Goal: Task Accomplishment & Management: Manage account settings

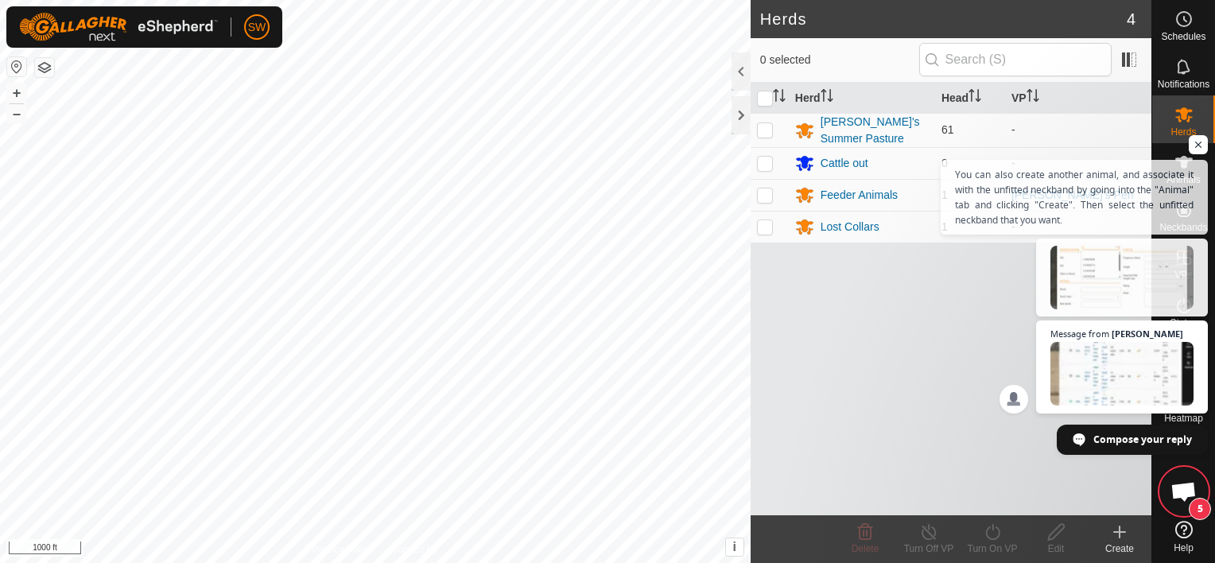
scroll to position [9766, 0]
click at [24, 87] on button "+" at bounding box center [16, 92] width 19 height 19
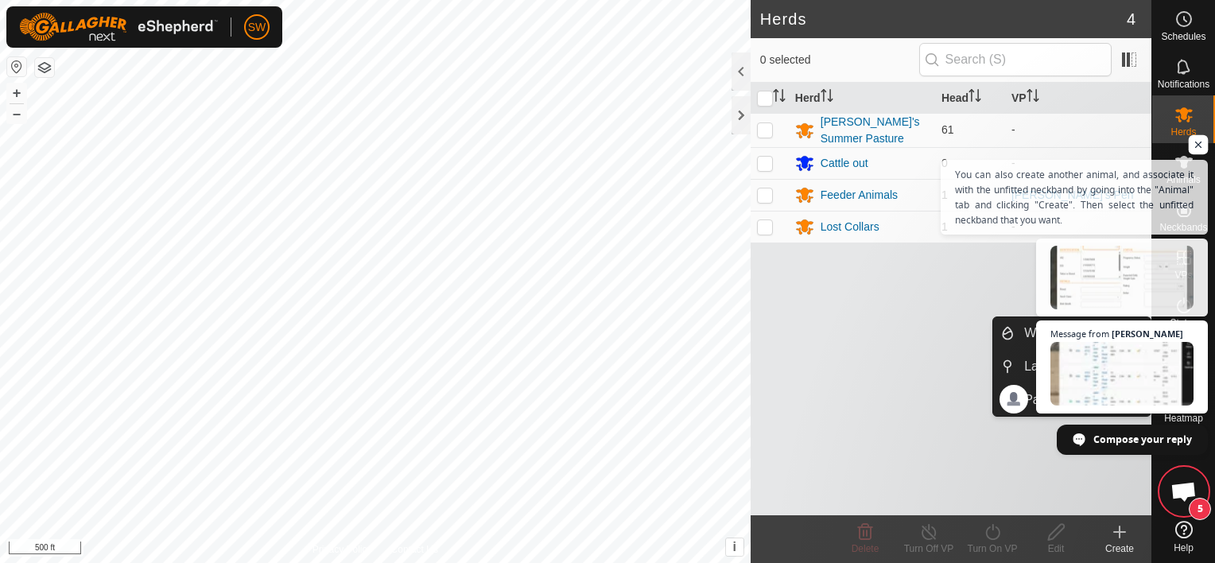
click at [1193, 143] on span "Open chat" at bounding box center [1199, 145] width 20 height 20
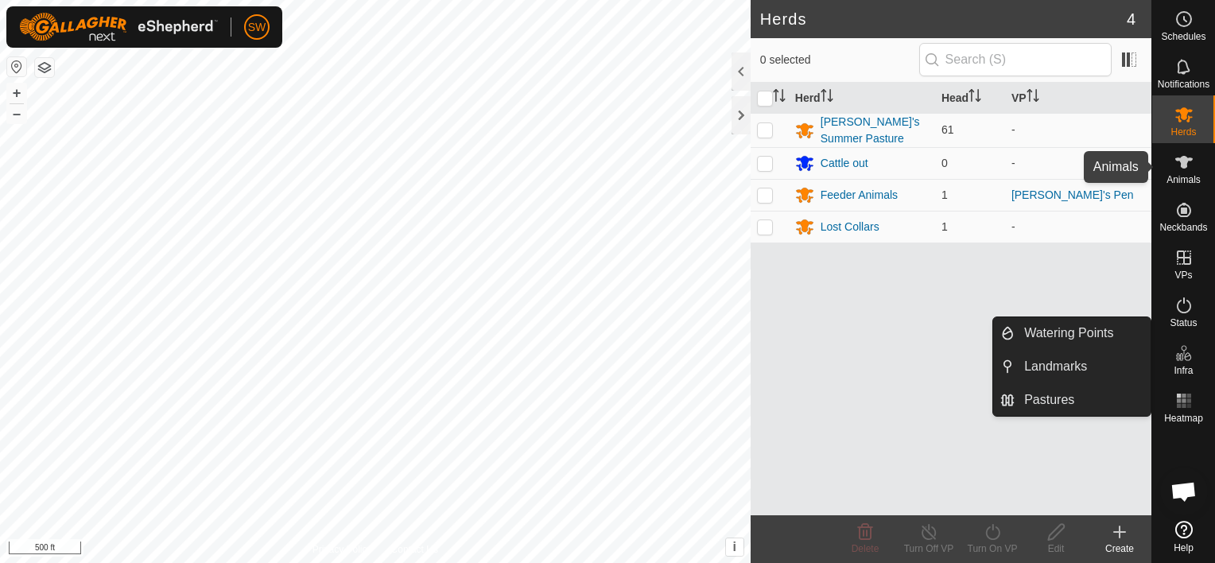
click at [1193, 143] on div "Animals" at bounding box center [1183, 167] width 63 height 48
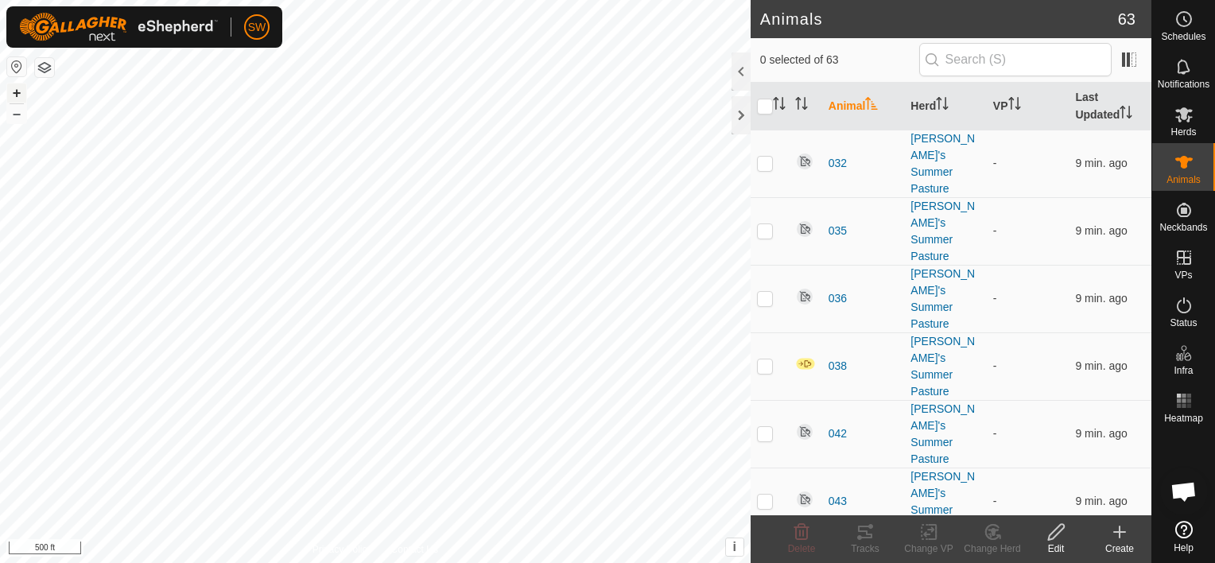
drag, startPoint x: 10, startPoint y: 102, endPoint x: -3, endPoint y: 95, distance: 14.2
click at [0, 95] on html "SW Schedules Notifications Herds Animals Neckbands VPs Status Infra Heatmap Hel…" at bounding box center [607, 281] width 1215 height 563
click at [20, 92] on button "+" at bounding box center [16, 92] width 19 height 19
click at [25, 95] on button "+" at bounding box center [16, 92] width 19 height 19
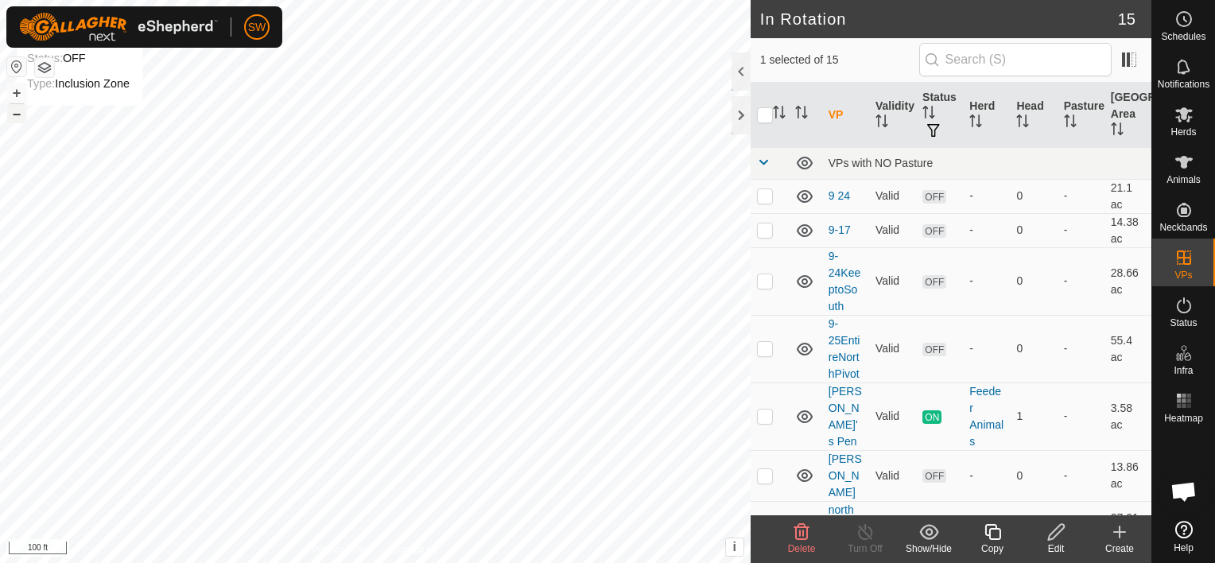
click at [20, 121] on button "–" at bounding box center [16, 113] width 19 height 19
drag, startPoint x: 1188, startPoint y: 111, endPoint x: 1173, endPoint y: 108, distance: 14.7
click at [1174, 108] on icon at bounding box center [1183, 114] width 19 height 19
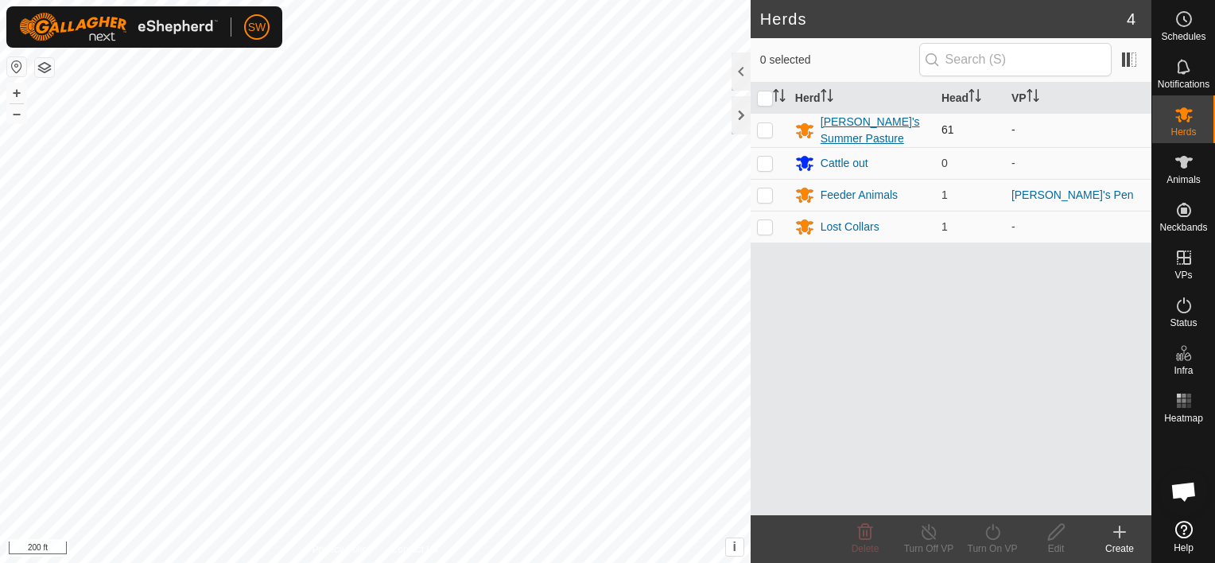
click at [836, 121] on div "[PERSON_NAME]'s Summer Pasture" at bounding box center [874, 130] width 108 height 33
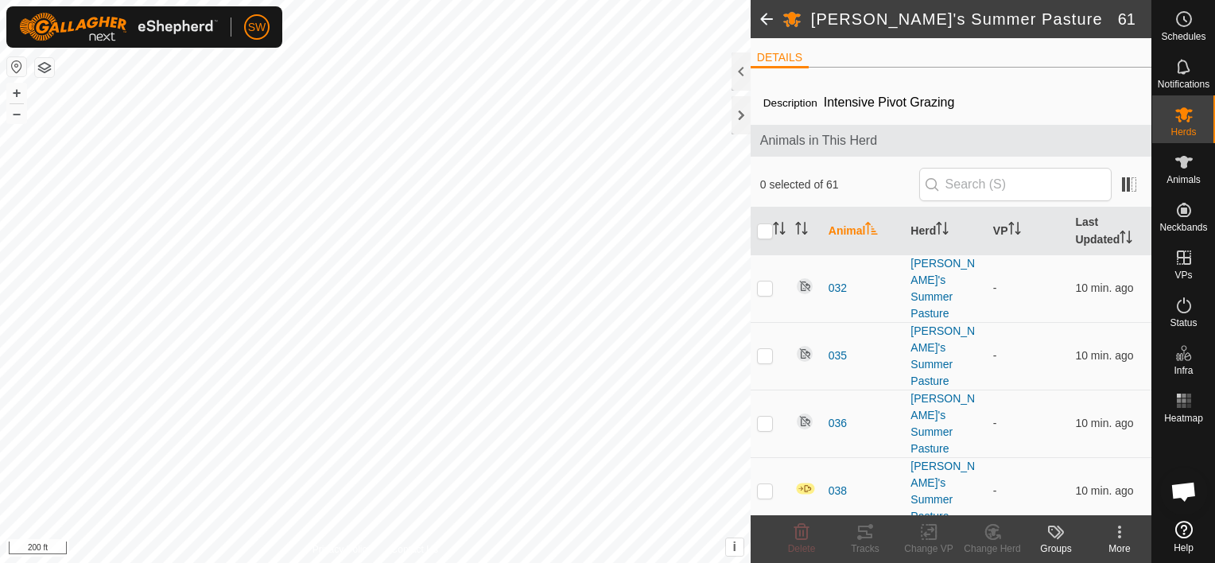
click at [767, 21] on span at bounding box center [767, 19] width 32 height 38
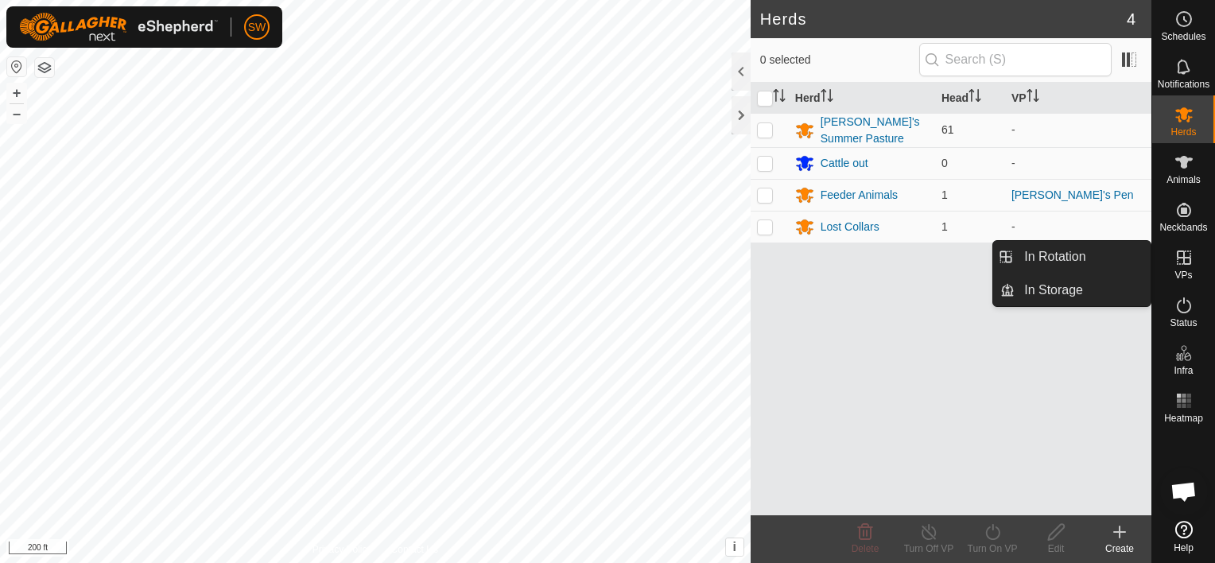
click at [1181, 258] on icon at bounding box center [1184, 257] width 14 height 14
click at [1077, 259] on link "In Rotation" at bounding box center [1082, 257] width 136 height 32
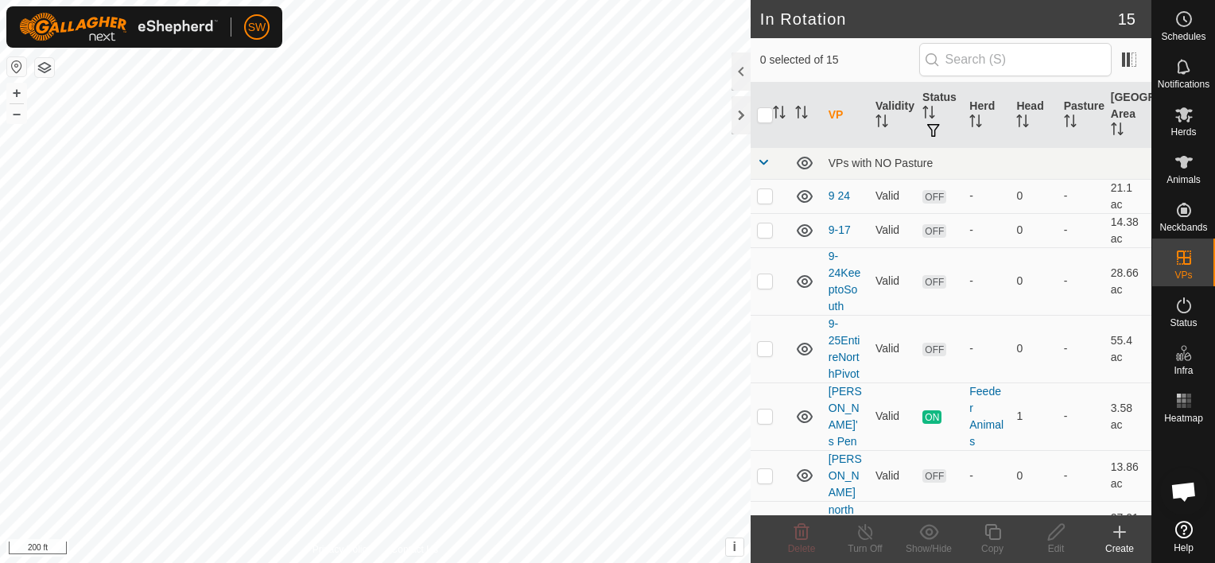
click at [1121, 537] on icon at bounding box center [1119, 531] width 19 height 19
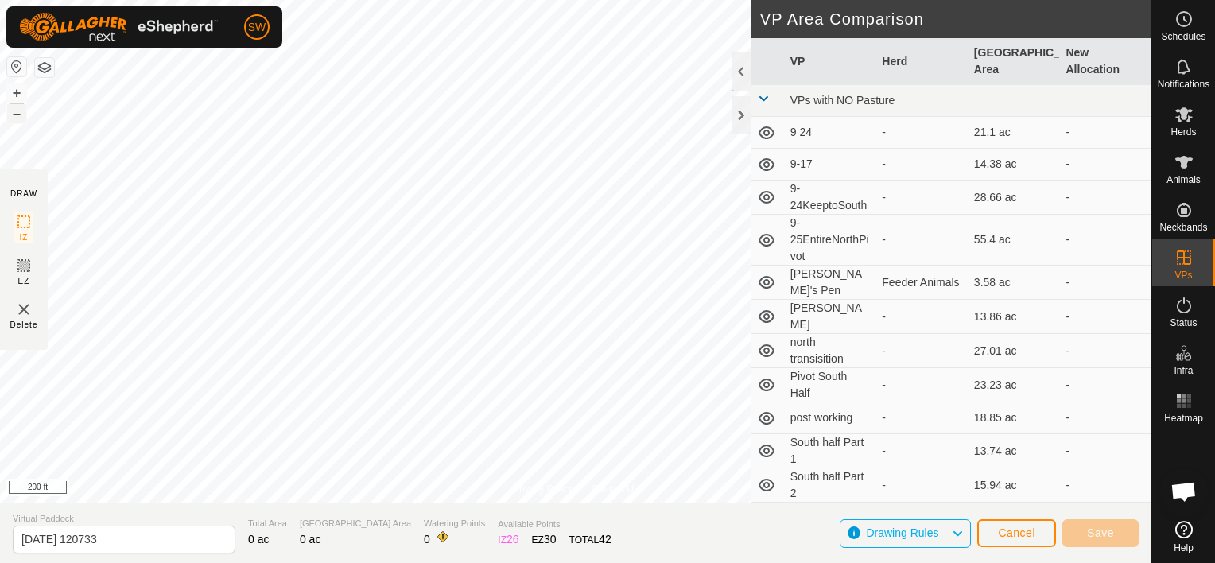
click at [14, 112] on button "–" at bounding box center [16, 113] width 19 height 19
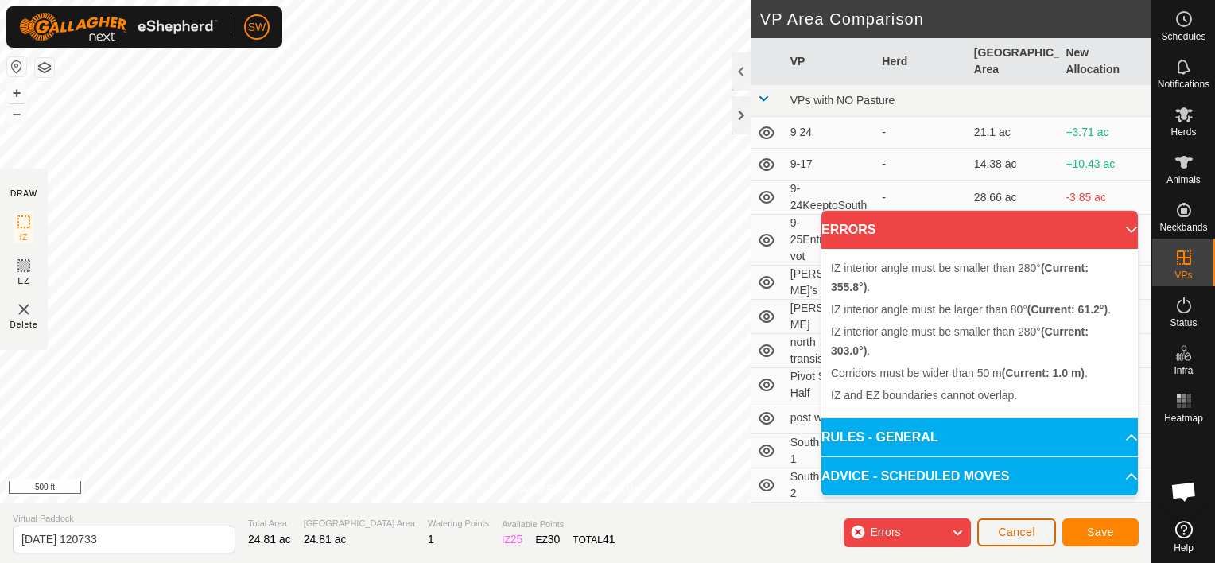
click at [1034, 533] on span "Cancel" at bounding box center [1016, 532] width 37 height 13
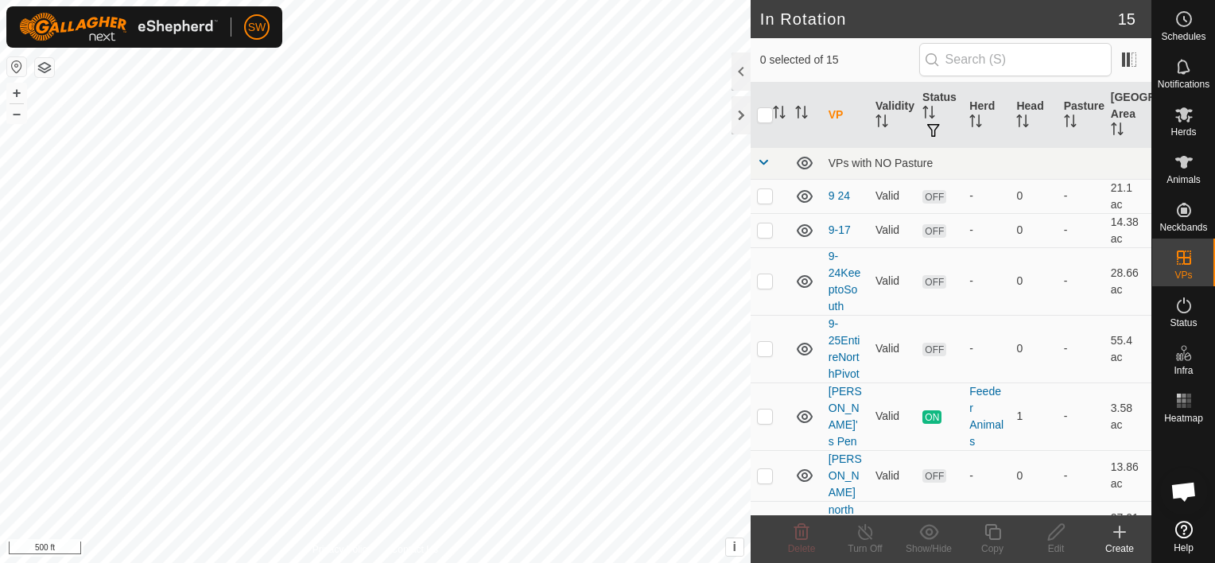
click at [1134, 541] on div "Create" at bounding box center [1120, 548] width 64 height 14
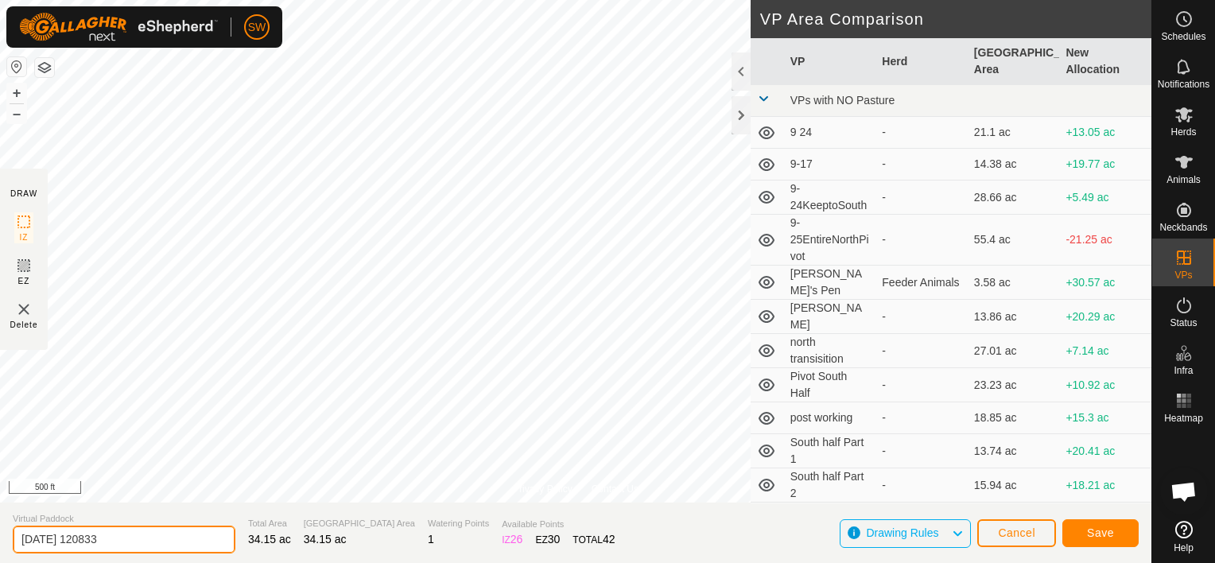
click at [151, 539] on input "2025-10-05 120833" at bounding box center [124, 540] width 223 height 28
type input "2"
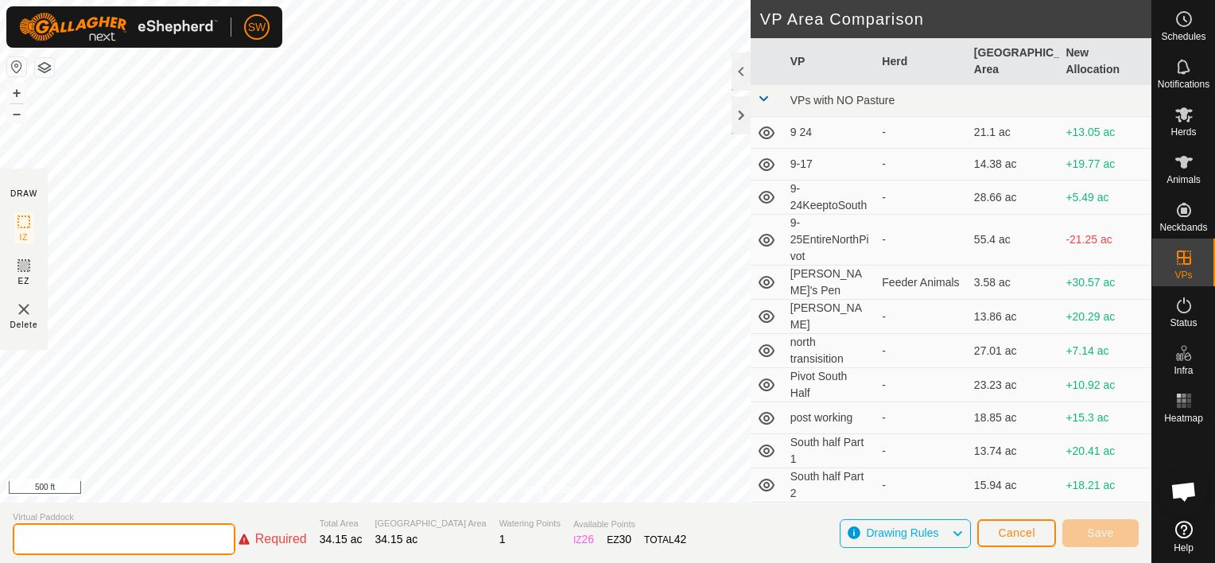
type input "/"
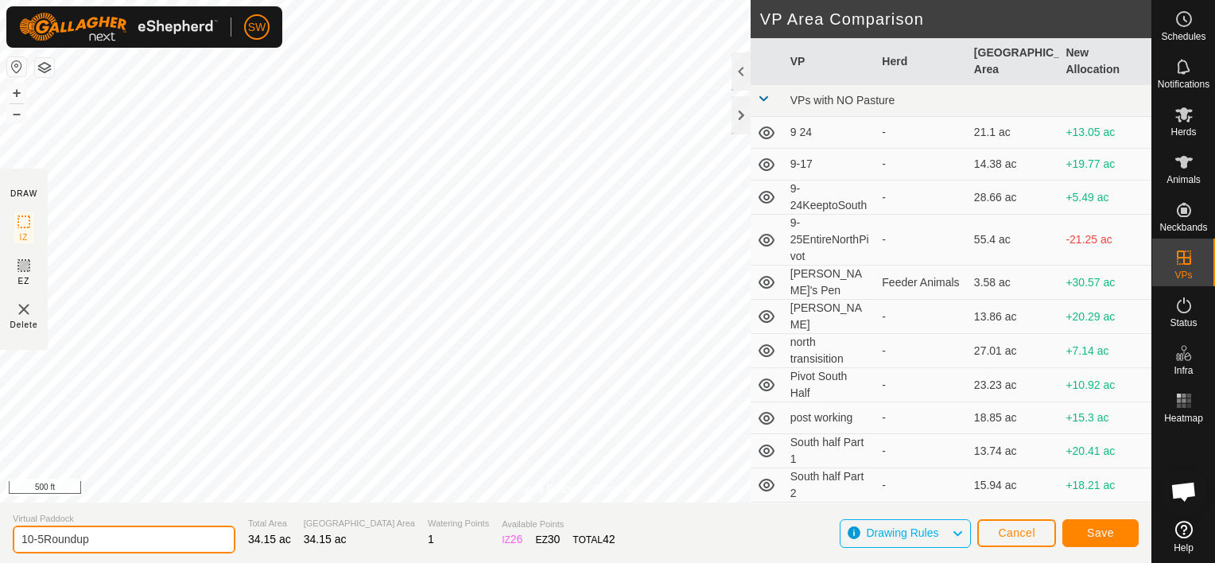
type input "10-5Roundup"
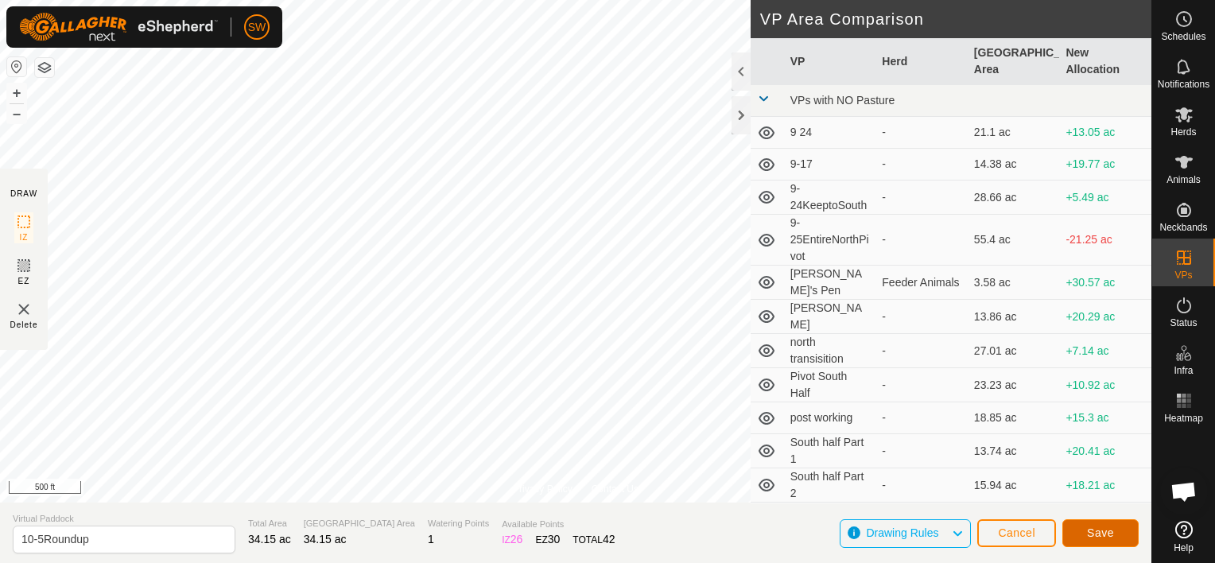
click at [1092, 526] on span "Save" at bounding box center [1100, 532] width 27 height 13
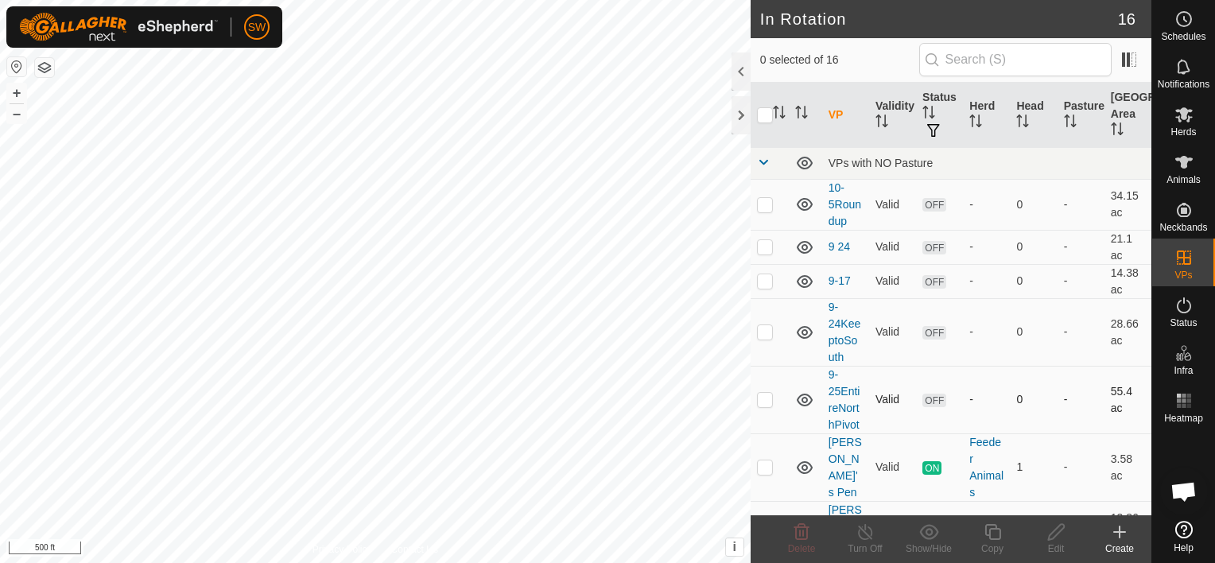
checkbox input "true"
click at [1189, 165] on icon at bounding box center [1183, 162] width 19 height 19
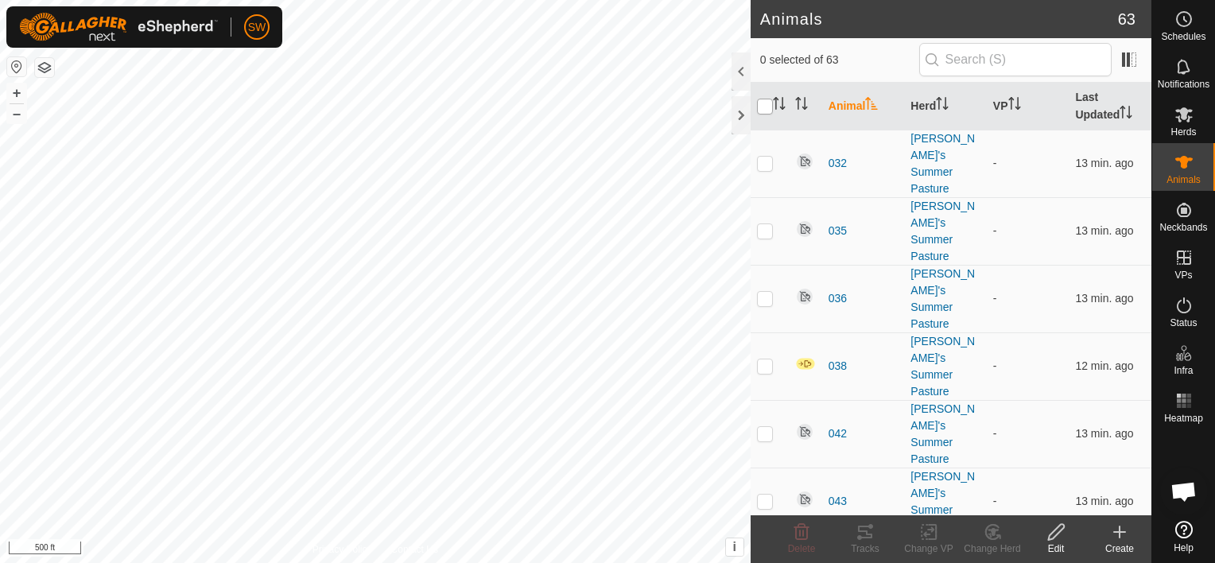
click at [763, 107] on input "checkbox" at bounding box center [765, 107] width 16 height 16
checkbox input "true"
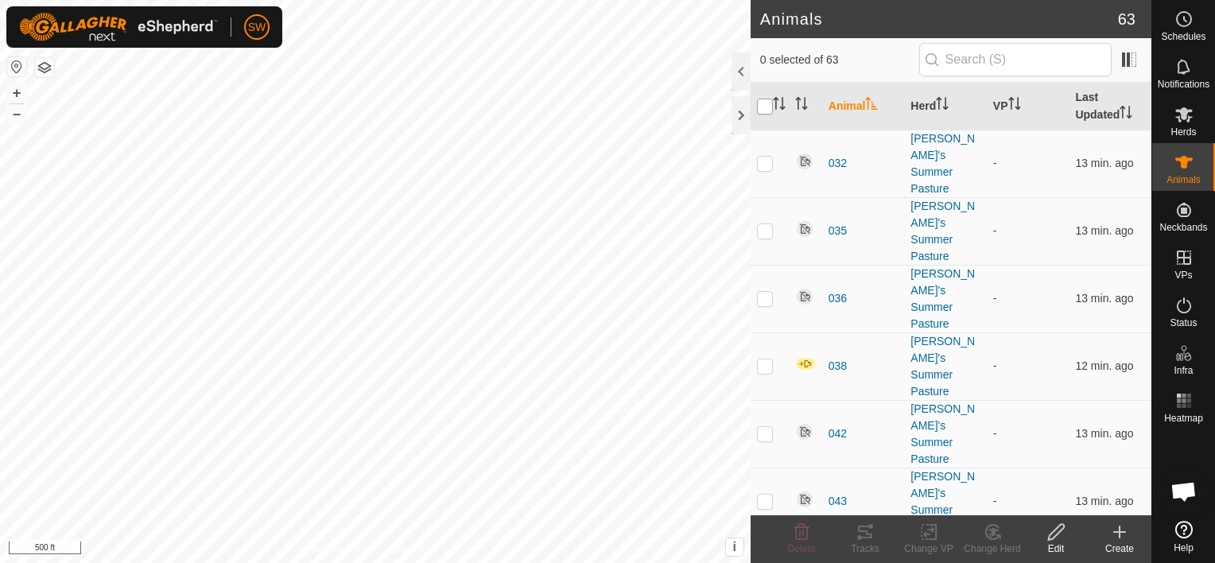
checkbox input "true"
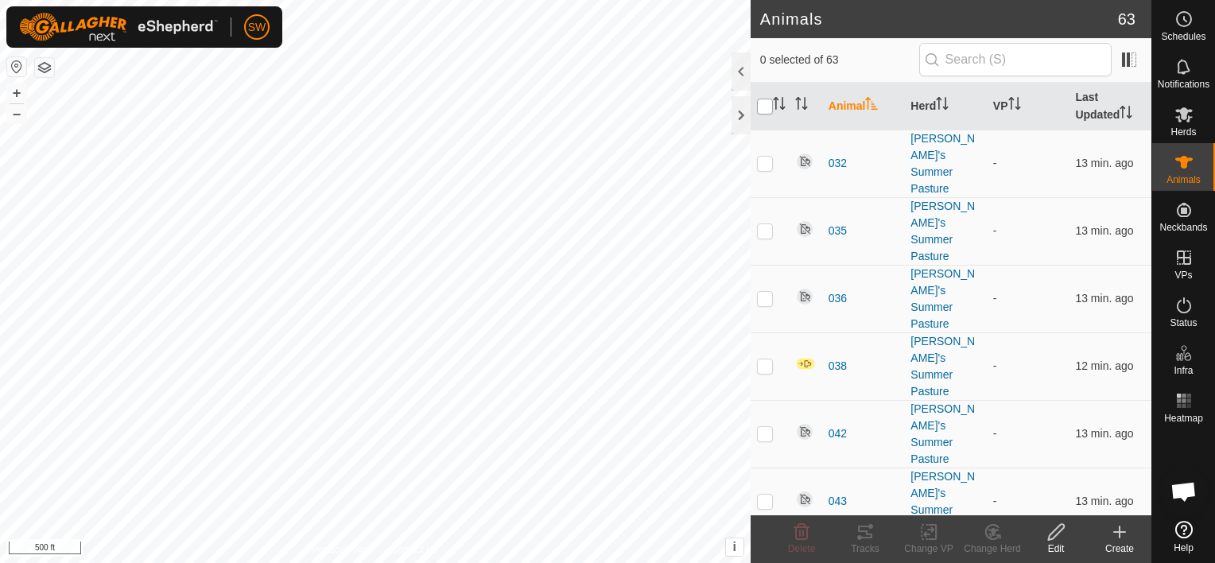
checkbox input "true"
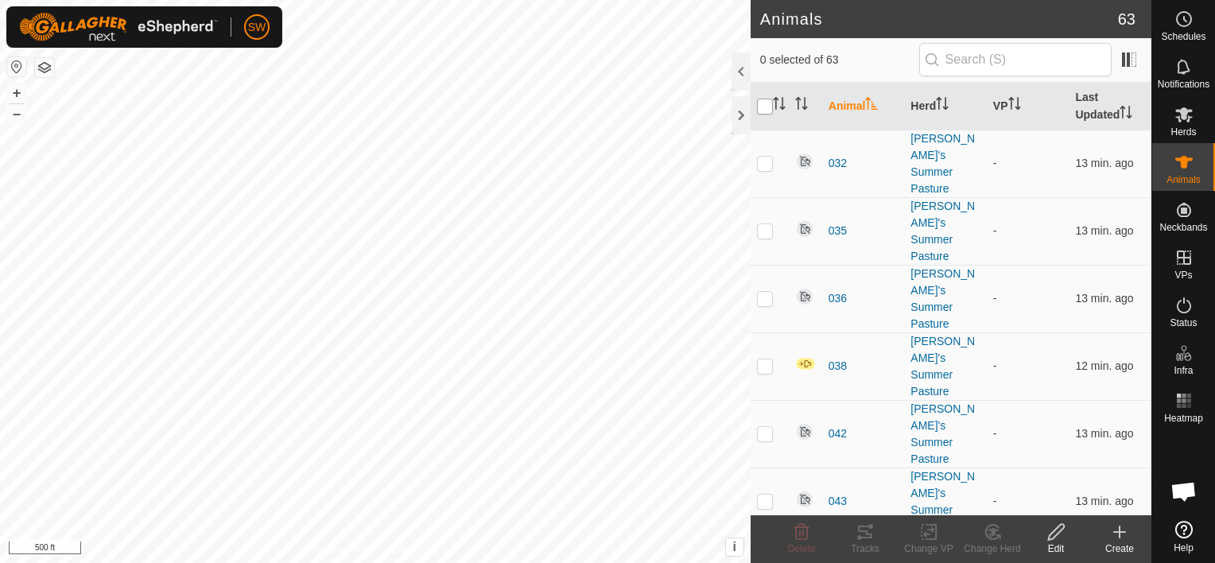
checkbox input "true"
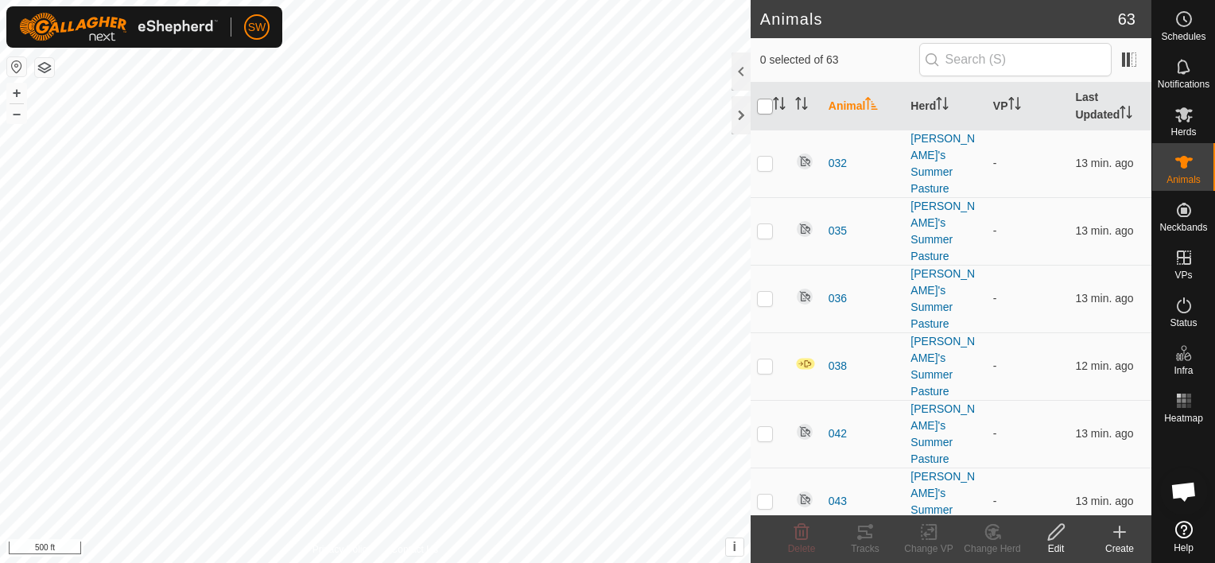
checkbox input "true"
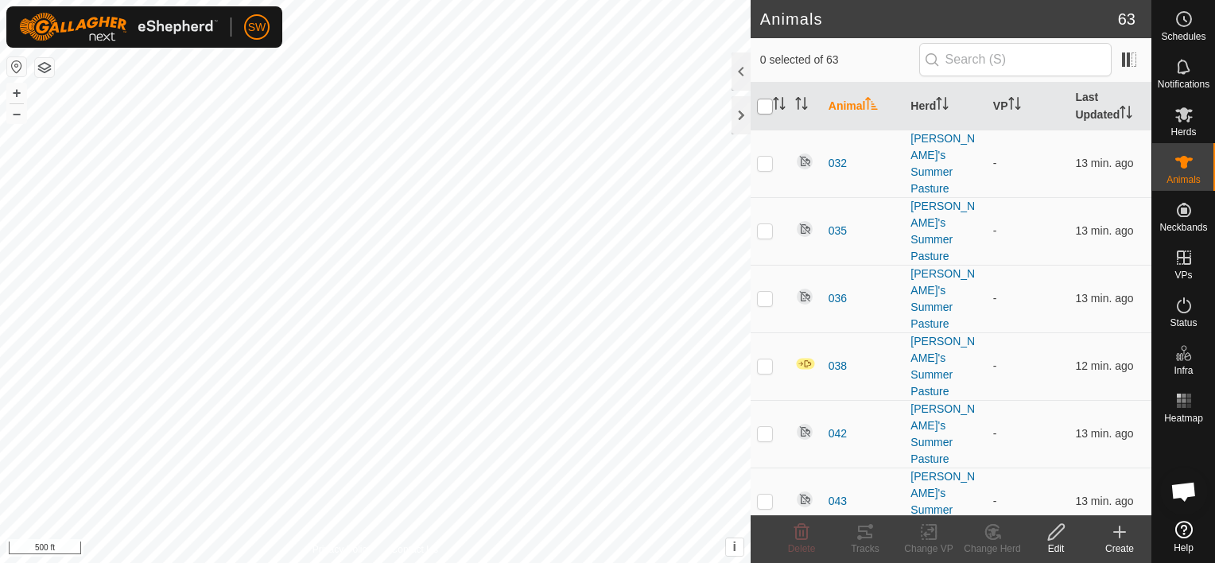
checkbox input "true"
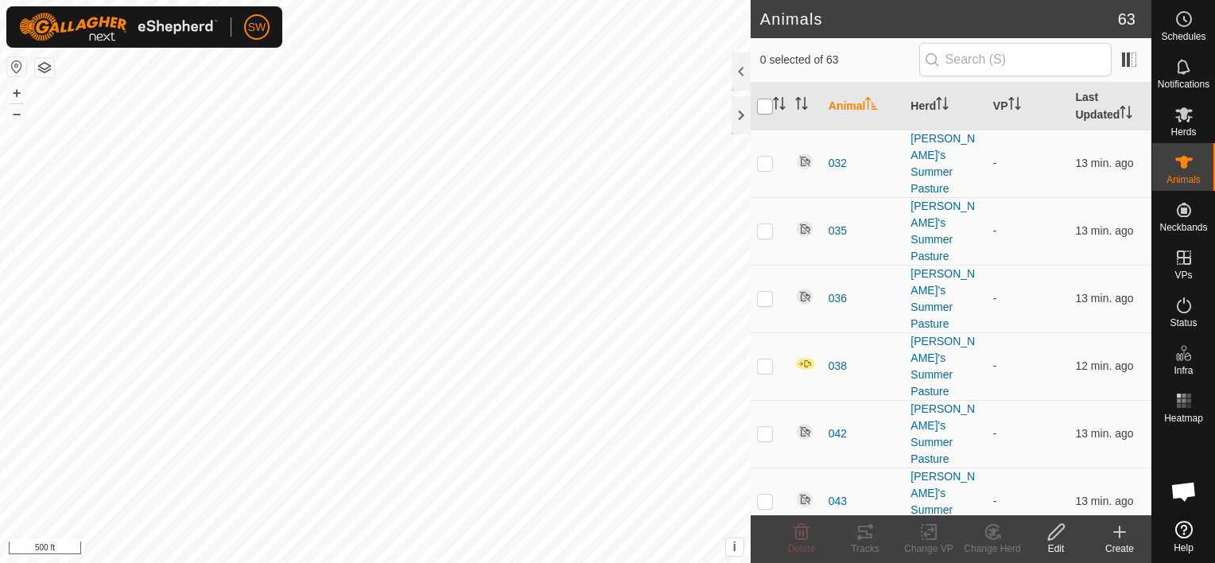
checkbox input "true"
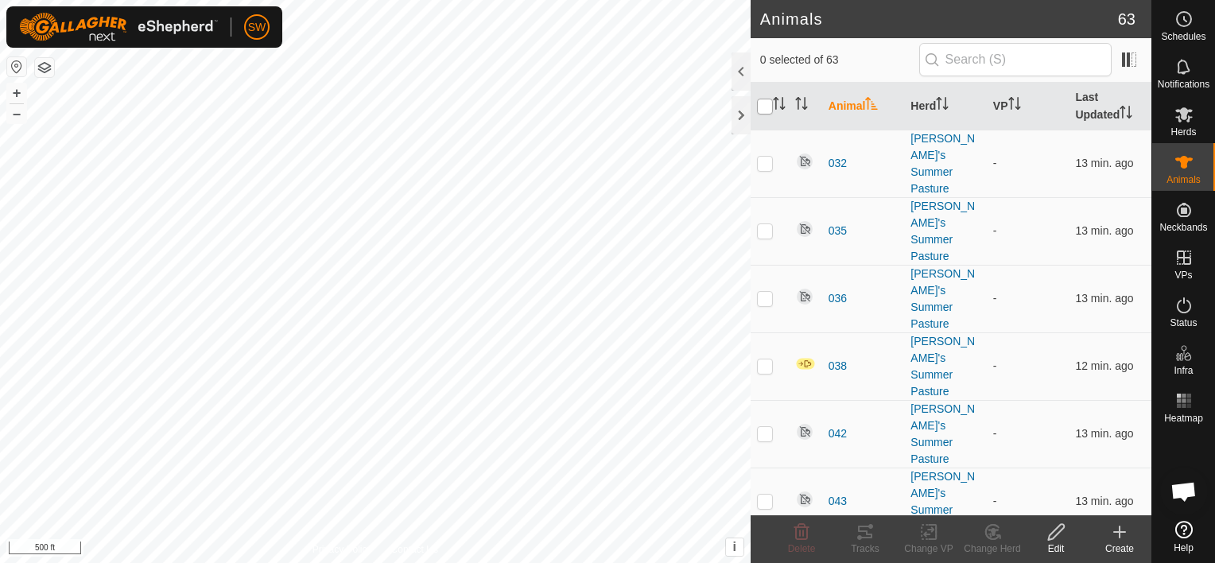
checkbox input "true"
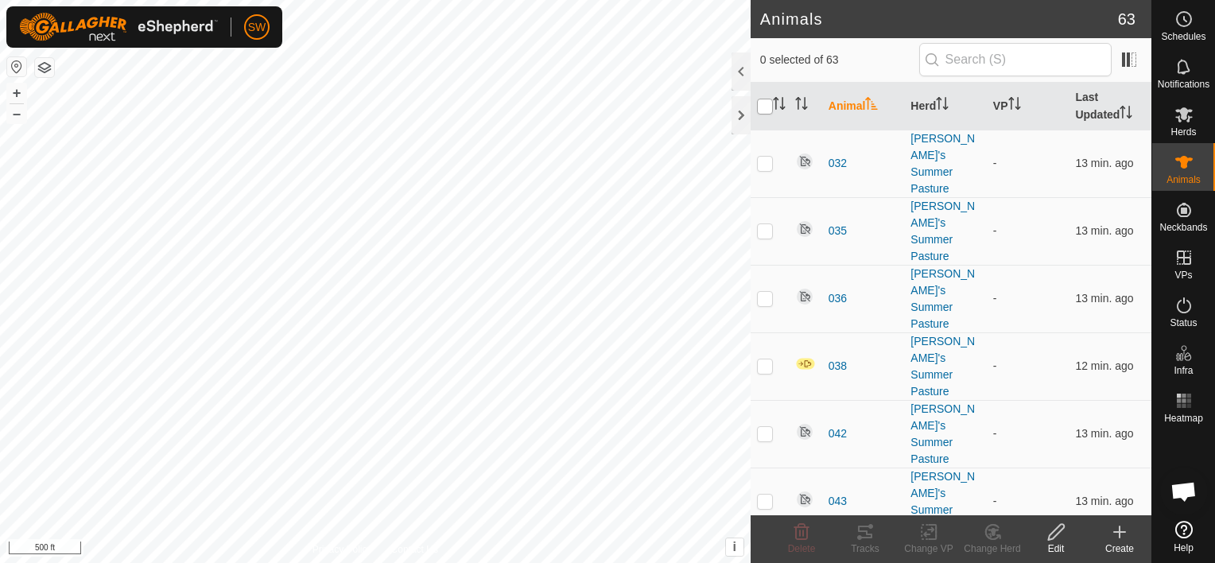
checkbox input "true"
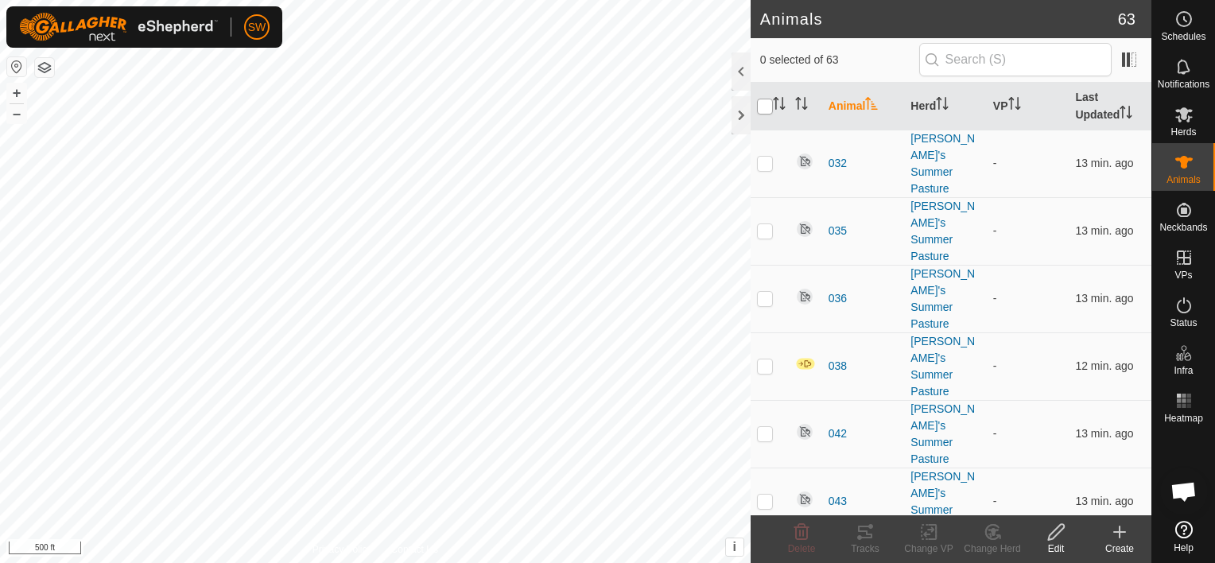
checkbox input "true"
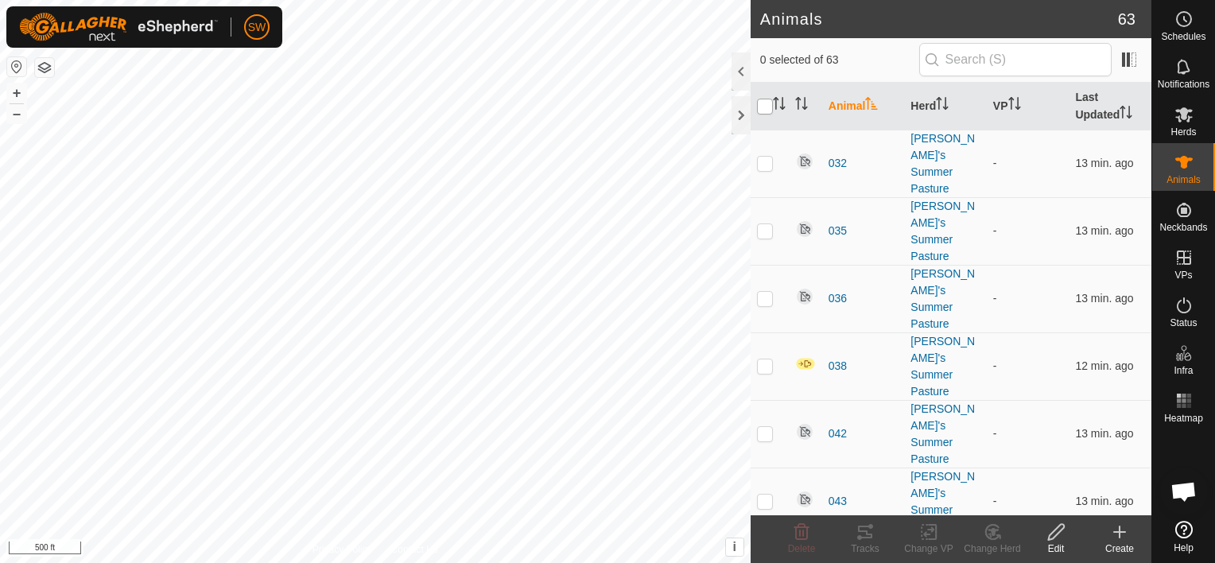
checkbox input "true"
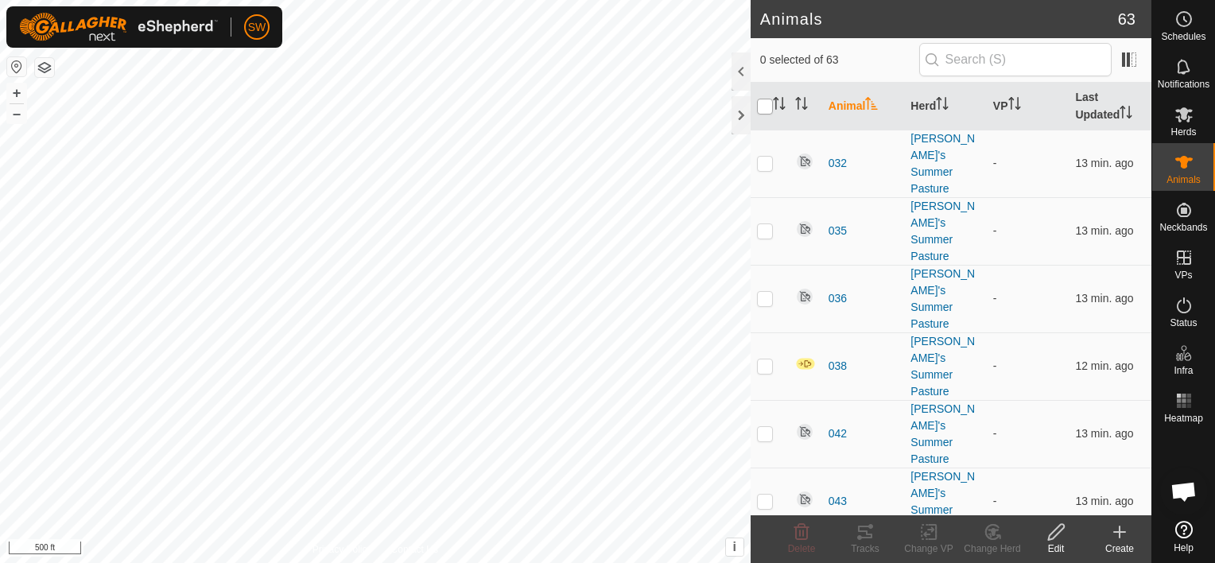
checkbox input "true"
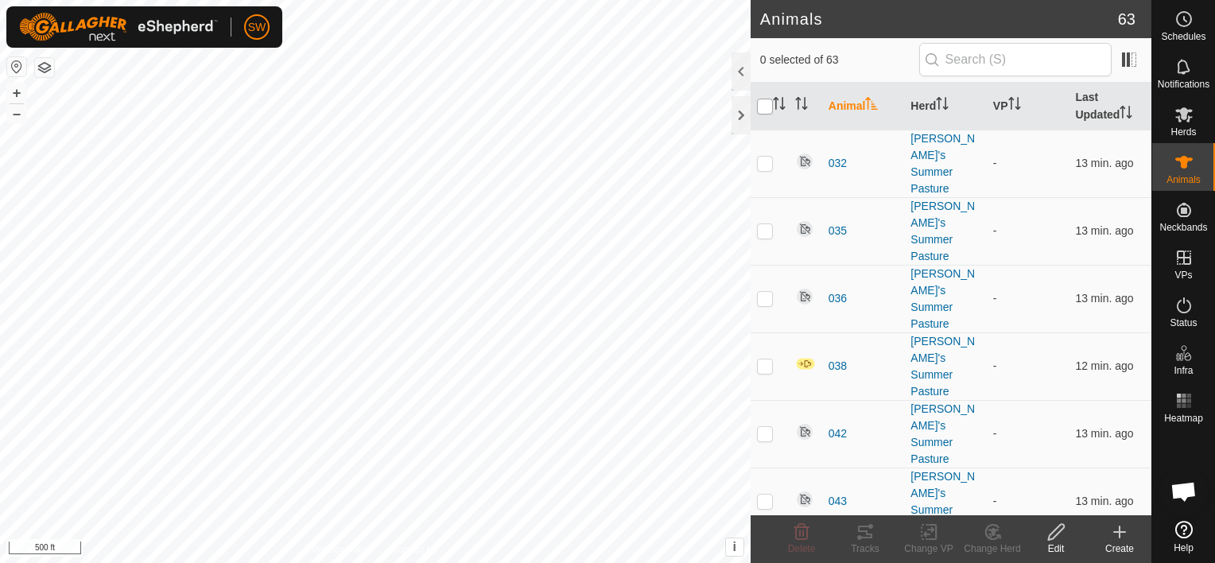
checkbox input "true"
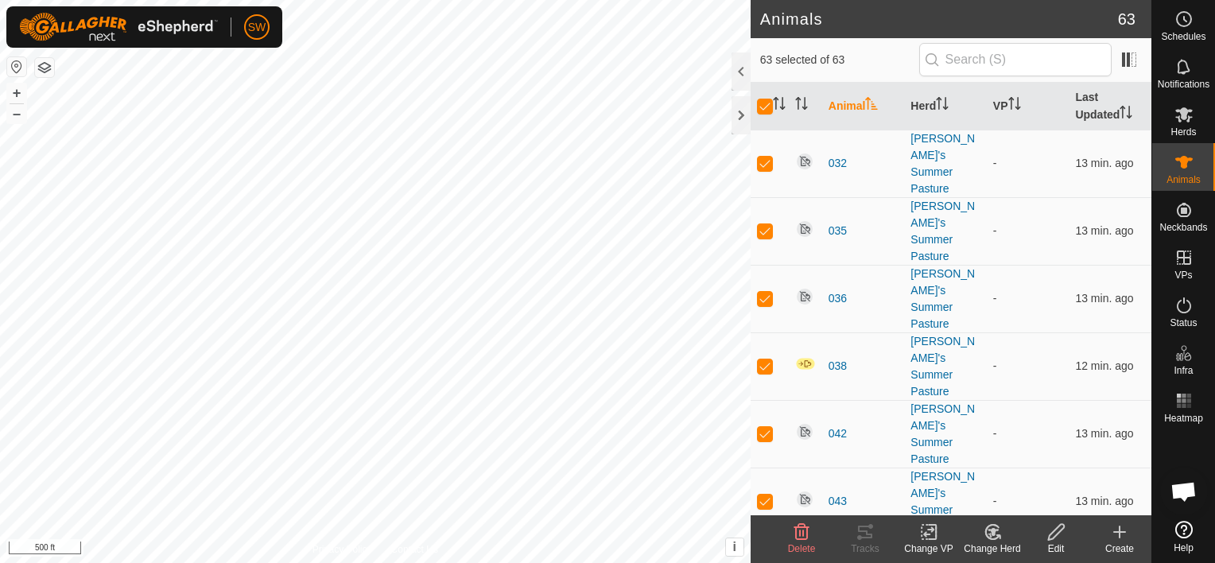
click at [911, 534] on change-vp-svg-icon at bounding box center [929, 531] width 64 height 19
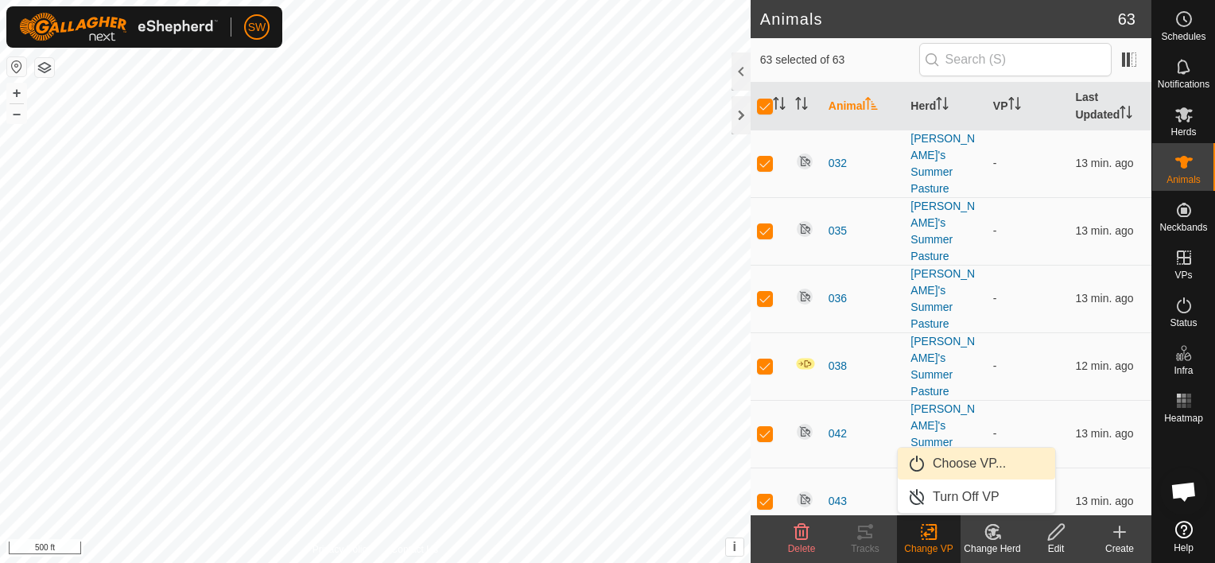
click at [966, 451] on link "Choose VP..." at bounding box center [976, 464] width 157 height 32
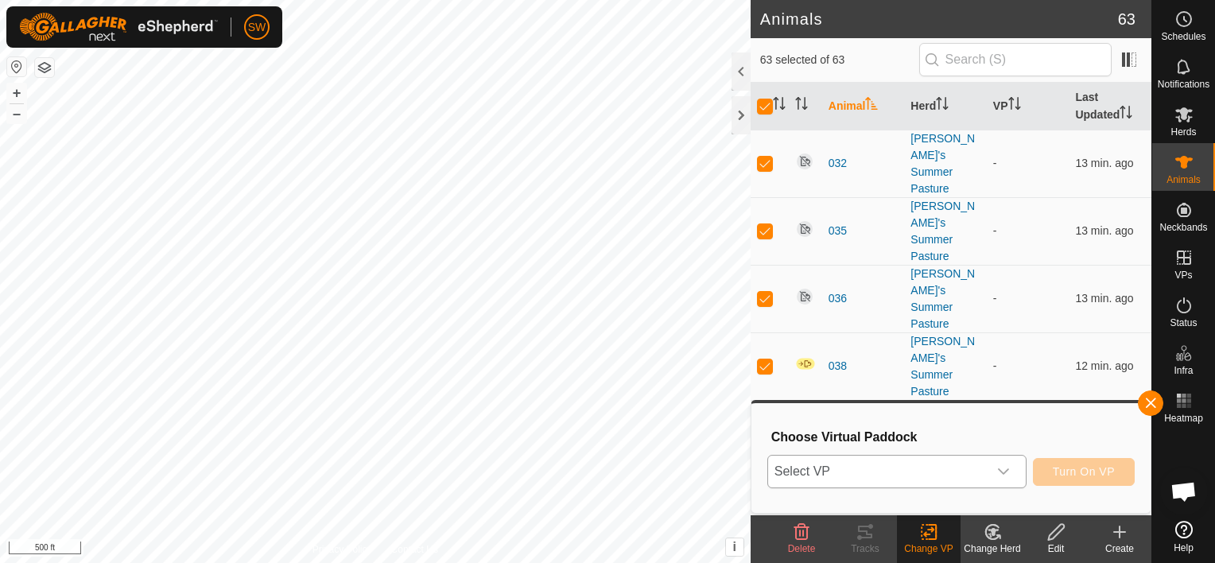
click at [1008, 468] on icon "dropdown trigger" at bounding box center [1003, 471] width 13 height 13
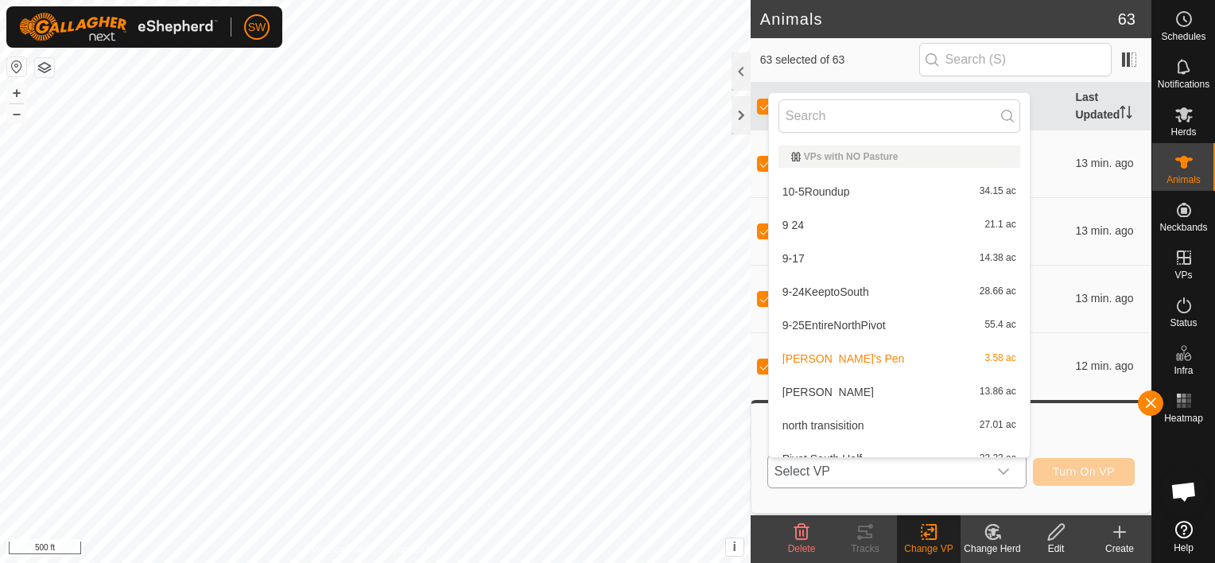
scroll to position [17, 0]
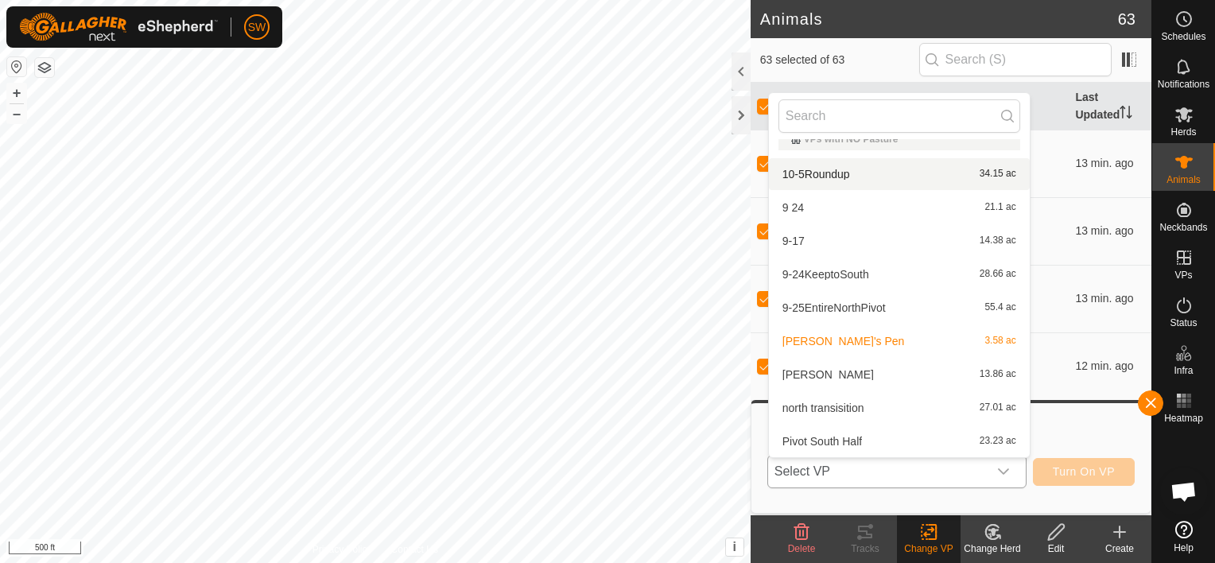
click at [836, 169] on li "10-5Roundup 34.15 ac" at bounding box center [899, 174] width 261 height 32
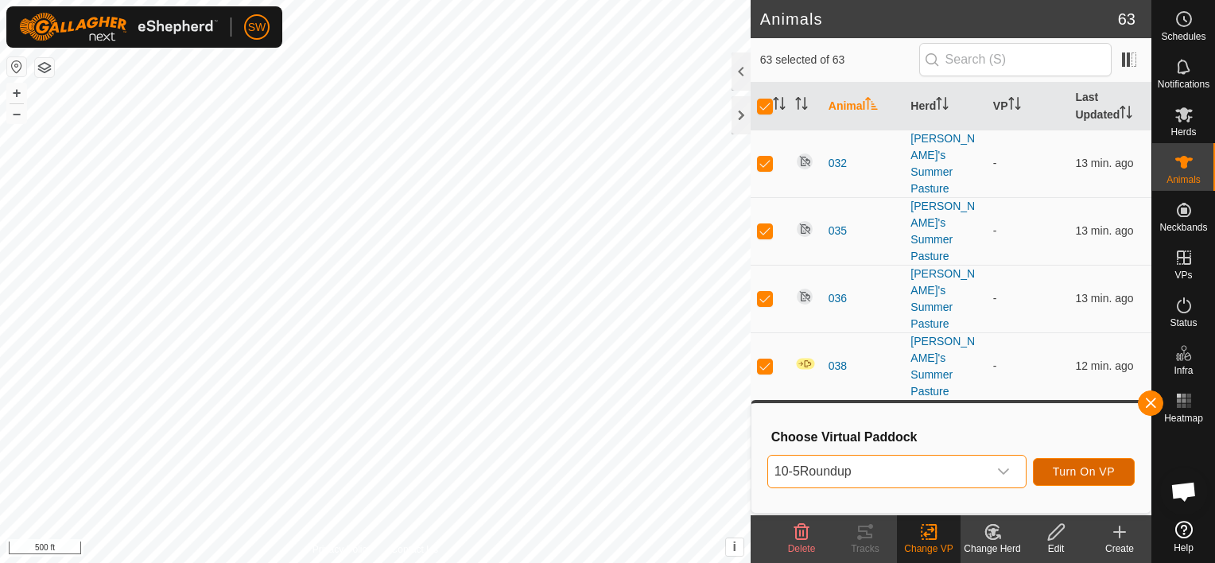
click at [1075, 465] on span "Turn On VP" at bounding box center [1084, 471] width 62 height 13
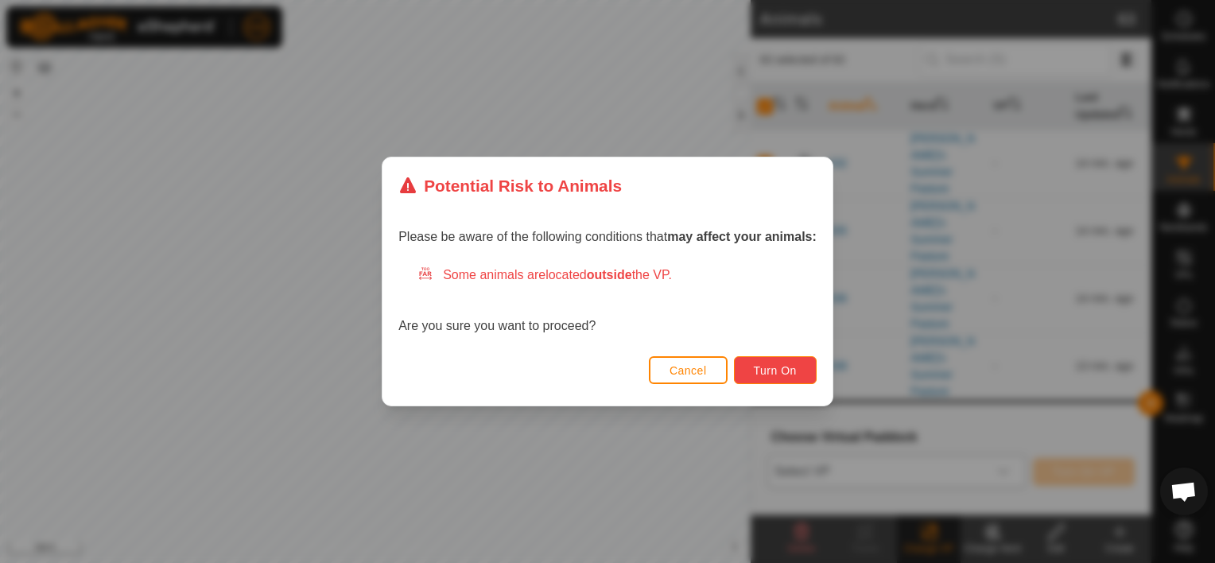
click at [763, 378] on button "Turn On" at bounding box center [775, 370] width 83 height 28
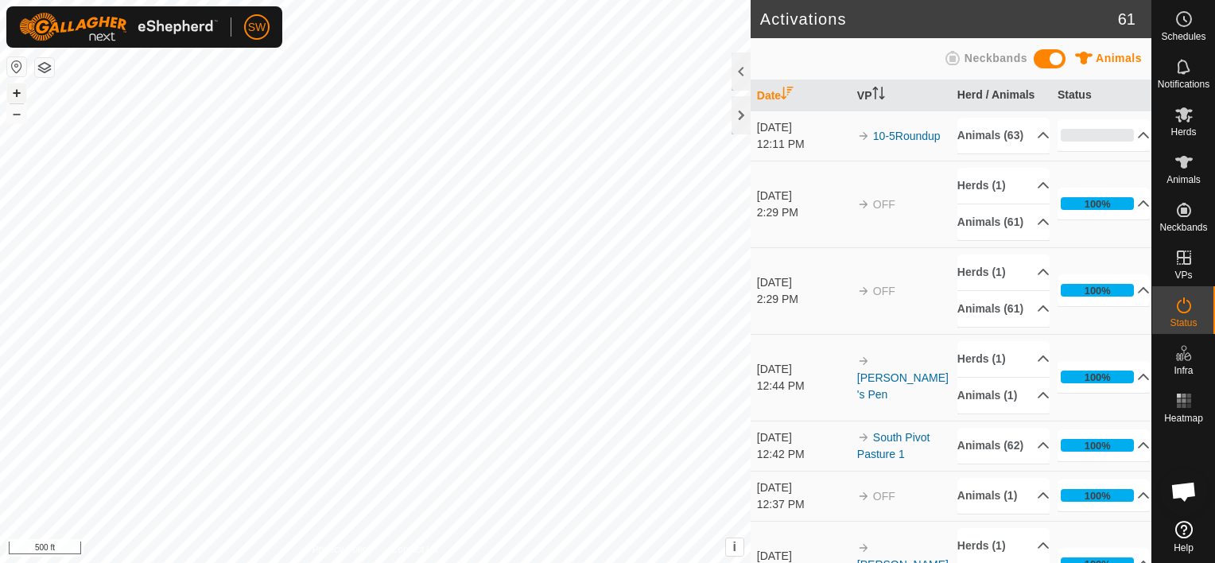
click at [20, 89] on button "+" at bounding box center [16, 92] width 19 height 19
click at [20, 88] on button "+" at bounding box center [16, 92] width 19 height 19
click at [440, 0] on html "SW Schedules Notifications Herds Animals Neckbands VPs Status Infra Heatmap Hel…" at bounding box center [607, 281] width 1215 height 563
click at [14, 92] on button "+" at bounding box center [16, 92] width 19 height 19
drag, startPoint x: 1090, startPoint y: 368, endPoint x: 1182, endPoint y: 401, distance: 97.8
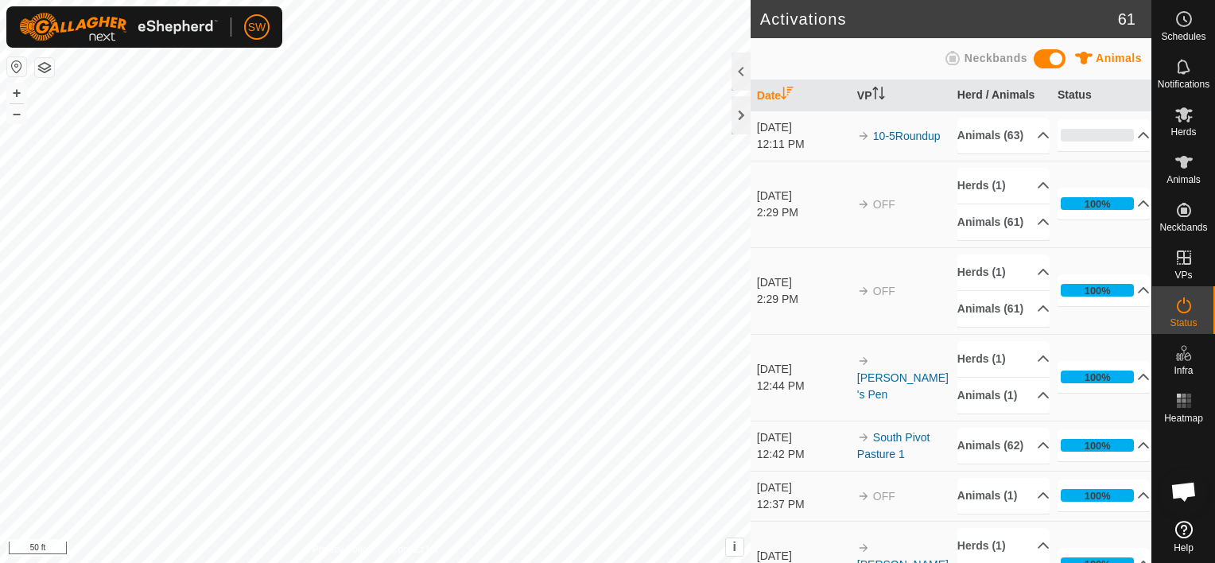
click at [1182, 401] on icon at bounding box center [1183, 400] width 19 height 19
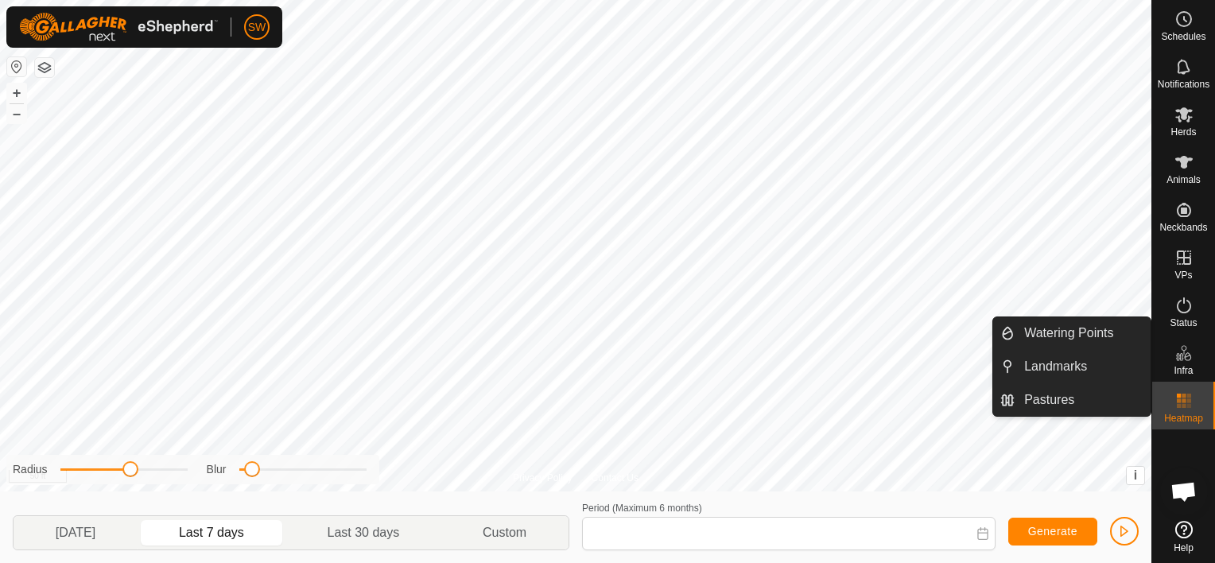
type input "[DATE] - [DATE]"
click at [1100, 371] on link "Landmarks" at bounding box center [1082, 367] width 136 height 32
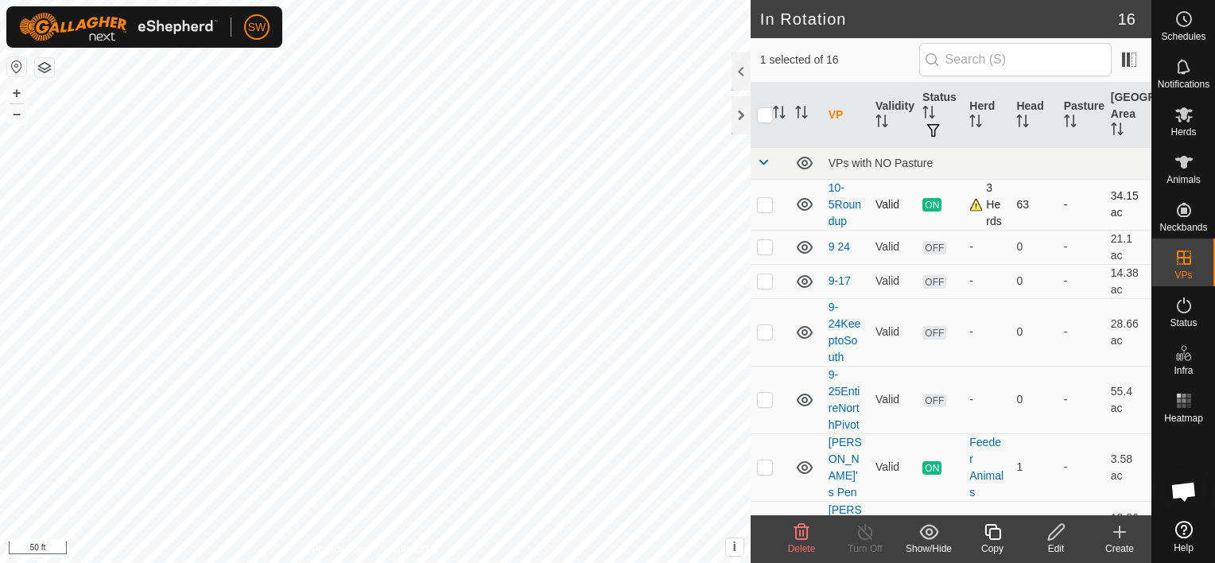
click at [973, 204] on div "3 Herds" at bounding box center [986, 205] width 34 height 50
click at [837, 203] on link "10-5Roundup" at bounding box center [844, 204] width 33 height 46
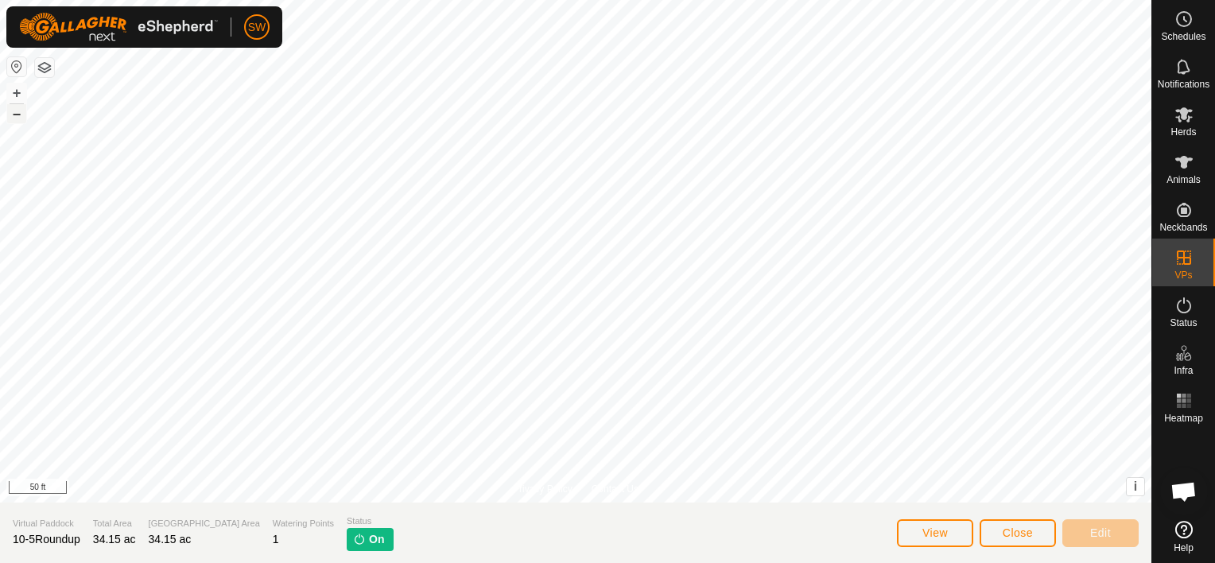
click at [17, 118] on button "–" at bounding box center [16, 113] width 19 height 19
click at [952, 528] on button "View" at bounding box center [935, 533] width 76 height 28
drag, startPoint x: 1189, startPoint y: 308, endPoint x: 1180, endPoint y: 312, distance: 10.7
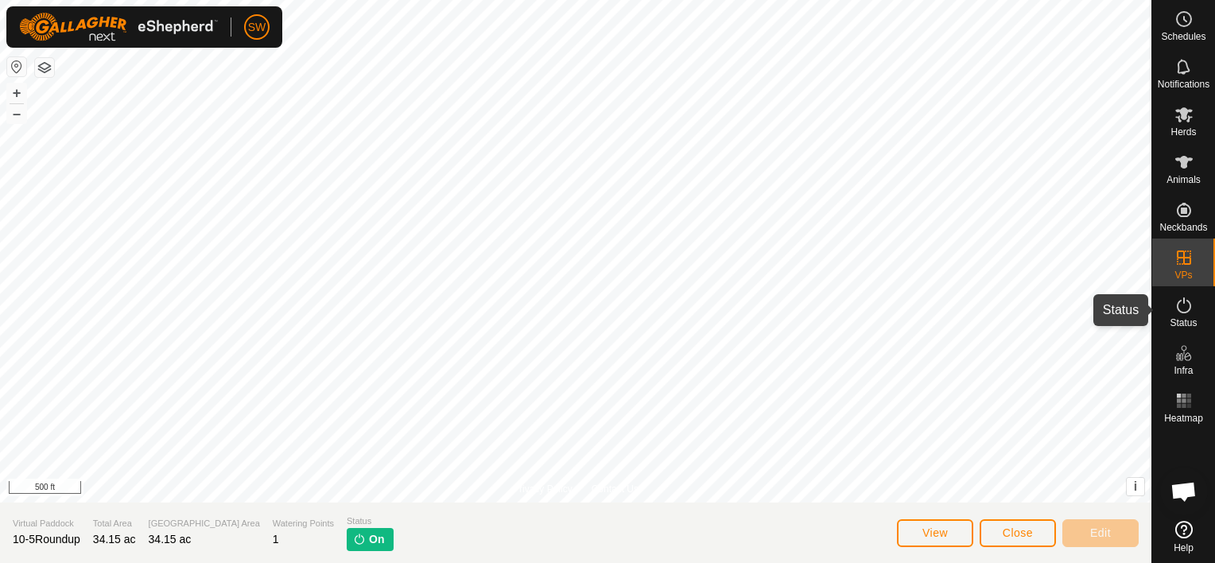
click at [1180, 312] on icon at bounding box center [1183, 305] width 19 height 19
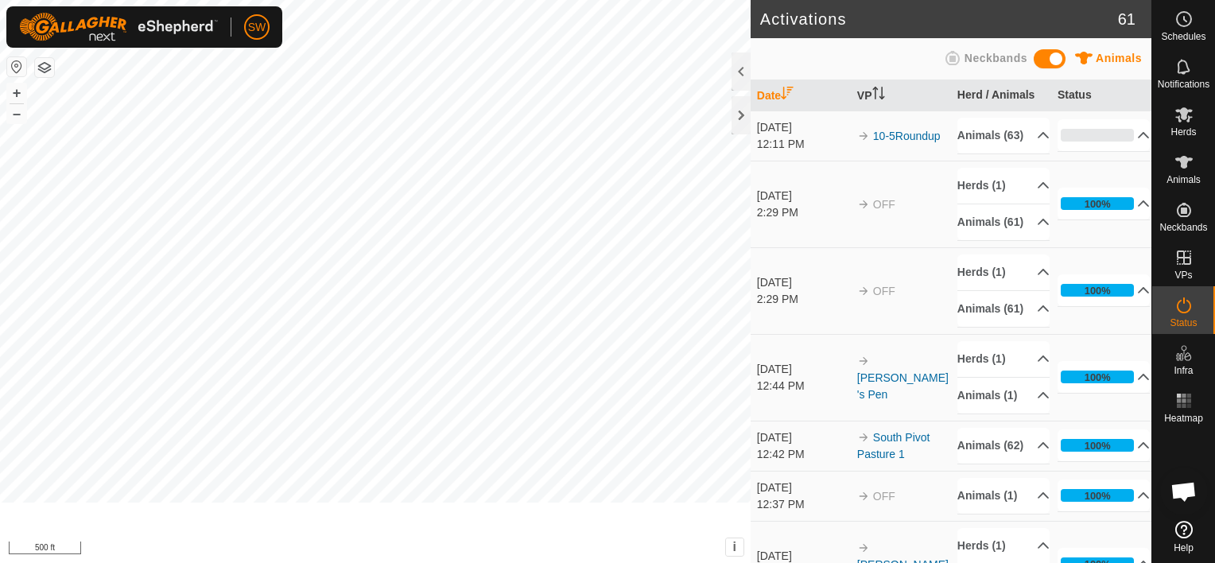
click at [1180, 312] on icon at bounding box center [1183, 305] width 19 height 19
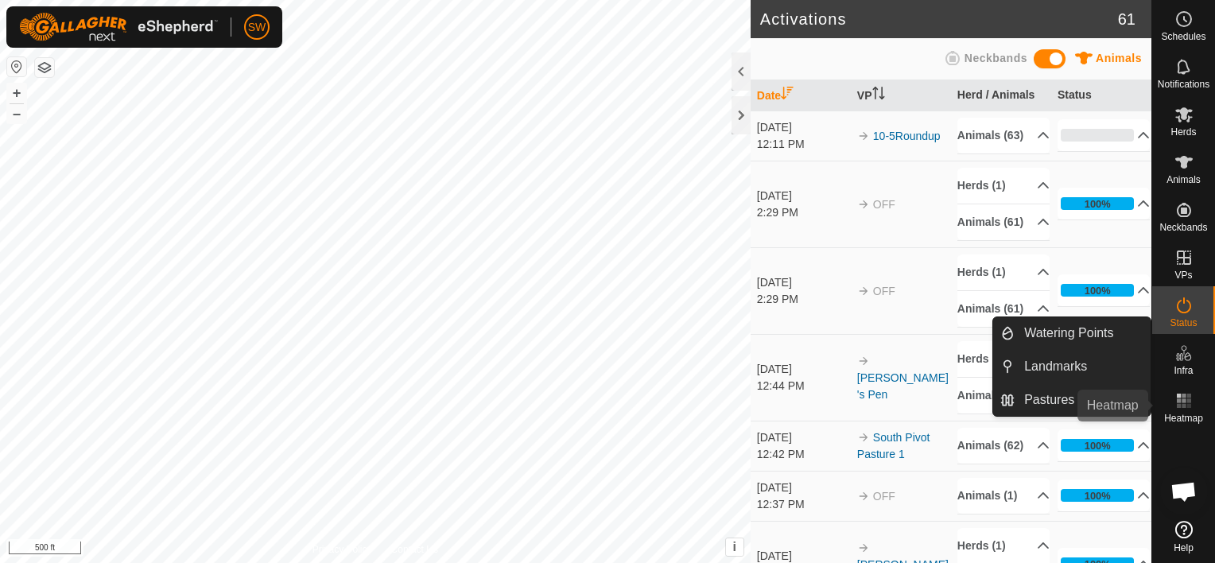
click at [1194, 390] on es-heatmap-svg-icon at bounding box center [1184, 400] width 29 height 25
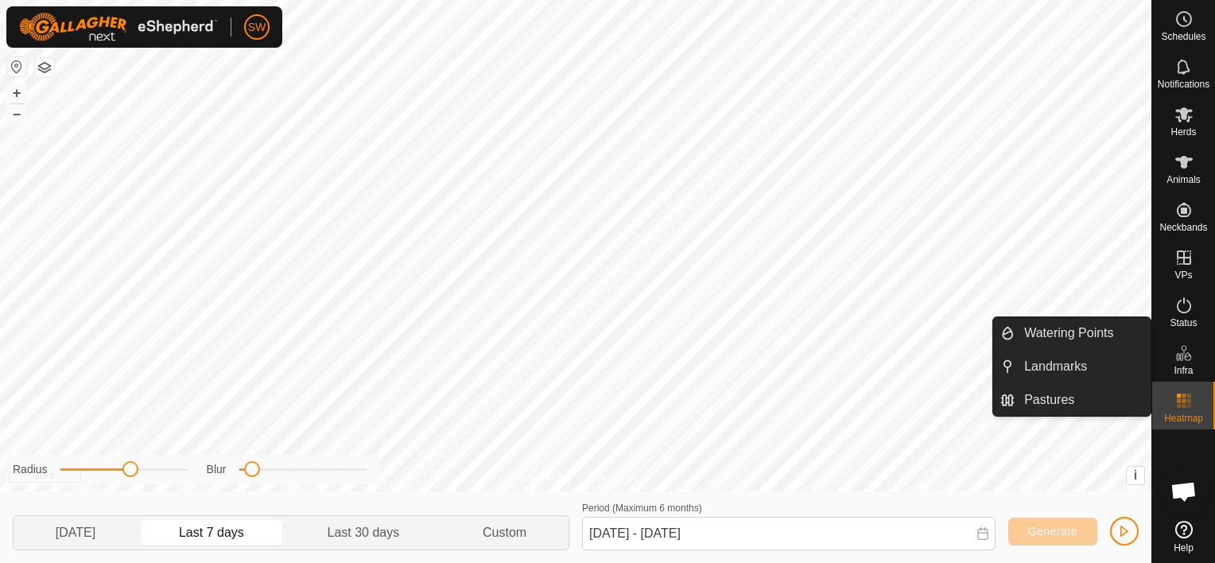
click at [1189, 369] on span "Infra" at bounding box center [1182, 371] width 19 height 10
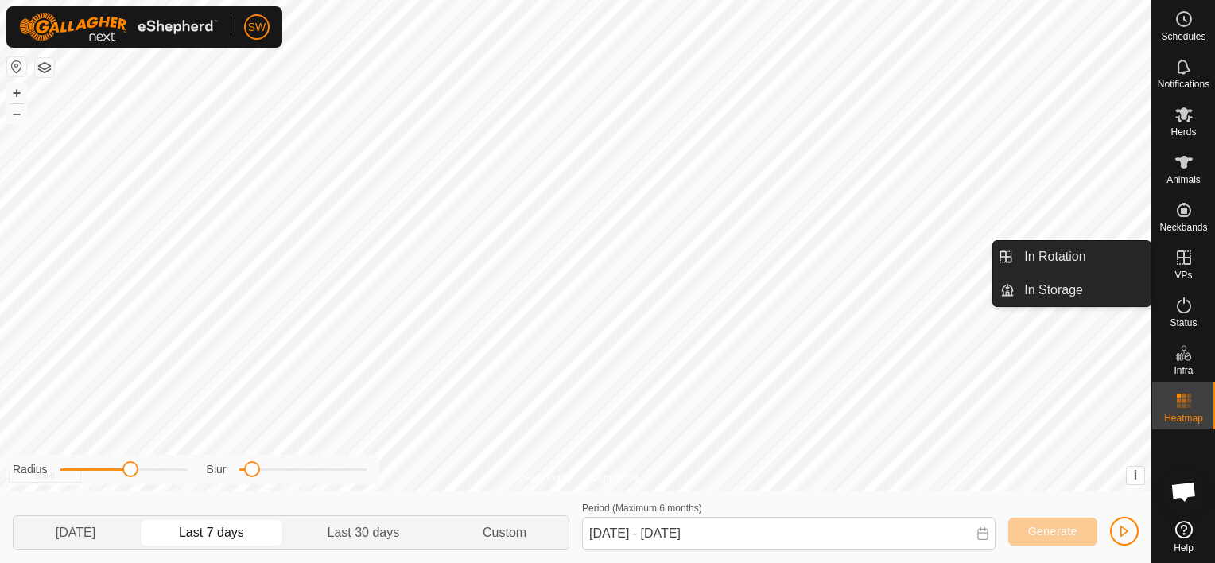
click at [1186, 272] on span "VPs" at bounding box center [1182, 275] width 17 height 10
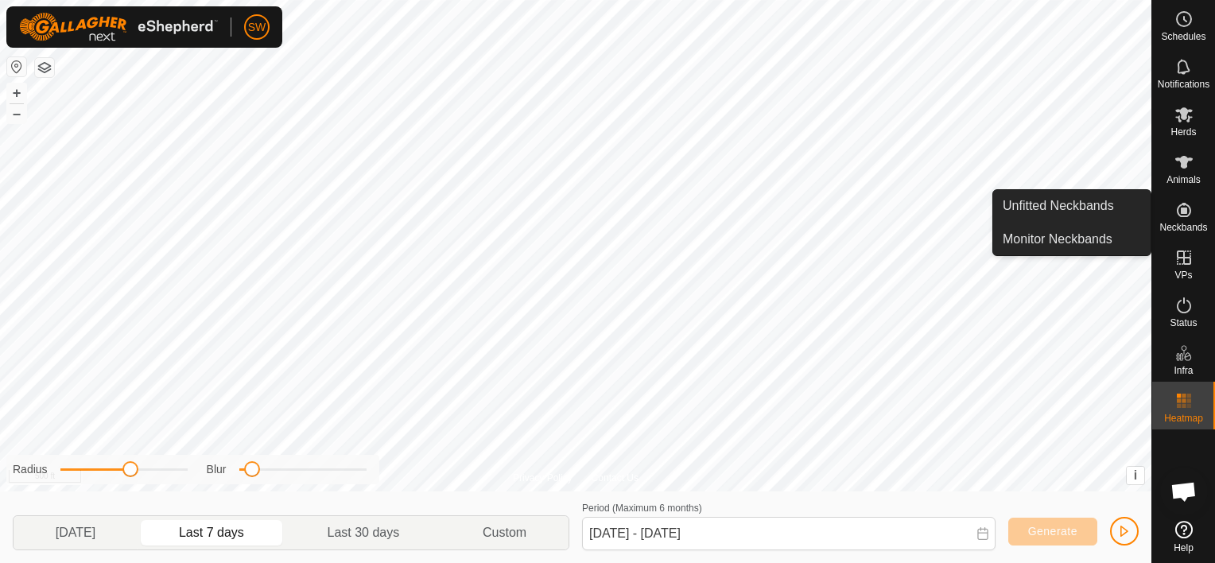
click at [1180, 213] on icon at bounding box center [1183, 209] width 19 height 19
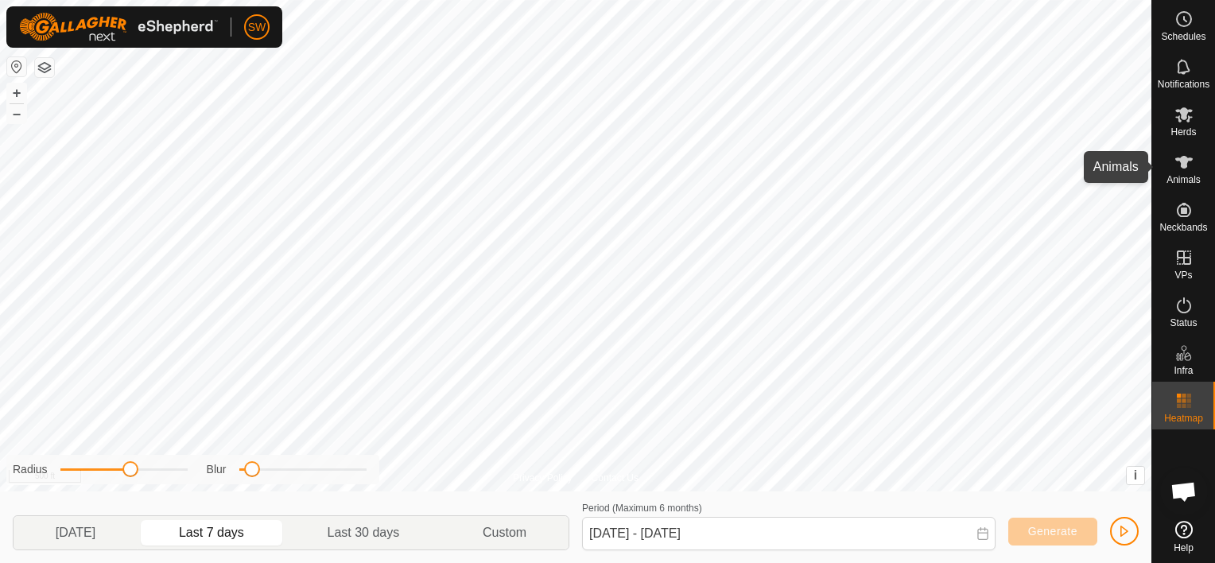
click at [1180, 173] on div "Animals" at bounding box center [1183, 167] width 63 height 48
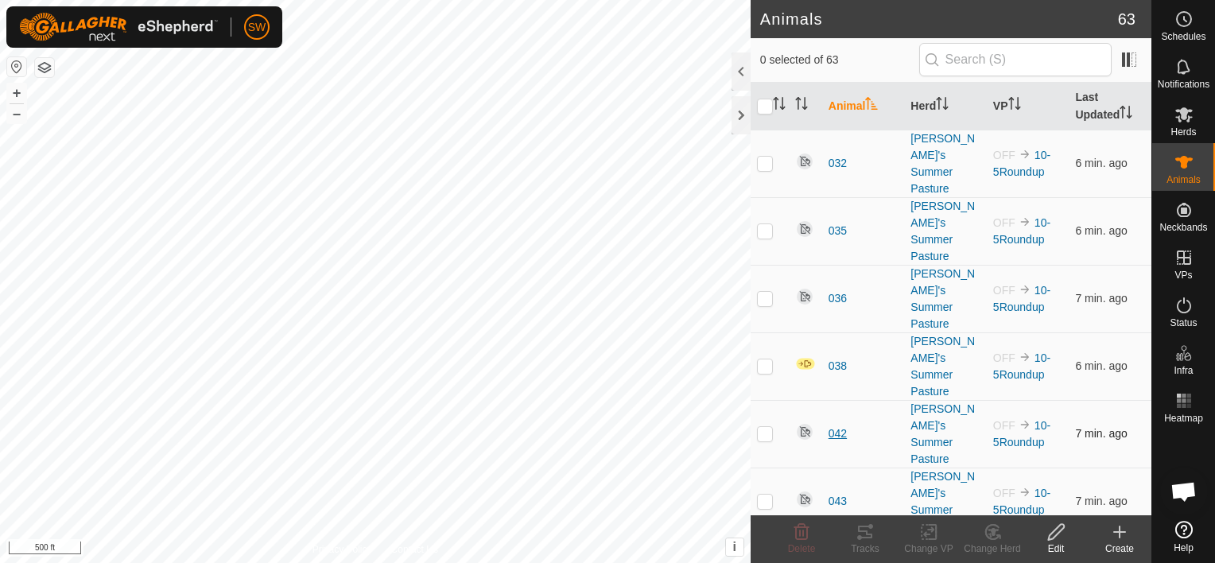
click at [831, 425] on span "042" at bounding box center [837, 433] width 18 height 17
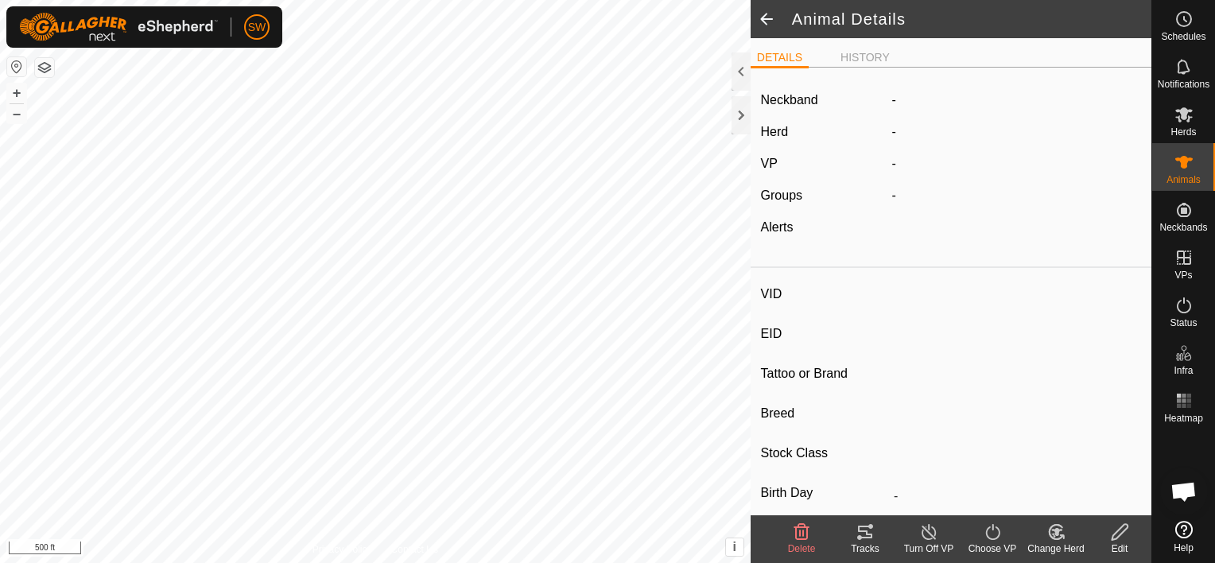
type input "042"
type input "-"
type input "Black Baldy"
type input "-"
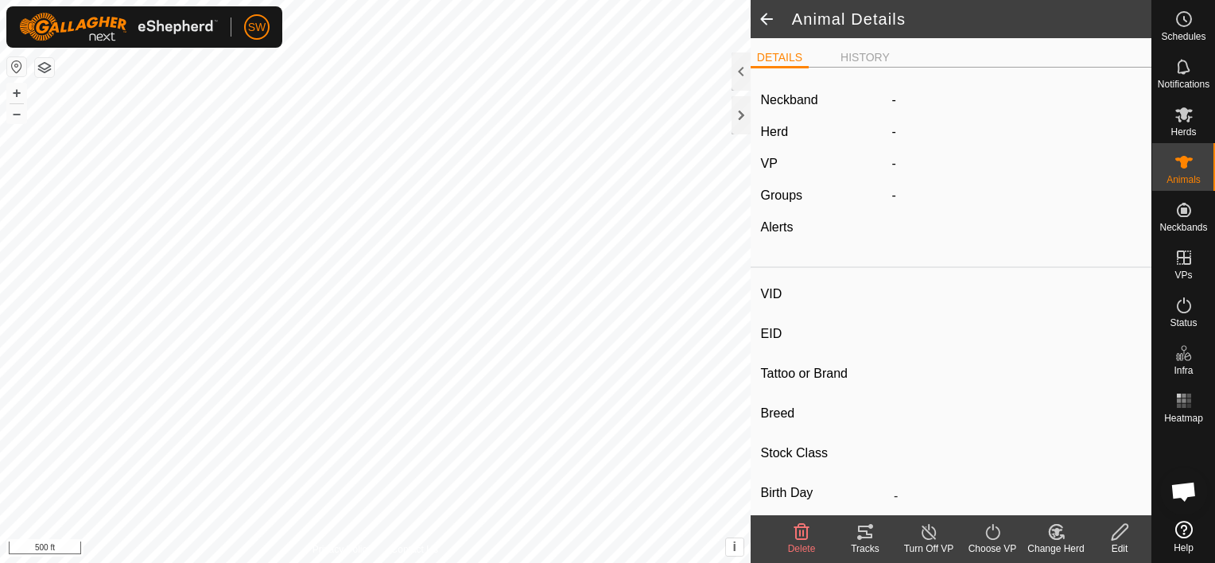
type input "0 kg"
type input "-"
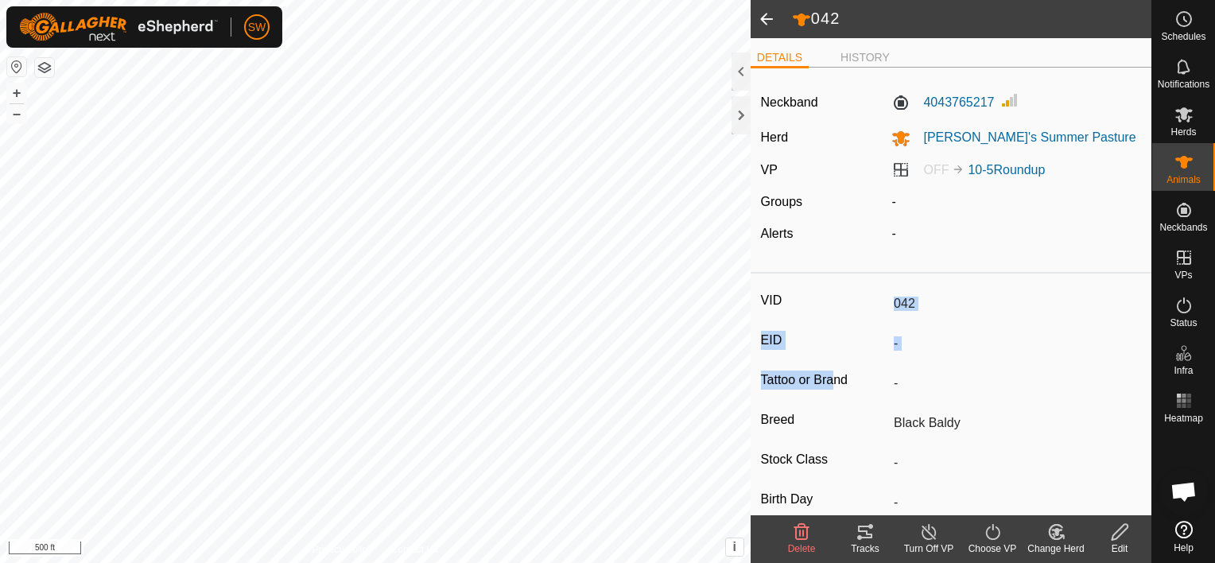
click at [1000, 350] on input "-" at bounding box center [1014, 343] width 254 height 27
click at [864, 537] on icon at bounding box center [865, 532] width 14 height 13
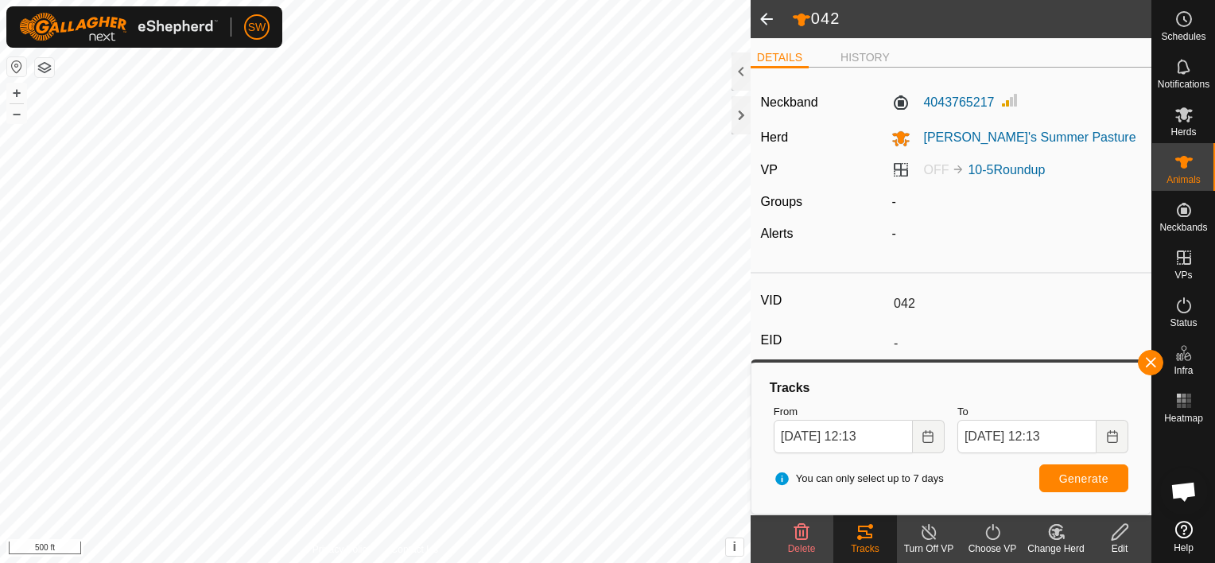
click at [772, 21] on span at bounding box center [767, 19] width 32 height 38
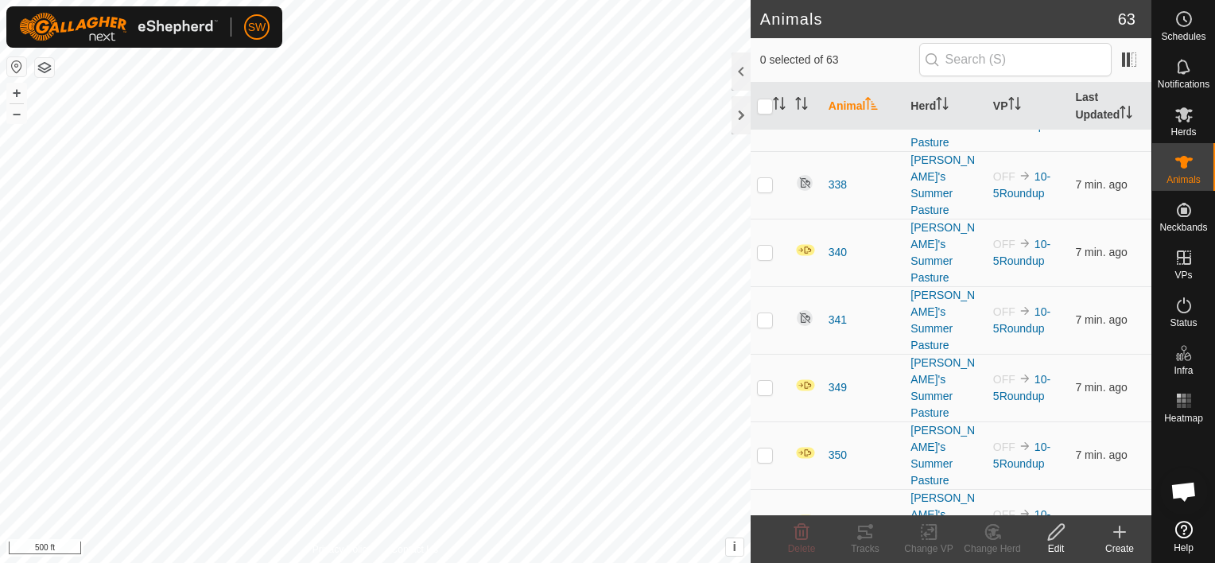
scroll to position [2795, 0]
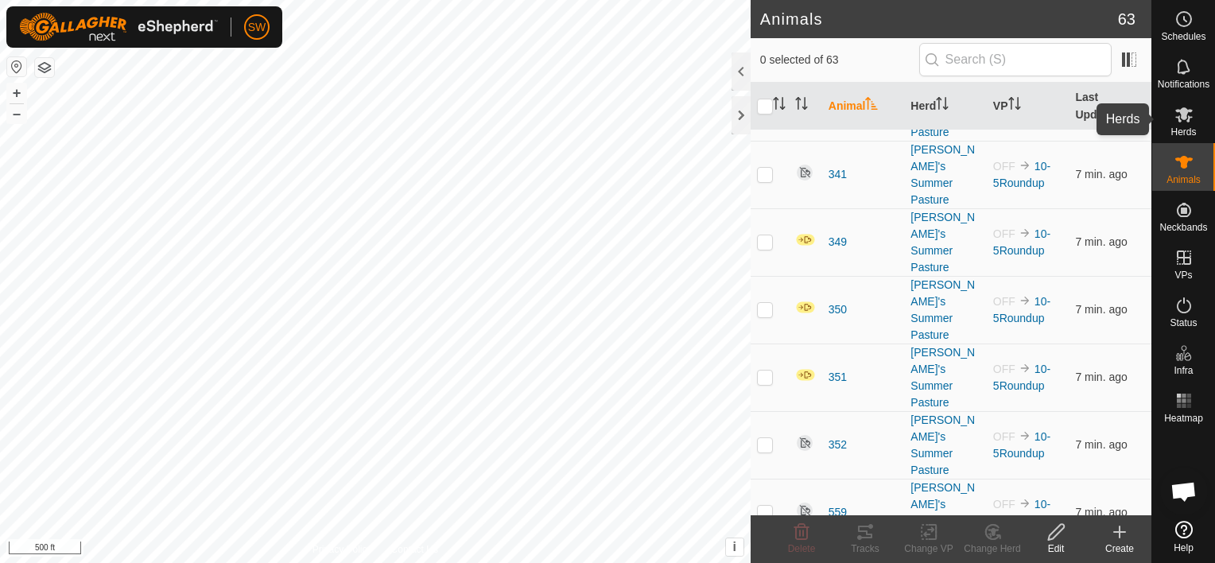
click at [1180, 124] on es-mob-svg-icon at bounding box center [1184, 114] width 29 height 25
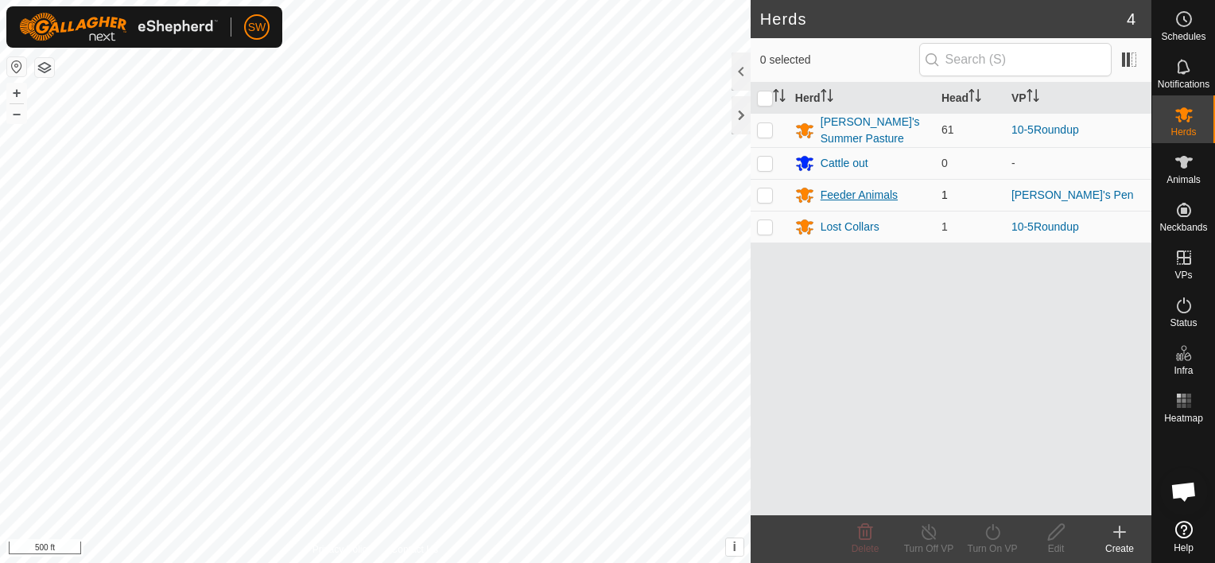
click at [848, 190] on div "Feeder Animals" at bounding box center [858, 195] width 77 height 17
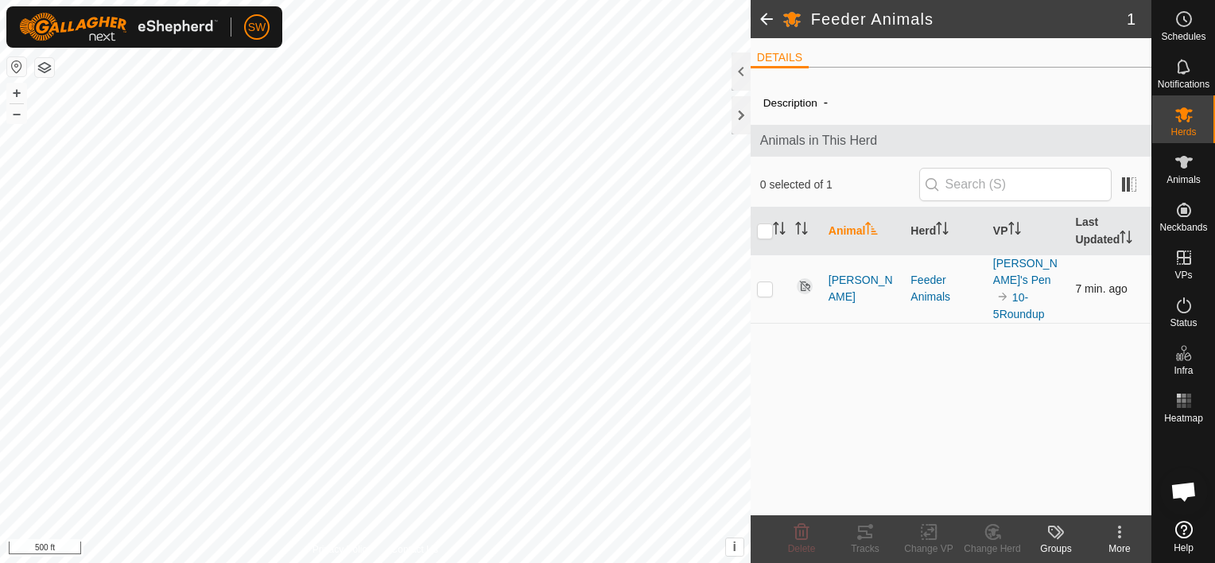
click at [766, 283] on p-checkbox at bounding box center [765, 288] width 16 height 13
checkbox input "true"
click at [870, 541] on icon at bounding box center [864, 531] width 19 height 19
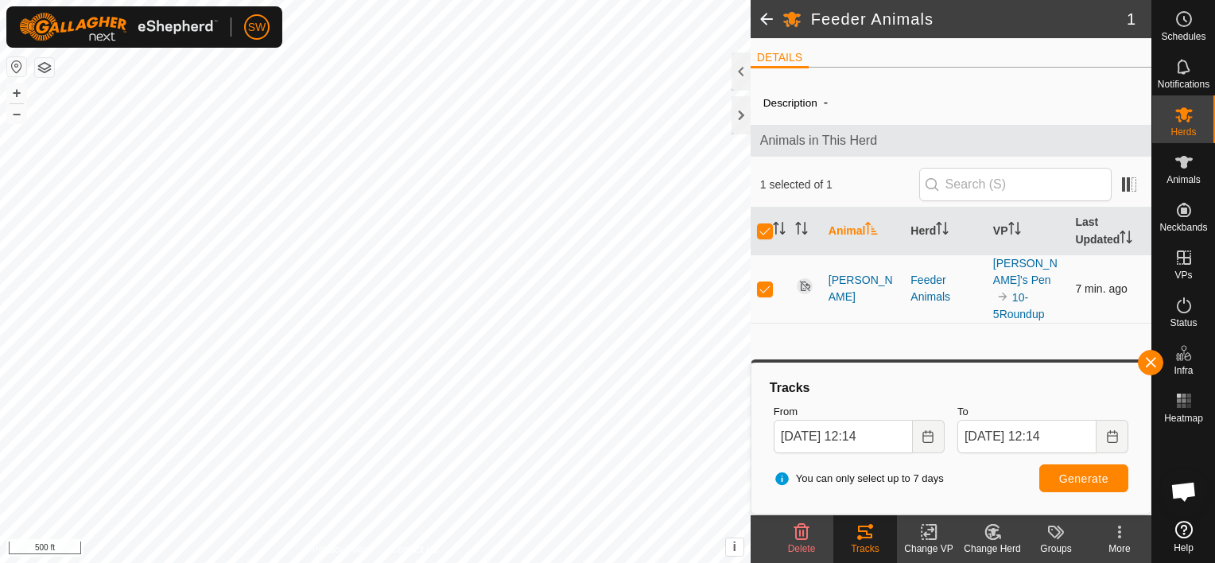
click at [765, 282] on p-checkbox at bounding box center [765, 288] width 16 height 13
checkbox input "false"
click at [1014, 296] on link "10-5Roundup" at bounding box center [1019, 305] width 52 height 29
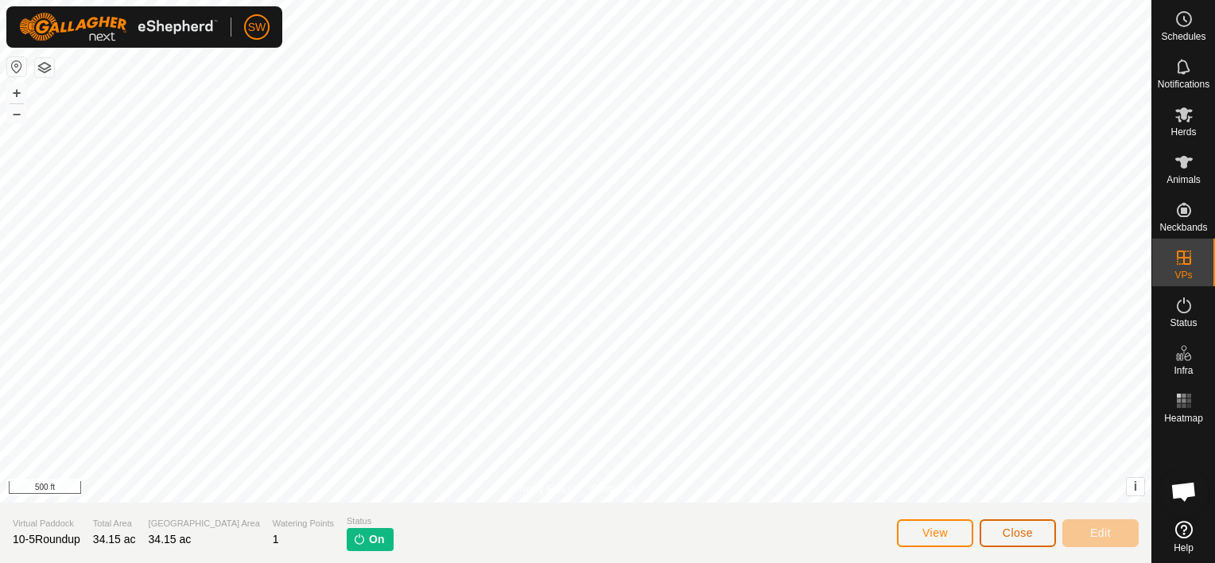
click at [999, 534] on button "Close" at bounding box center [1018, 533] width 76 height 28
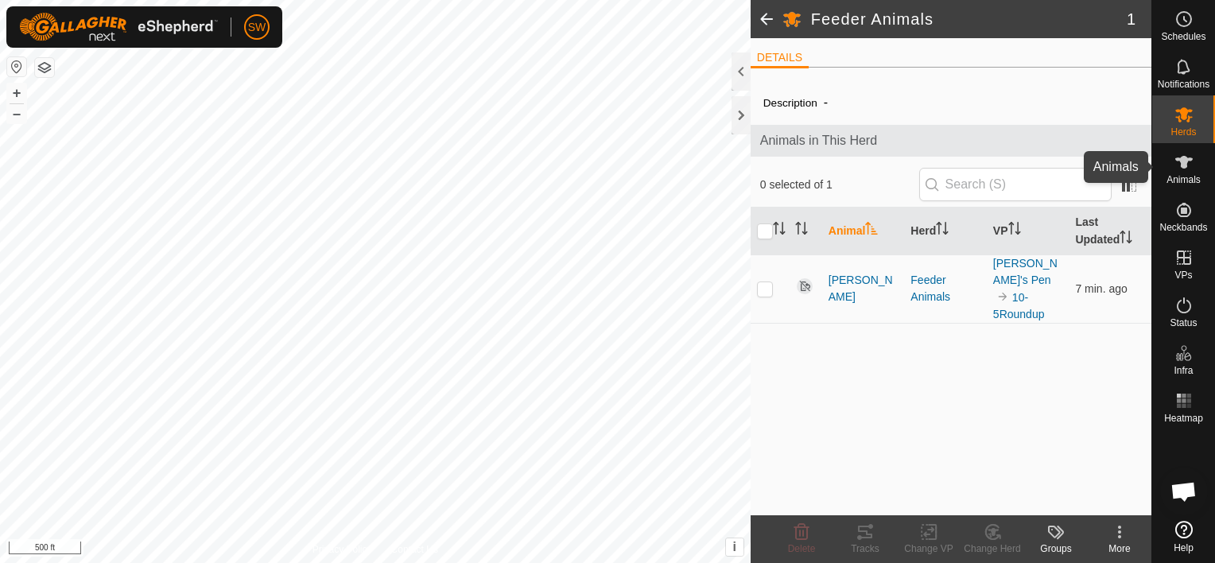
click at [1193, 172] on es-animals-svg-icon at bounding box center [1184, 161] width 29 height 25
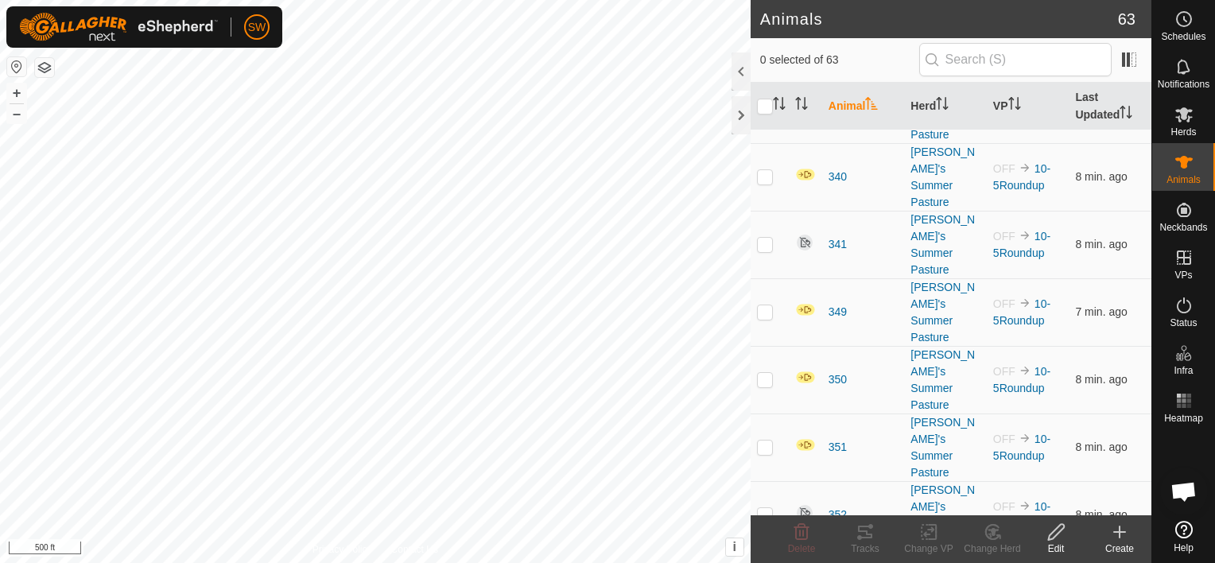
scroll to position [2795, 0]
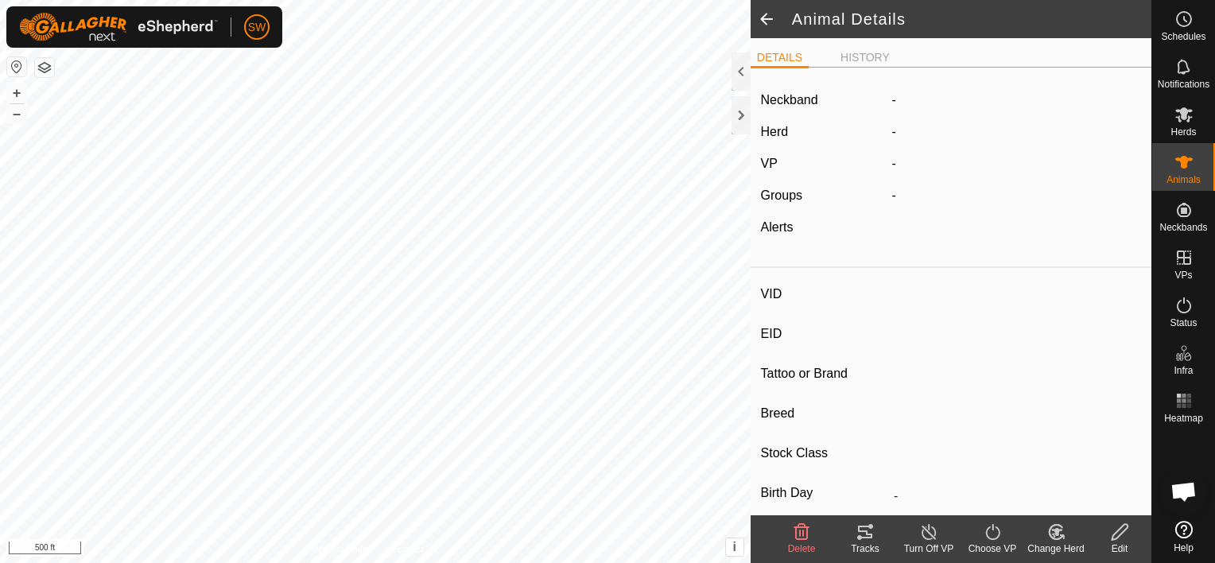
type input "[PERSON_NAME]"
type input "-"
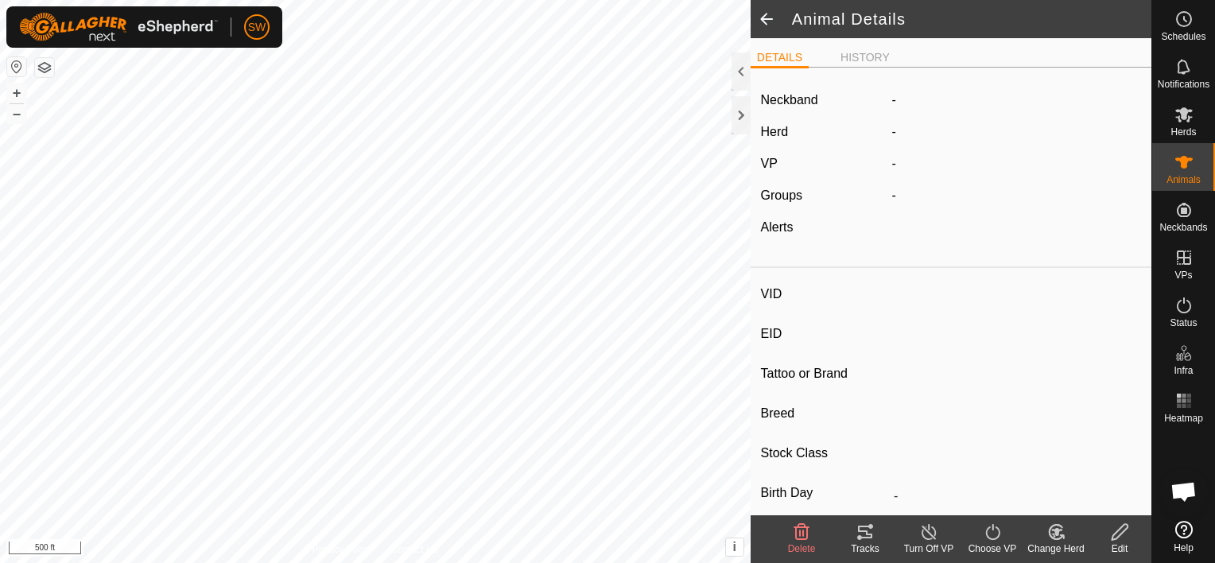
type input "0 kg"
type input "-"
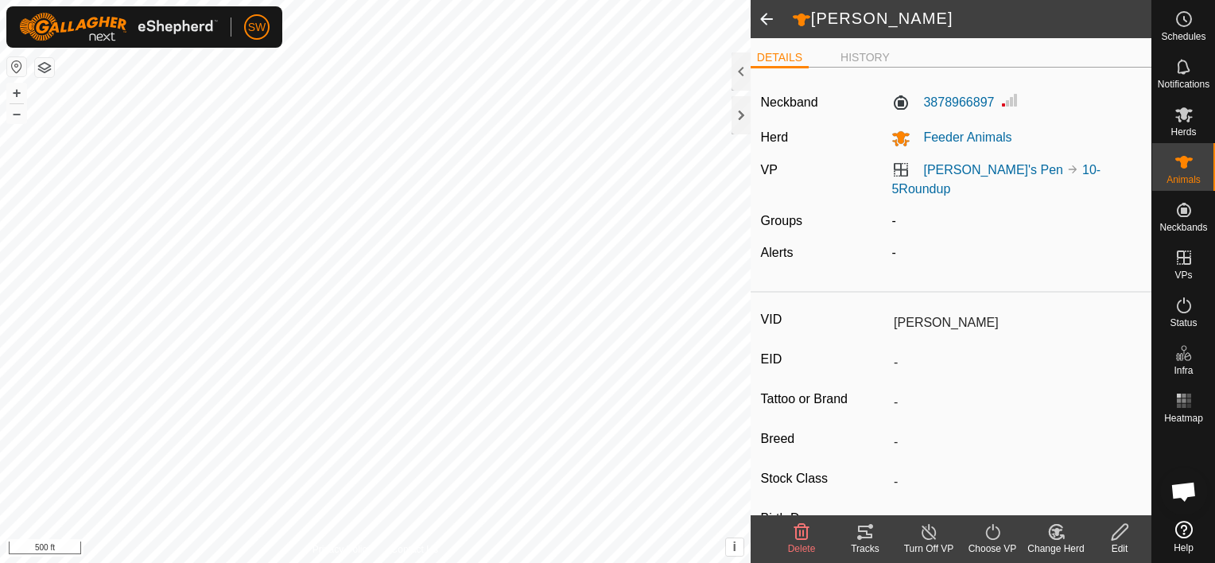
click at [1053, 541] on icon at bounding box center [1056, 531] width 20 height 19
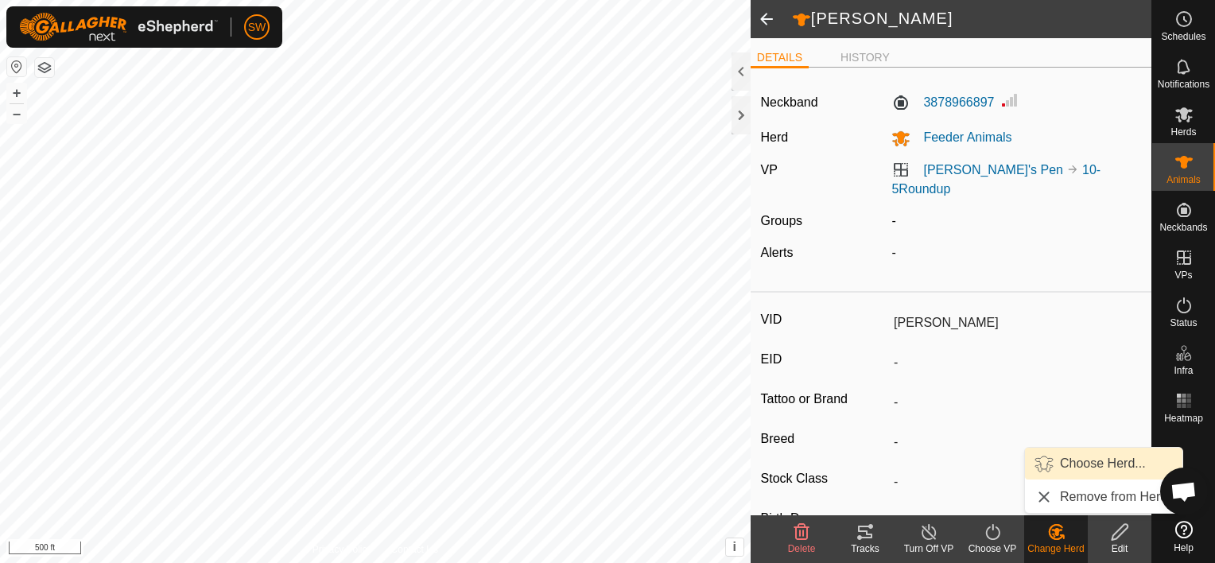
click at [1083, 457] on link "Choose Herd..." at bounding box center [1103, 464] width 157 height 32
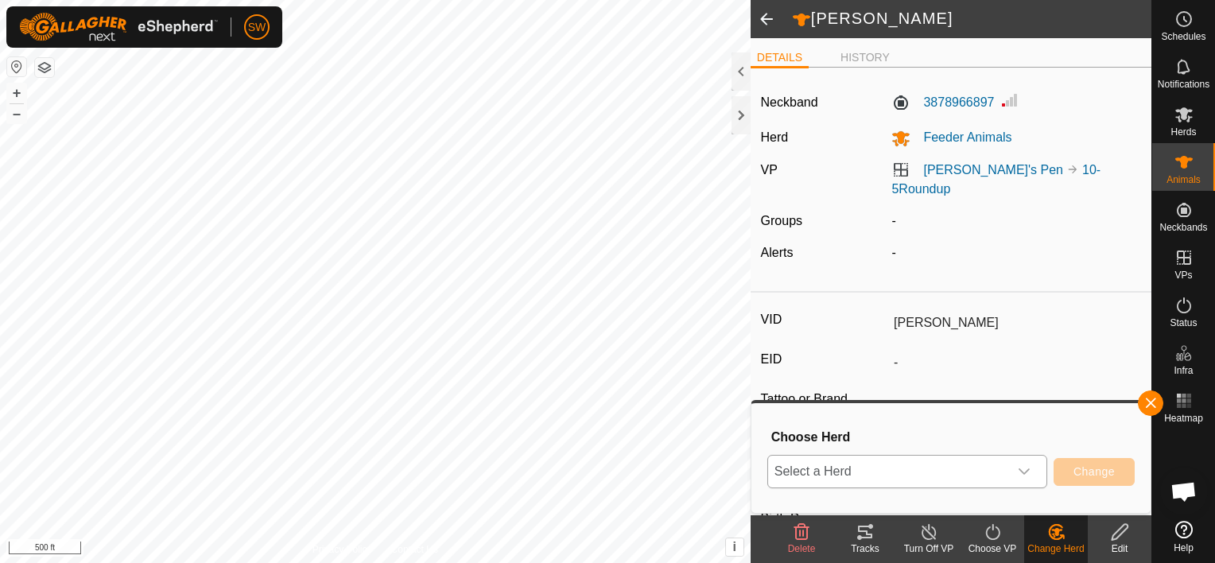
click at [991, 464] on span "Select a Herd" at bounding box center [888, 472] width 240 height 32
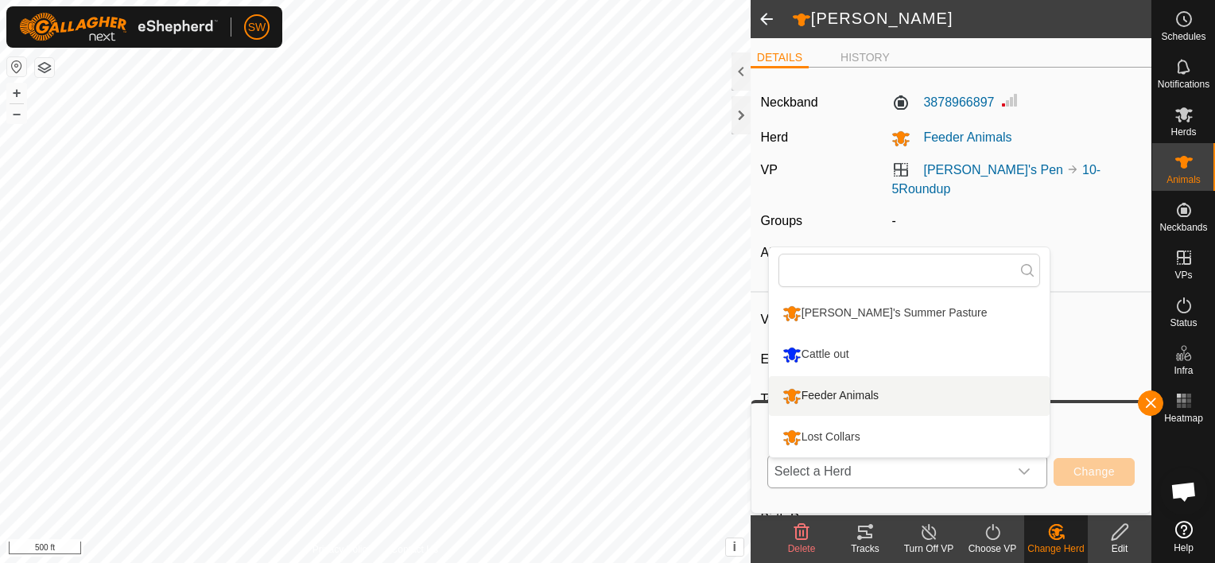
click at [888, 390] on li "Feeder Animals" at bounding box center [909, 396] width 281 height 40
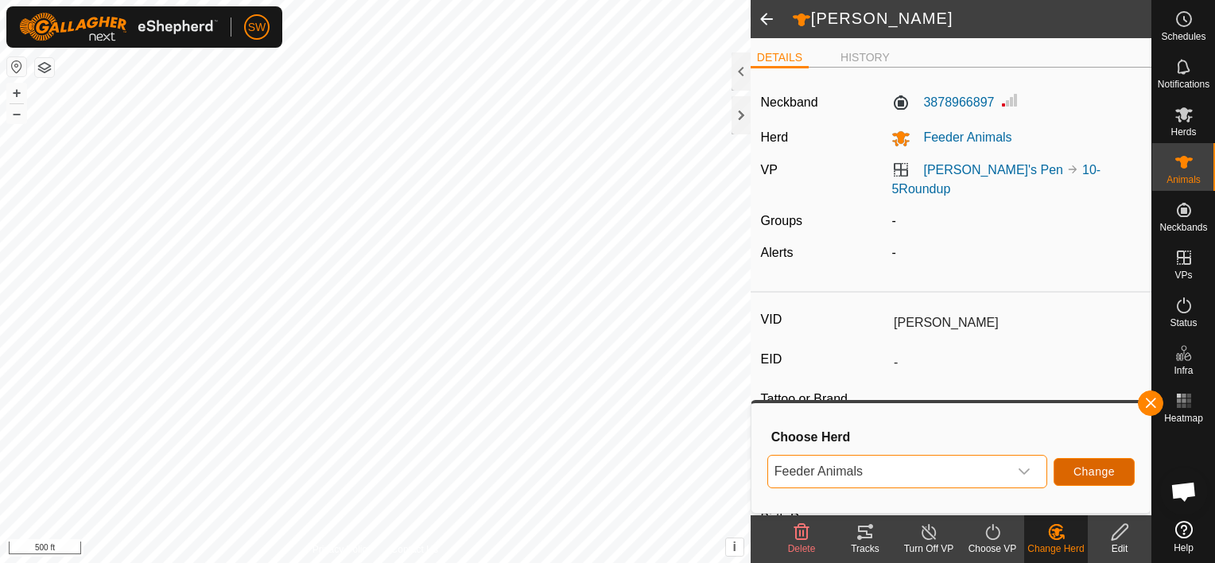
click at [1088, 465] on span "Change" at bounding box center [1093, 471] width 41 height 13
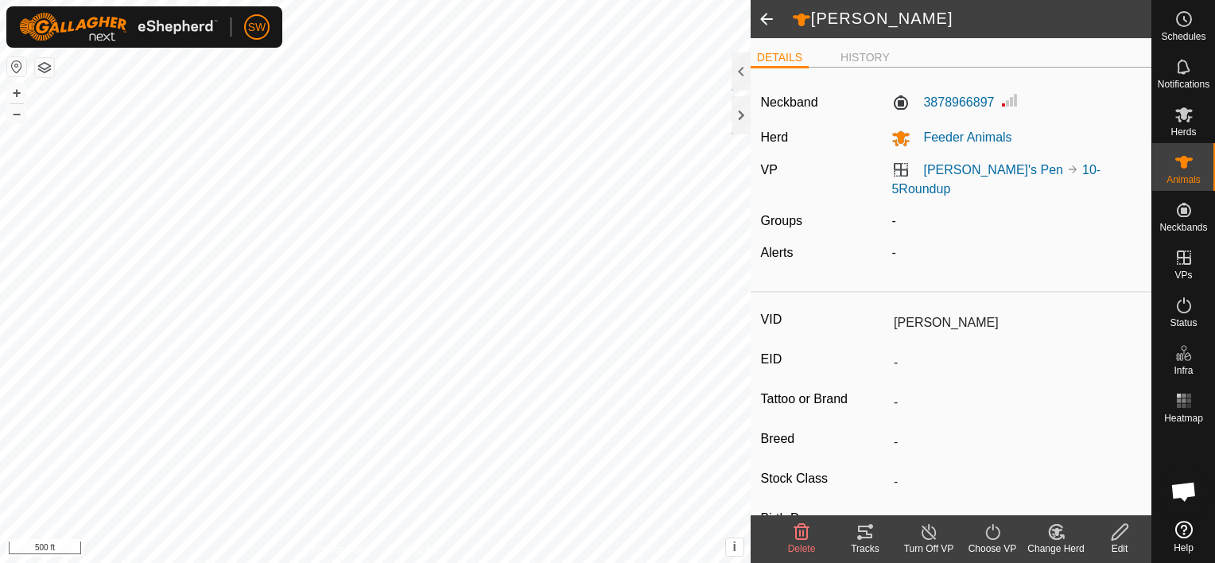
click at [988, 547] on div "Choose VP" at bounding box center [992, 548] width 64 height 14
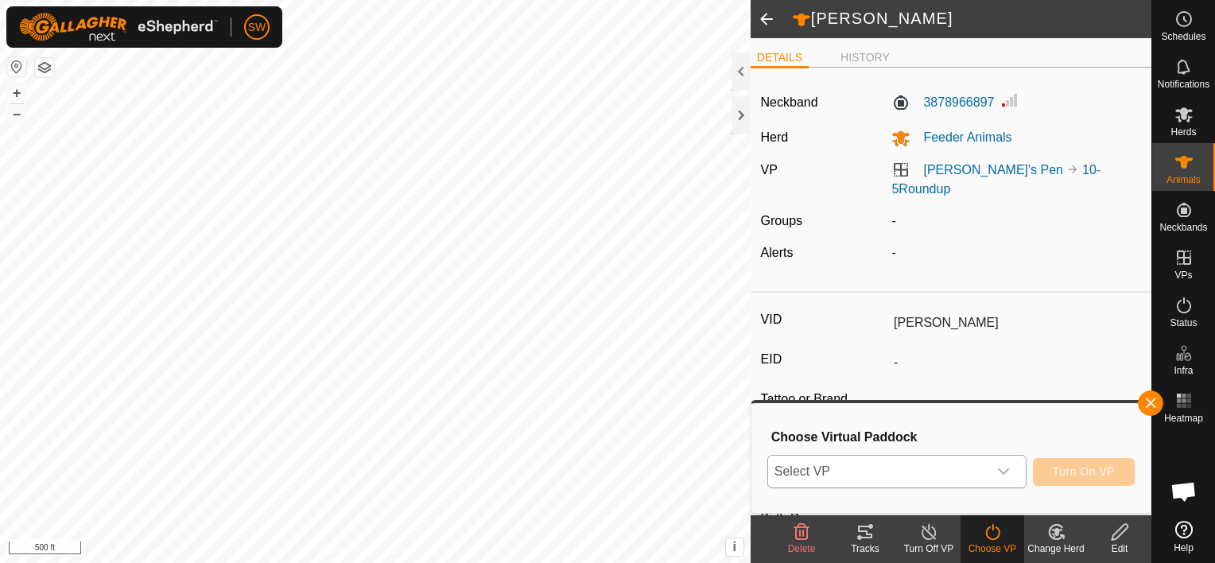
click at [1012, 464] on div "dropdown trigger" at bounding box center [1003, 472] width 32 height 32
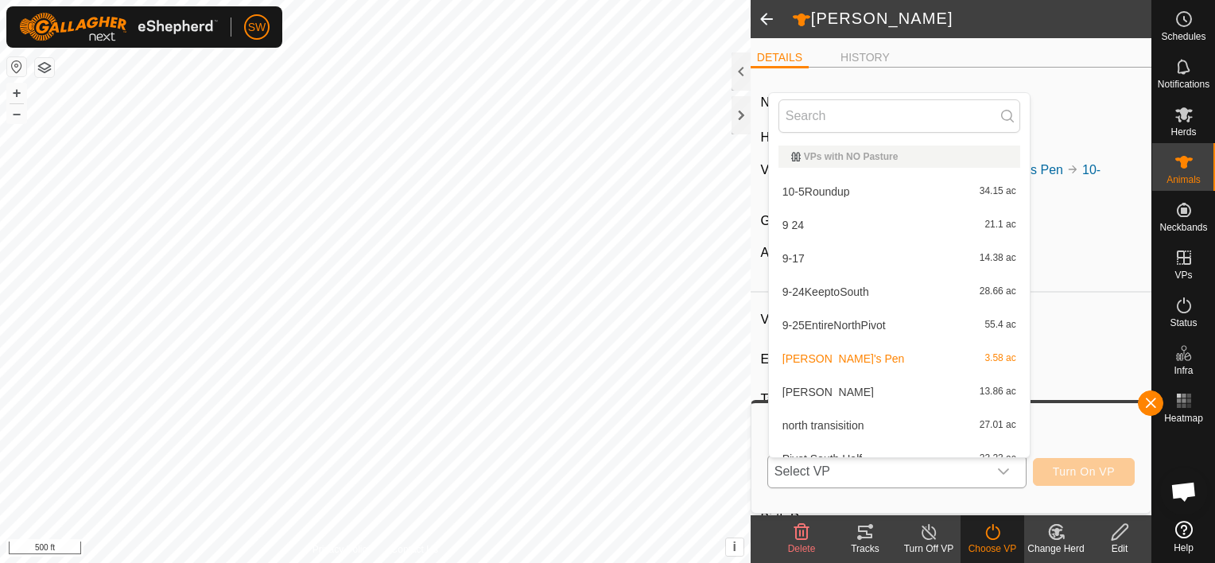
scroll to position [17, 0]
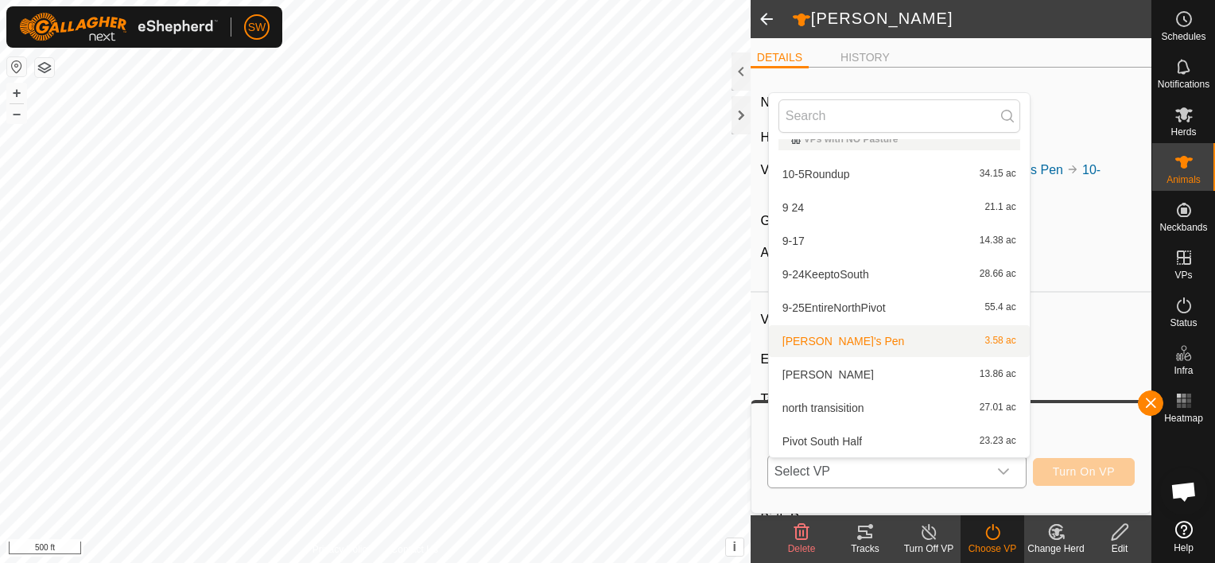
click at [880, 340] on li "[PERSON_NAME]'s Pen 3.58 ac" at bounding box center [899, 341] width 261 height 32
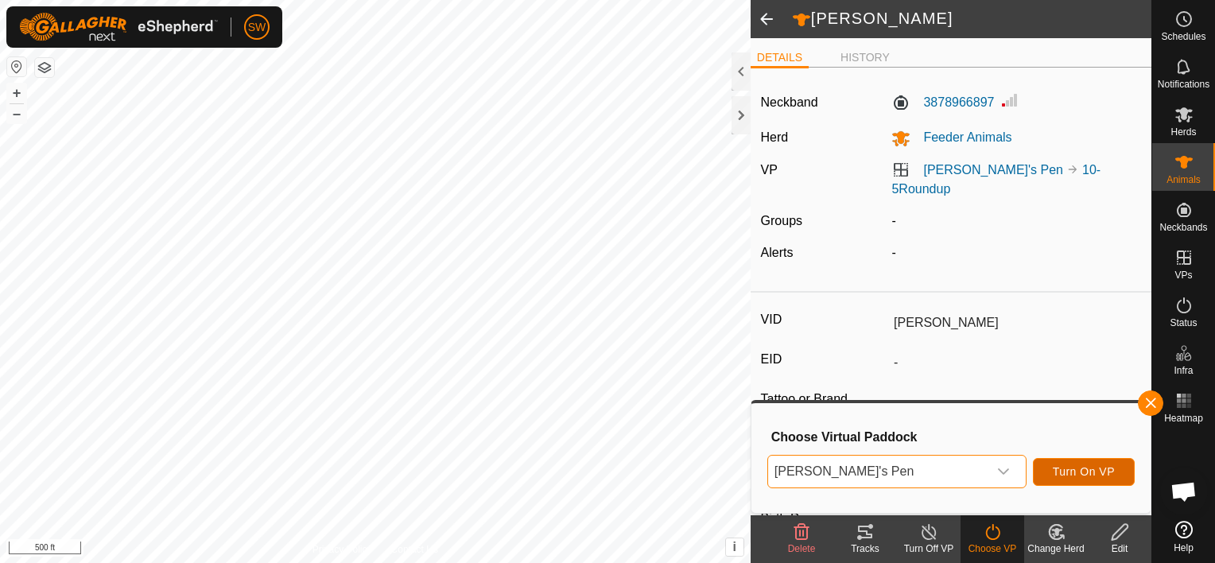
click at [1064, 467] on span "Turn On VP" at bounding box center [1084, 471] width 62 height 13
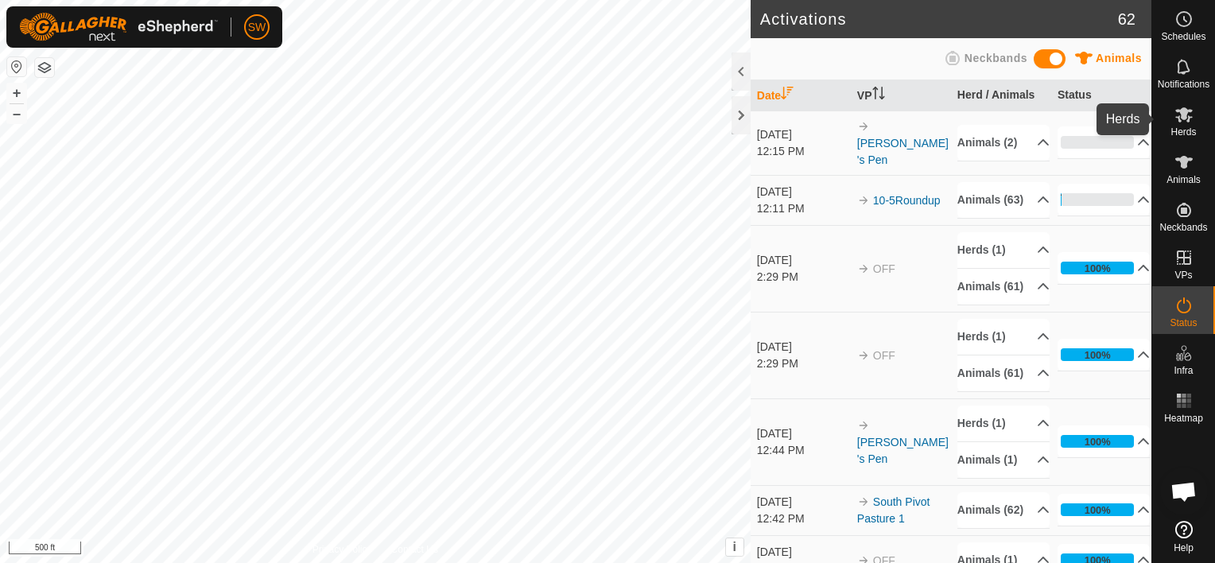
click at [1189, 130] on span "Herds" at bounding box center [1182, 132] width 25 height 10
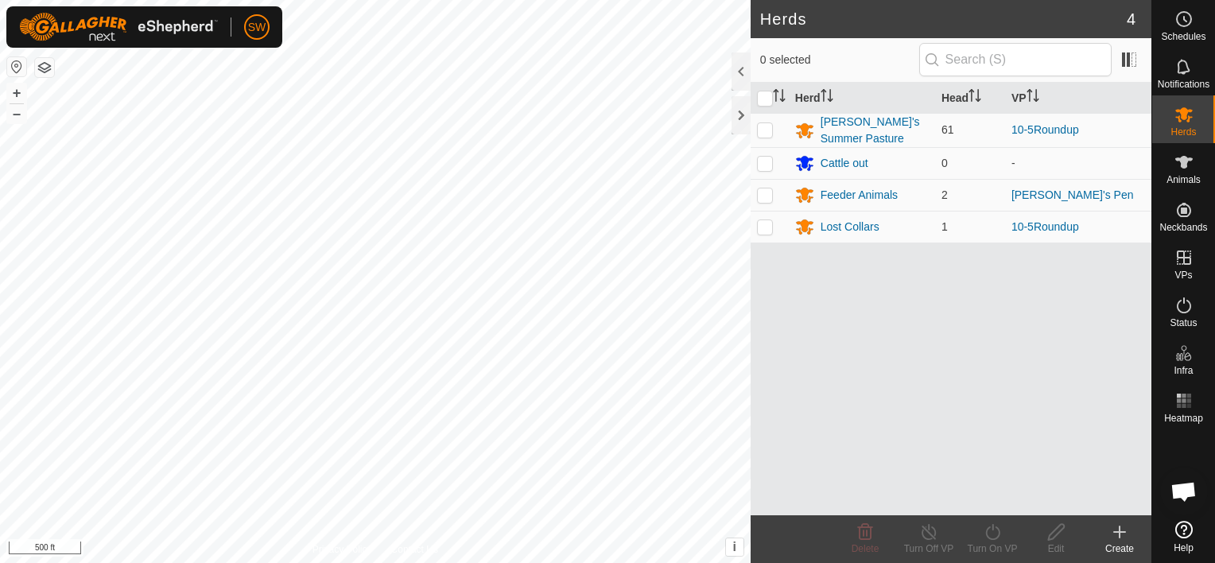
drag, startPoint x: 1059, startPoint y: 192, endPoint x: 901, endPoint y: 350, distance: 223.2
click at [901, 350] on div "Herd Head VP [PERSON_NAME]'s Summer Pasture 61 10-5Roundup Cattle out 0 - Feede…" at bounding box center [951, 299] width 401 height 433
click at [867, 189] on div "Feeder Animals" at bounding box center [858, 195] width 77 height 17
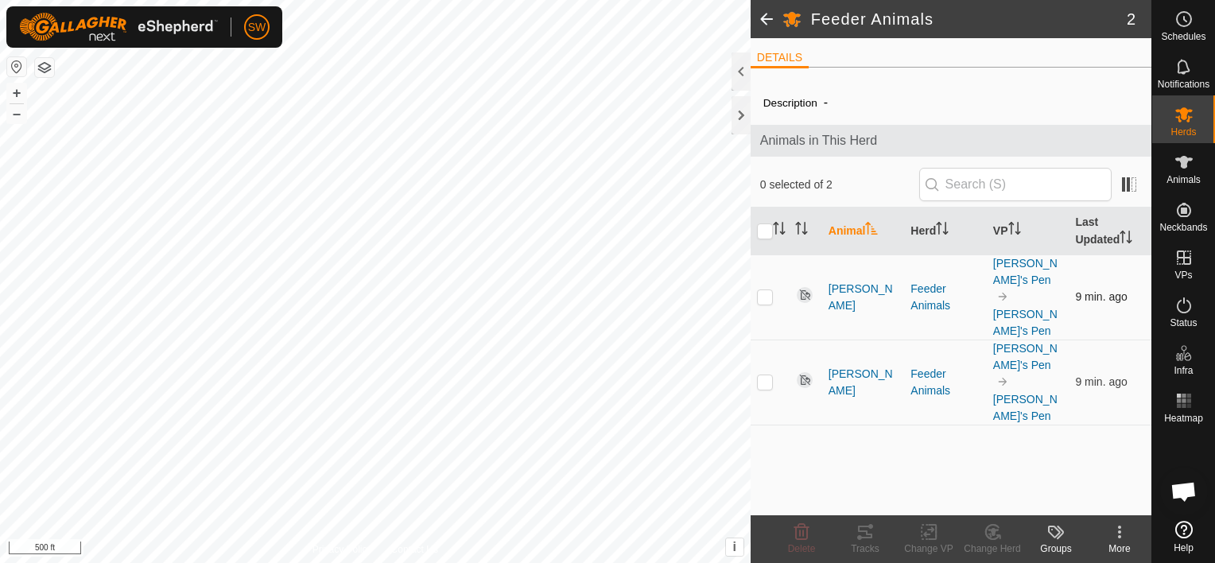
click at [766, 290] on p-checkbox at bounding box center [765, 296] width 16 height 13
checkbox input "true"
click at [864, 535] on icon at bounding box center [864, 531] width 19 height 19
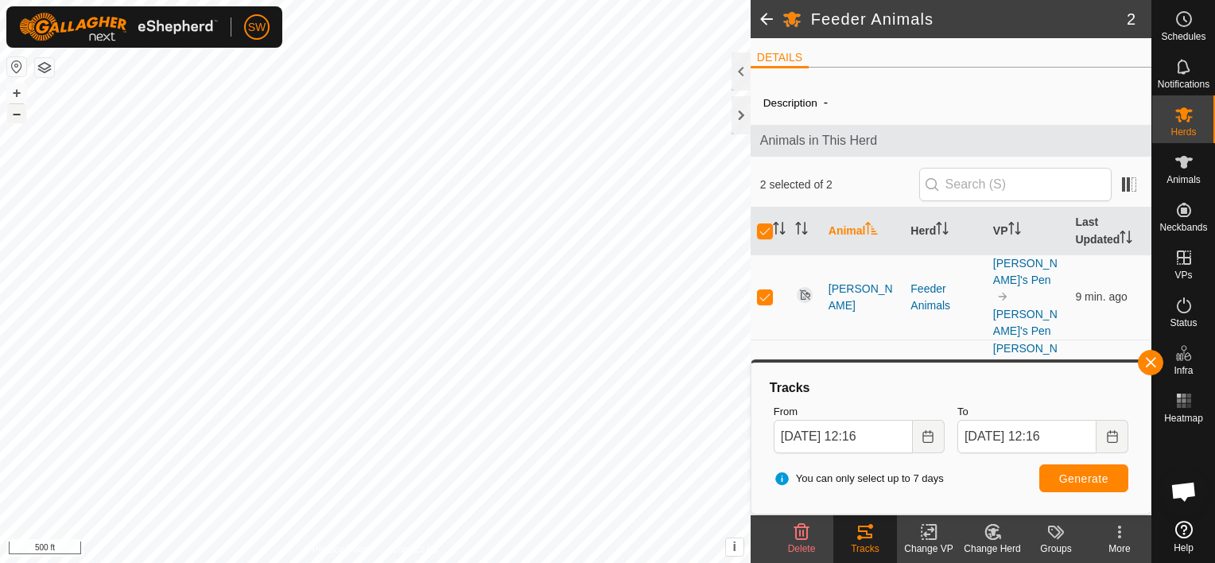
click at [19, 108] on button "–" at bounding box center [16, 113] width 19 height 19
click at [22, 114] on button "–" at bounding box center [16, 113] width 19 height 19
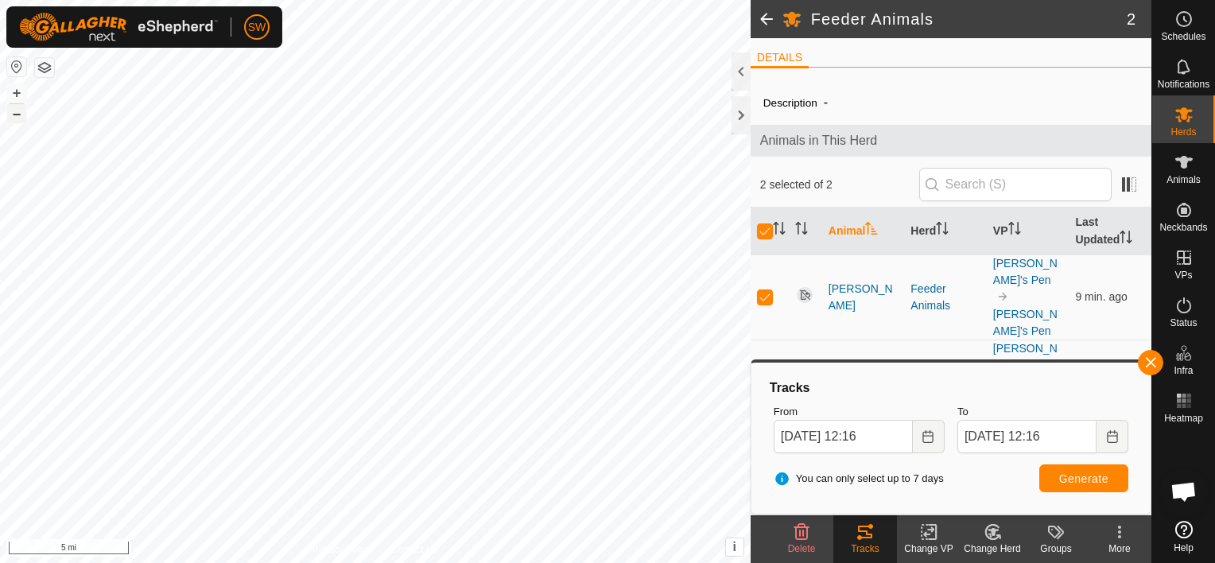
click at [22, 114] on button "–" at bounding box center [16, 113] width 19 height 19
click at [343, 562] on html "SW Schedules Notifications Herds Animals Neckbands VPs Status Infra Heatmap Hel…" at bounding box center [607, 281] width 1215 height 563
click at [19, 118] on button "–" at bounding box center [16, 113] width 19 height 19
click at [14, 93] on button "+" at bounding box center [16, 92] width 19 height 19
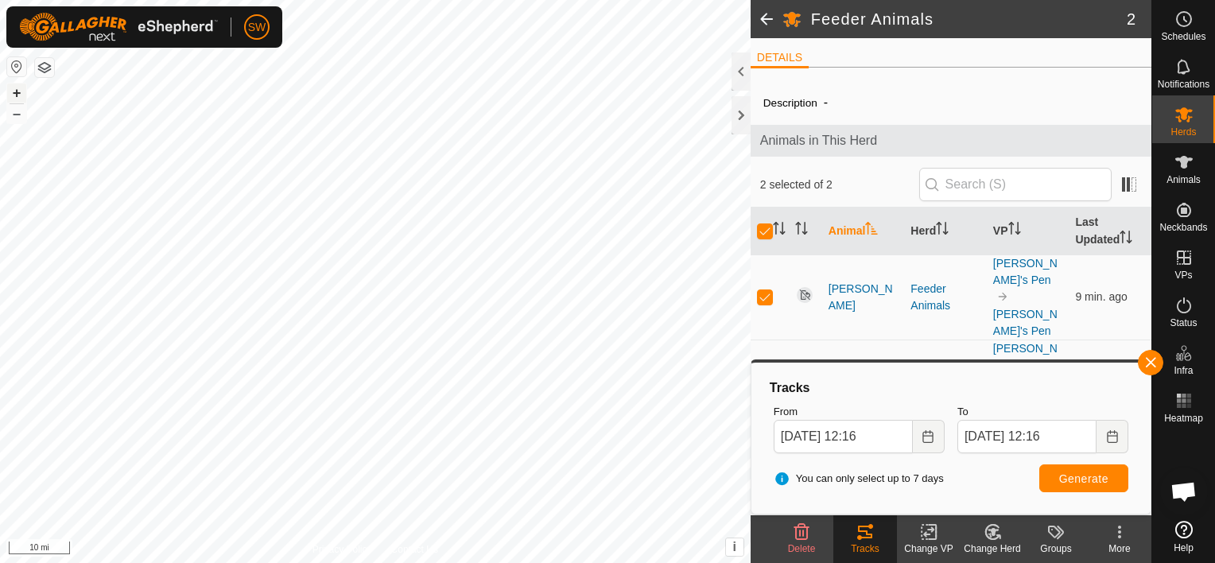
click at [17, 88] on button "+" at bounding box center [16, 92] width 19 height 19
click at [21, 95] on button "+" at bounding box center [16, 92] width 19 height 19
click at [16, 95] on button "+" at bounding box center [16, 92] width 19 height 19
click at [16, 88] on button "+" at bounding box center [16, 92] width 19 height 19
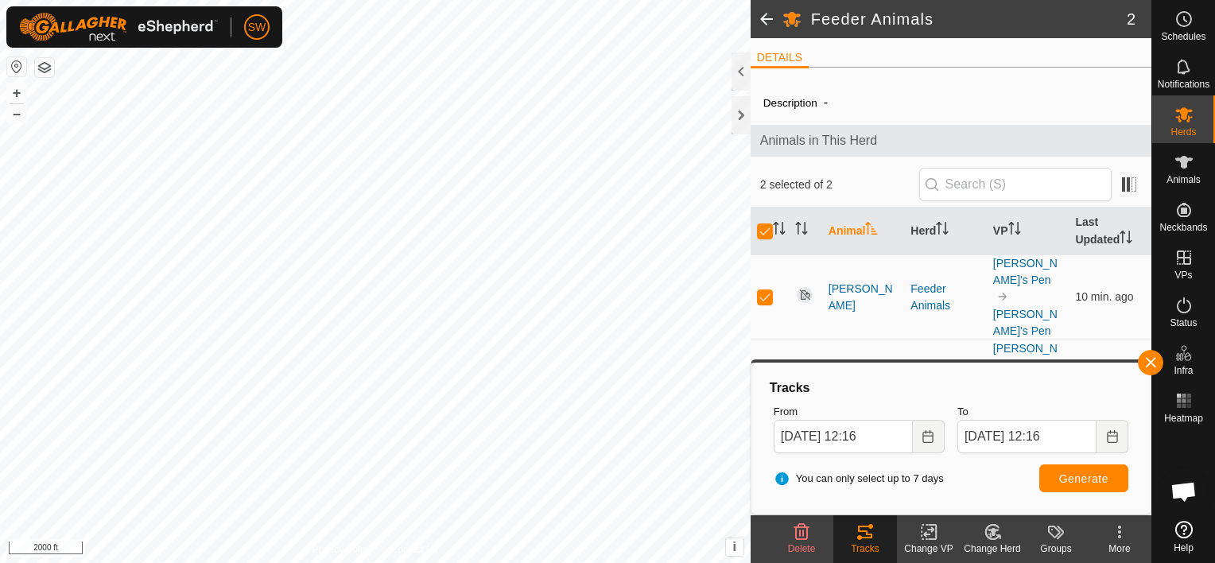
click at [26, 95] on div "+ –" at bounding box center [16, 103] width 21 height 41
click at [18, 95] on button "+" at bounding box center [16, 92] width 19 height 19
click at [19, 95] on button "+" at bounding box center [16, 92] width 19 height 19
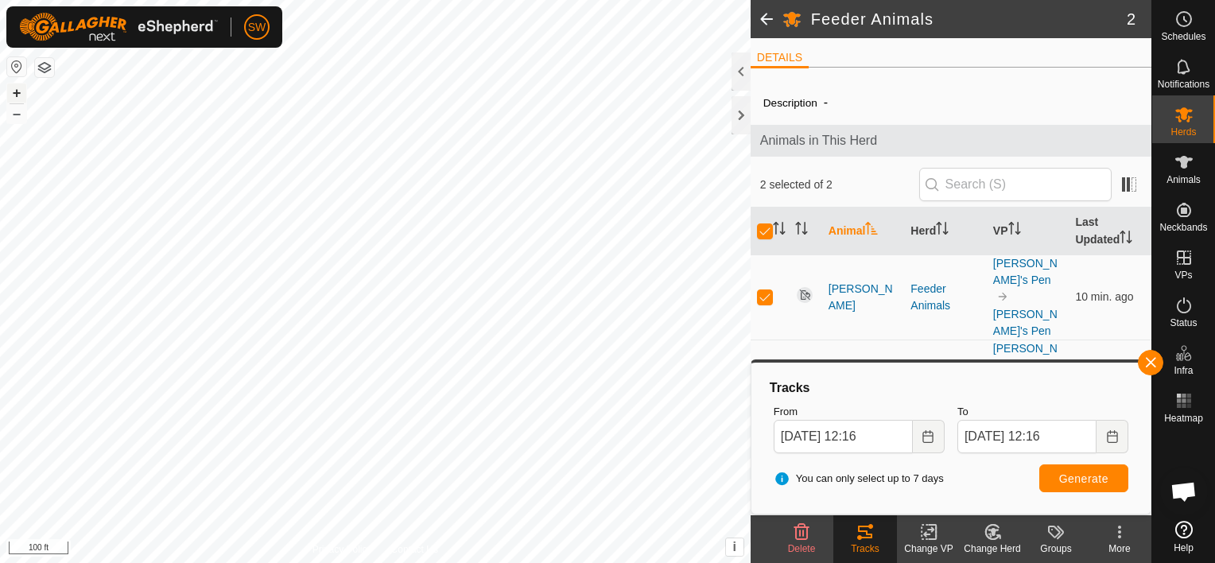
click at [19, 95] on button "+" at bounding box center [16, 92] width 19 height 19
click at [15, 120] on button "–" at bounding box center [16, 113] width 19 height 19
click at [19, 83] on button "+" at bounding box center [16, 92] width 19 height 19
click at [16, 116] on button "–" at bounding box center [16, 113] width 19 height 19
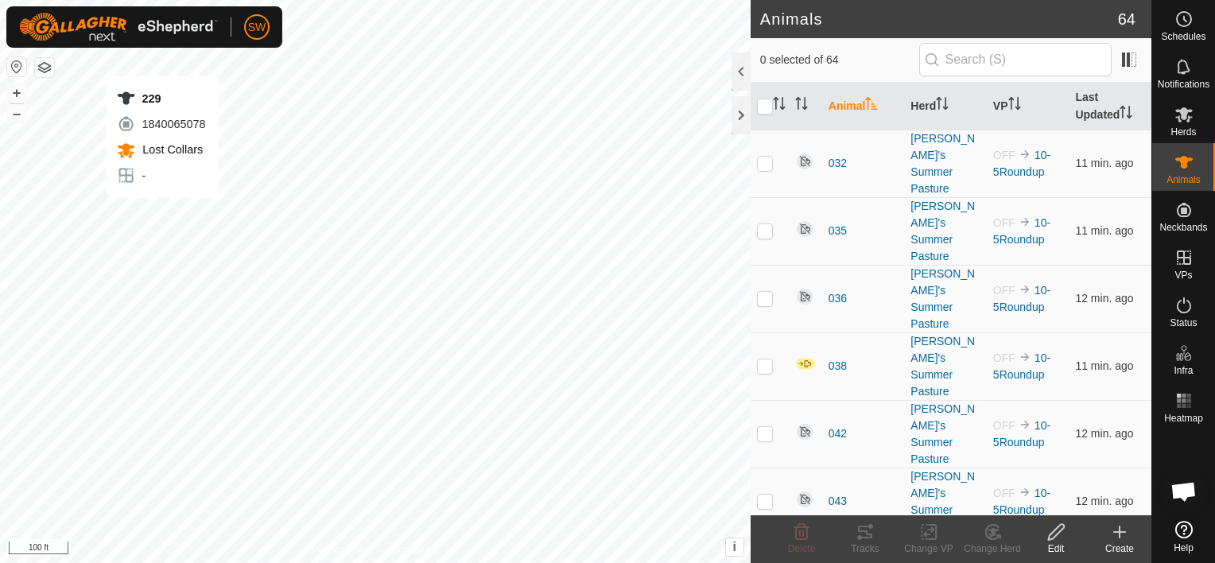
checkbox input "true"
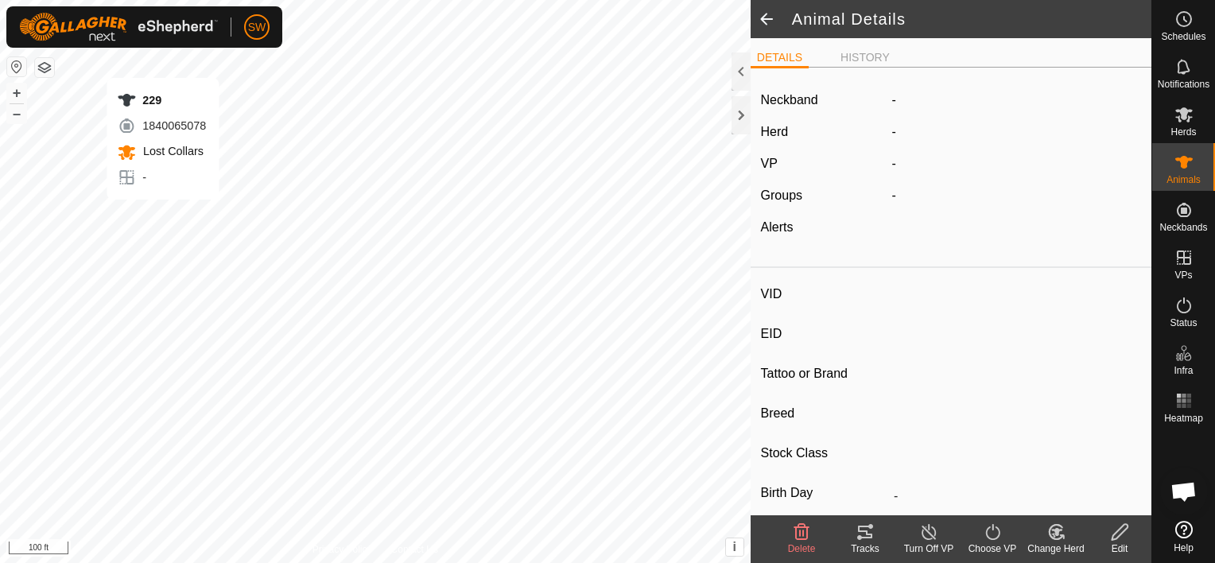
type input "229"
type input "-"
type input "Black Baldy"
type input "-"
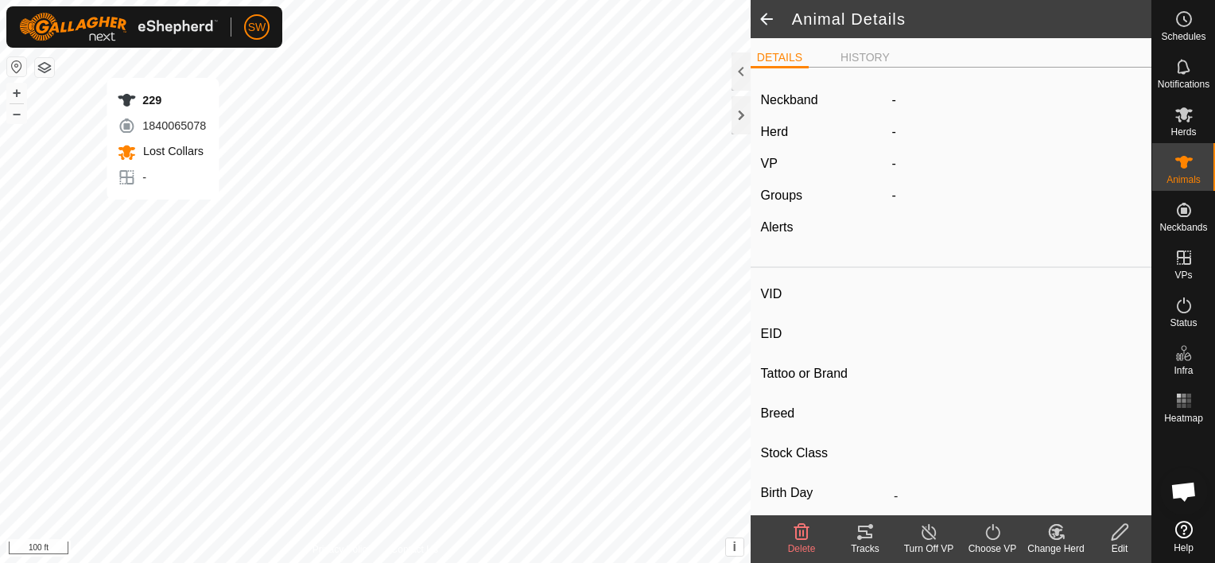
type input "0 kg"
type input "-"
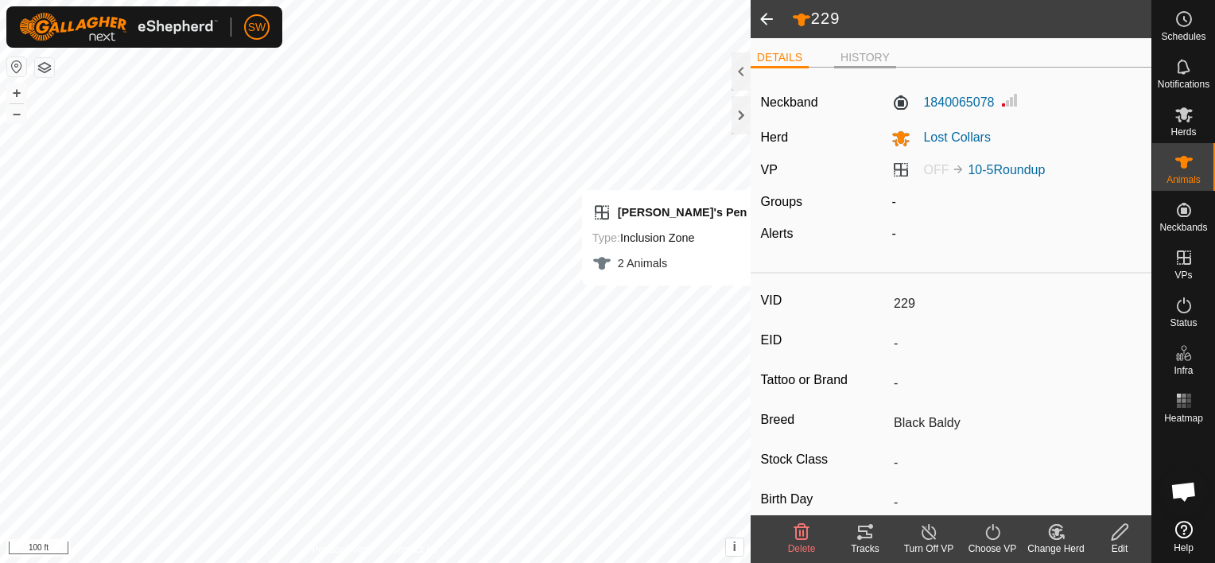
click at [859, 63] on li "HISTORY" at bounding box center [865, 58] width 62 height 19
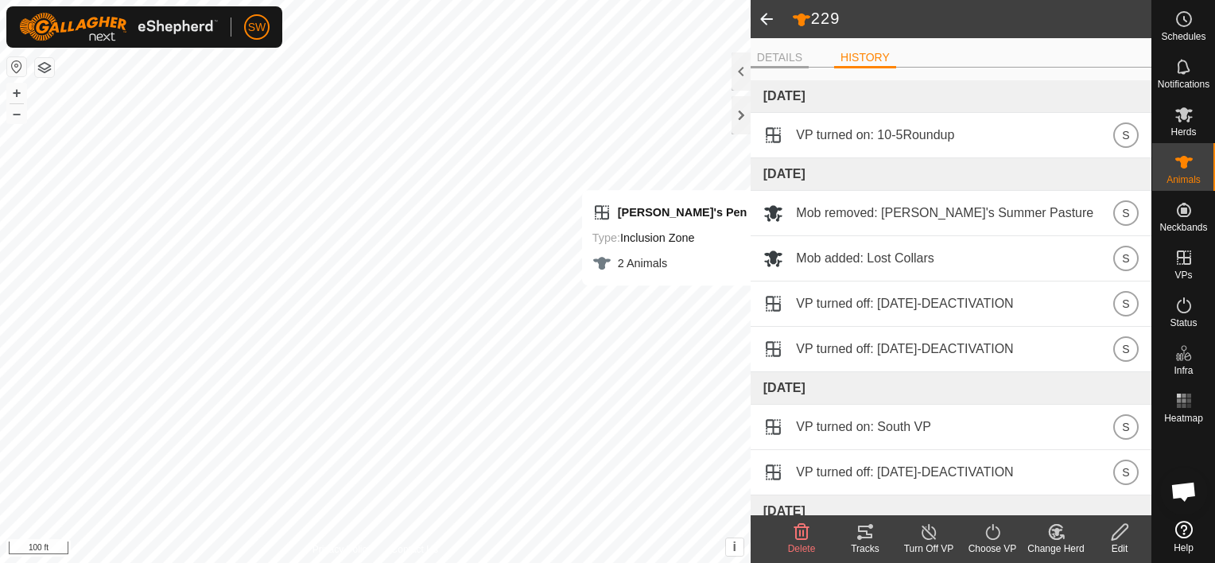
click at [773, 55] on li "DETAILS" at bounding box center [780, 58] width 58 height 19
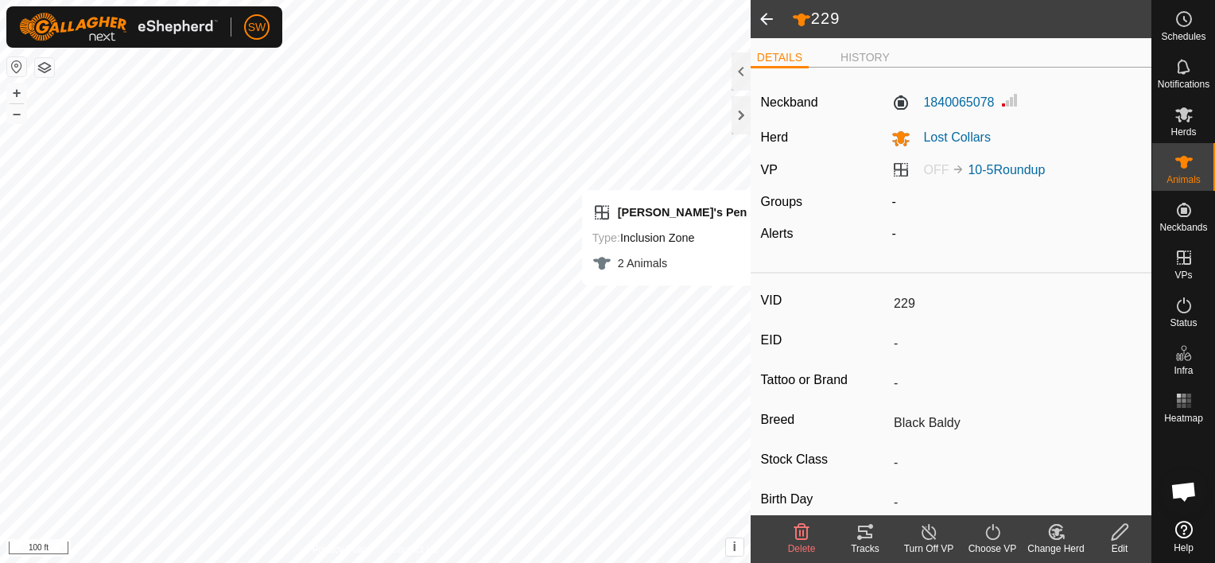
click at [758, 16] on span at bounding box center [767, 19] width 32 height 38
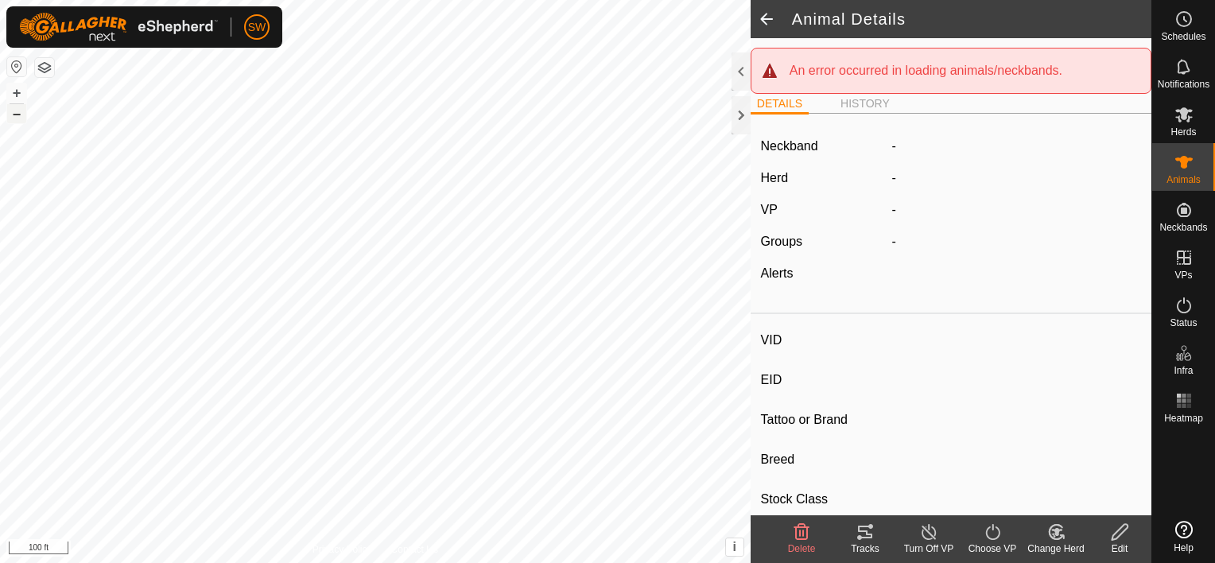
click at [14, 112] on button "–" at bounding box center [16, 113] width 19 height 19
click at [867, 532] on icon at bounding box center [865, 532] width 14 height 13
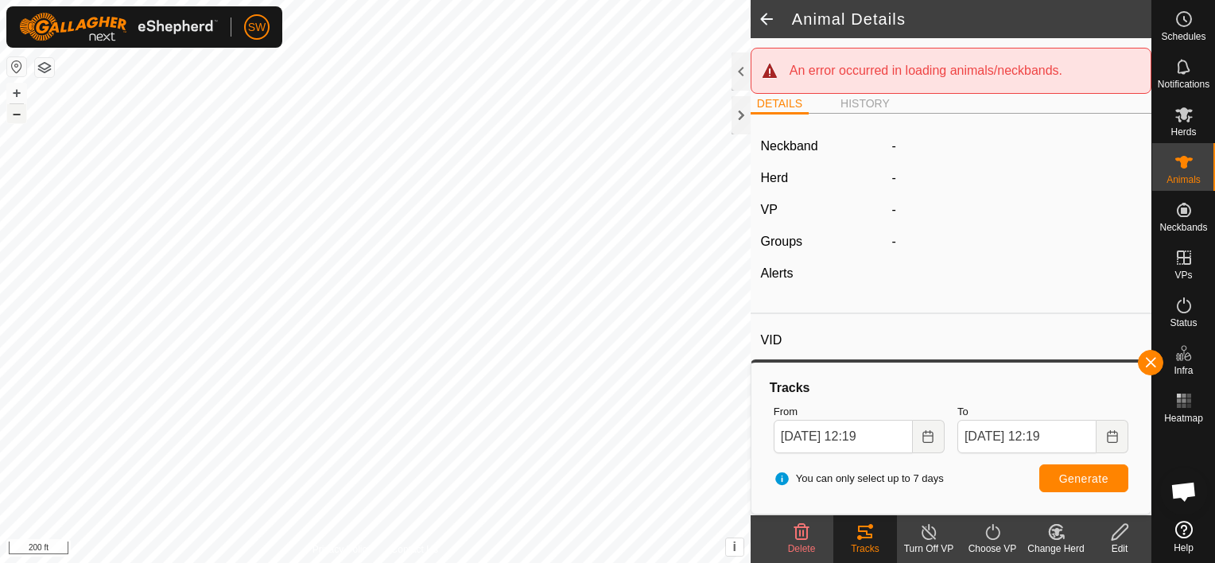
click at [17, 114] on button "–" at bounding box center [16, 113] width 19 height 19
click at [391, 0] on html "SW Schedules Notifications Herds Animals Neckbands VPs Status Infra Heatmap Hel…" at bounding box center [607, 281] width 1215 height 563
click at [23, 114] on button "–" at bounding box center [16, 113] width 19 height 19
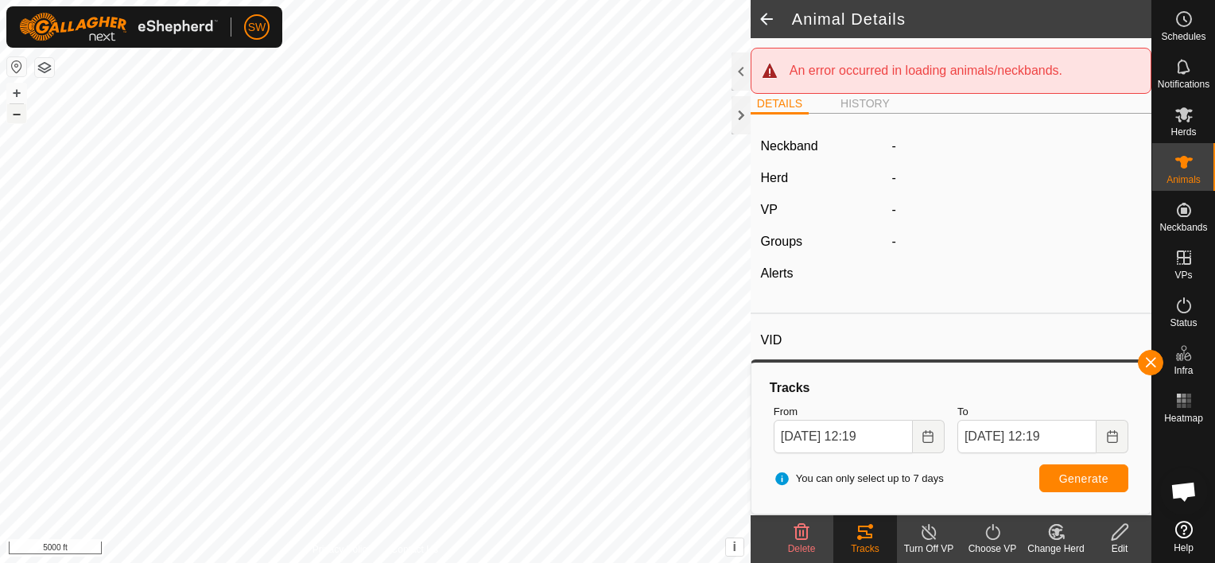
click at [23, 114] on button "–" at bounding box center [16, 113] width 19 height 19
click at [363, 0] on html "SW Schedules Notifications Herds Animals Neckbands VPs Status Infra Heatmap Hel…" at bounding box center [607, 281] width 1215 height 563
click at [17, 118] on button "–" at bounding box center [16, 113] width 19 height 19
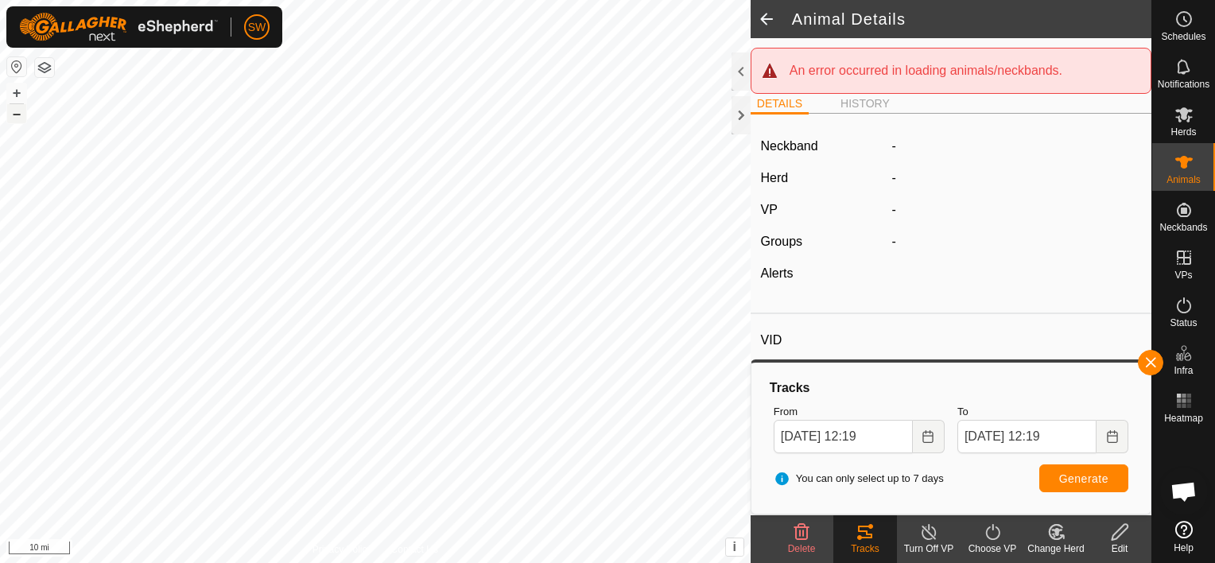
click at [17, 118] on button "–" at bounding box center [16, 113] width 19 height 19
click at [18, 91] on button "+" at bounding box center [16, 92] width 19 height 19
click at [347, 0] on html "SW Schedules Notifications Herds Animals Neckbands VPs Status Infra Heatmap Hel…" at bounding box center [607, 281] width 1215 height 563
click at [13, 95] on button "+" at bounding box center [16, 92] width 19 height 19
click at [18, 92] on button "+" at bounding box center [16, 92] width 19 height 19
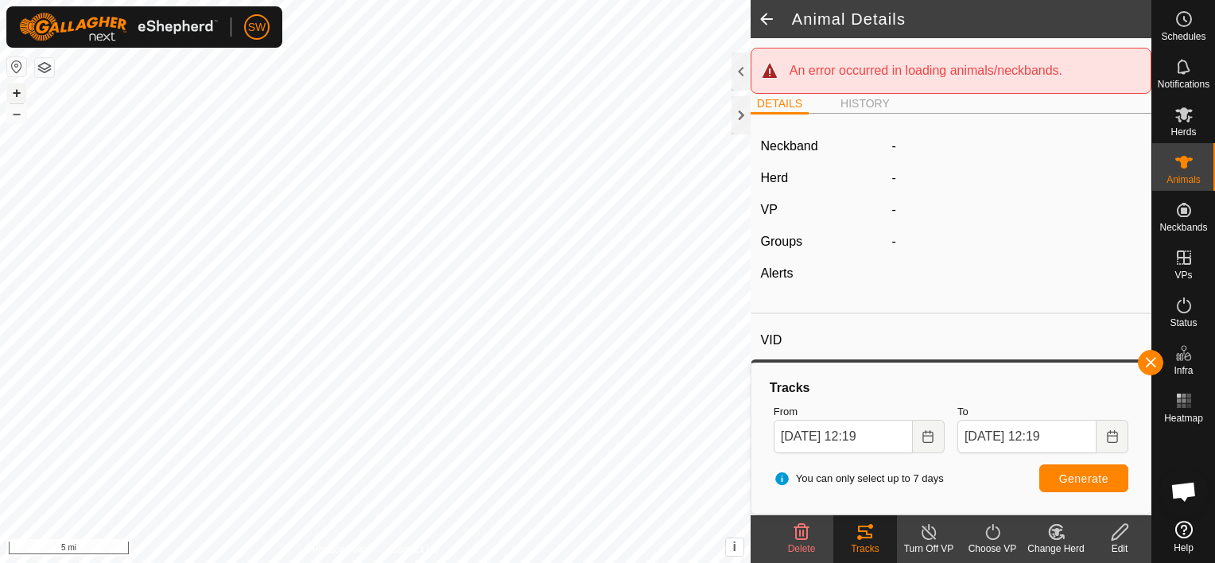
click at [18, 89] on button "+" at bounding box center [16, 92] width 19 height 19
click at [22, 85] on button "+" at bounding box center [16, 92] width 19 height 19
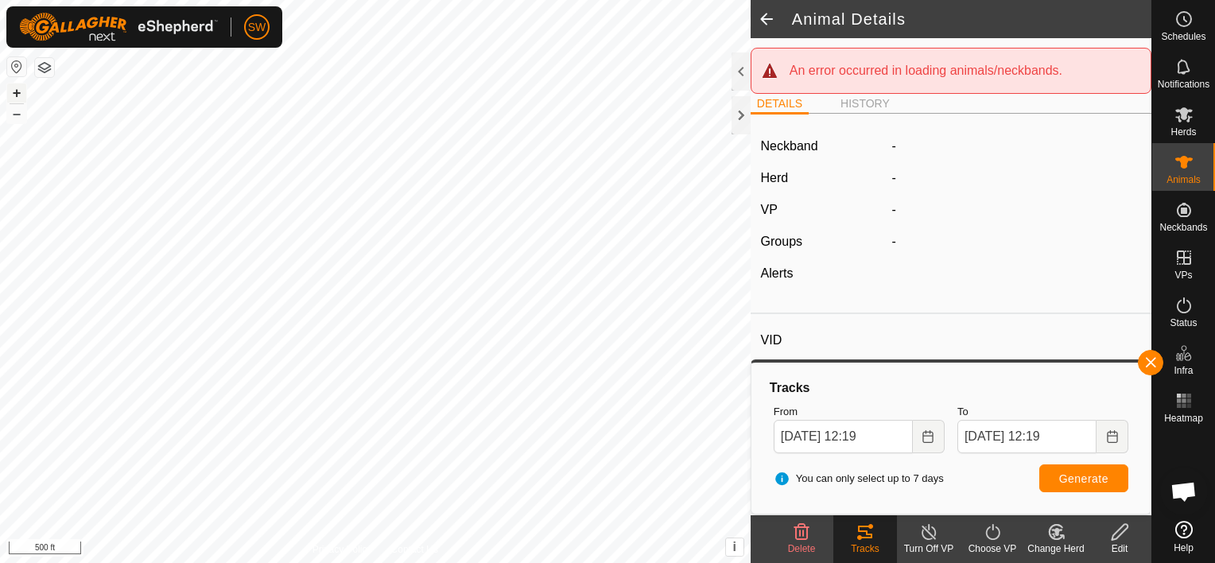
click at [22, 85] on button "+" at bounding box center [16, 92] width 19 height 19
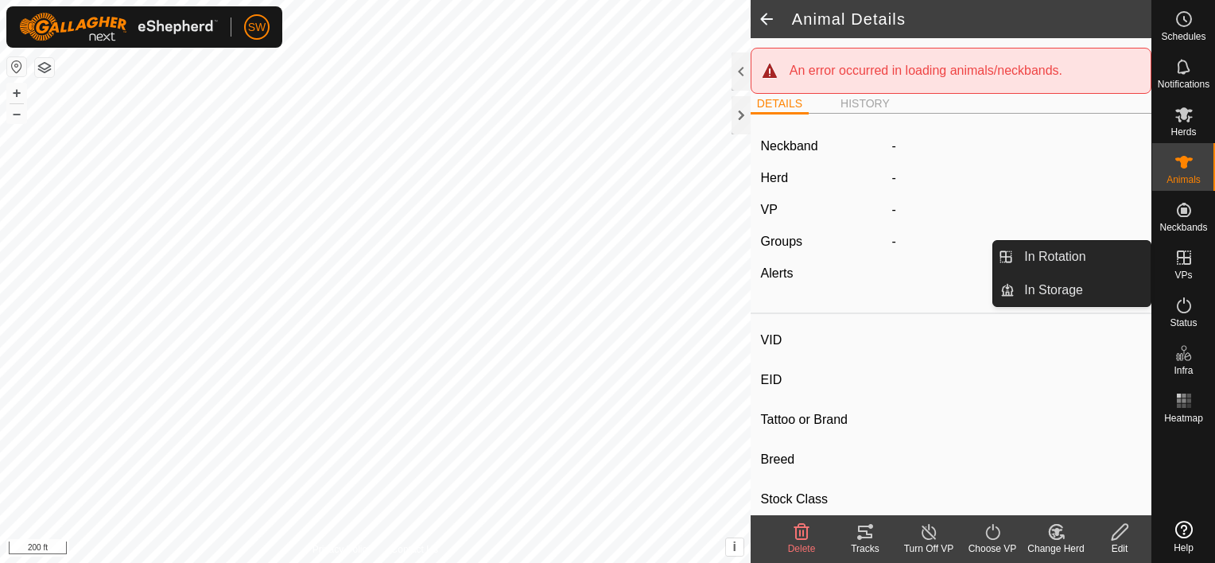
drag, startPoint x: 1186, startPoint y: 270, endPoint x: 1202, endPoint y: 263, distance: 17.4
click at [1202, 263] on div "VPs" at bounding box center [1183, 263] width 63 height 48
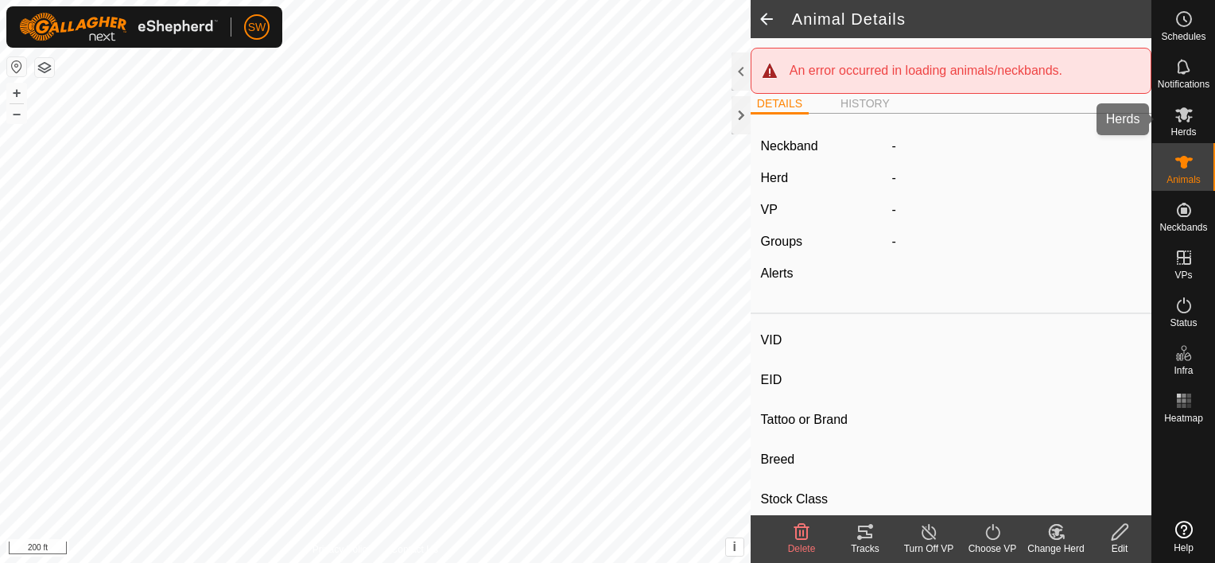
click at [1191, 127] on span "Herds" at bounding box center [1182, 132] width 25 height 10
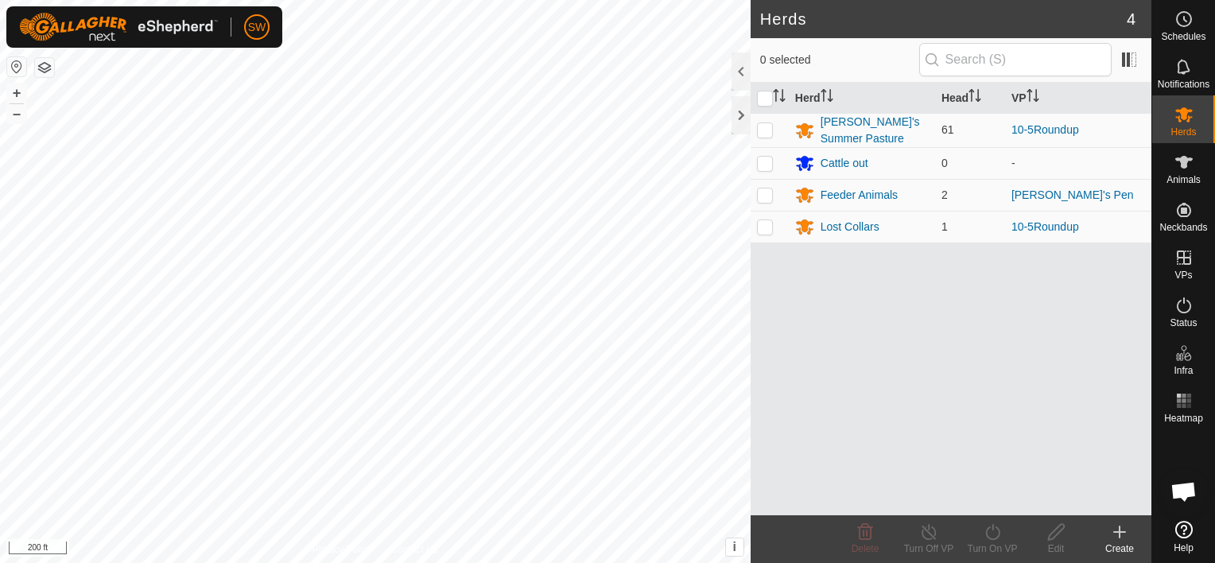
scroll to position [10175, 0]
drag, startPoint x: 1022, startPoint y: 190, endPoint x: 914, endPoint y: 359, distance: 200.9
click at [914, 359] on div "Herd Head VP [PERSON_NAME]'s Summer Pasture 61 10-5Roundup Cattle out 0 - Feede…" at bounding box center [951, 299] width 401 height 433
